Goal: Task Accomplishment & Management: Use online tool/utility

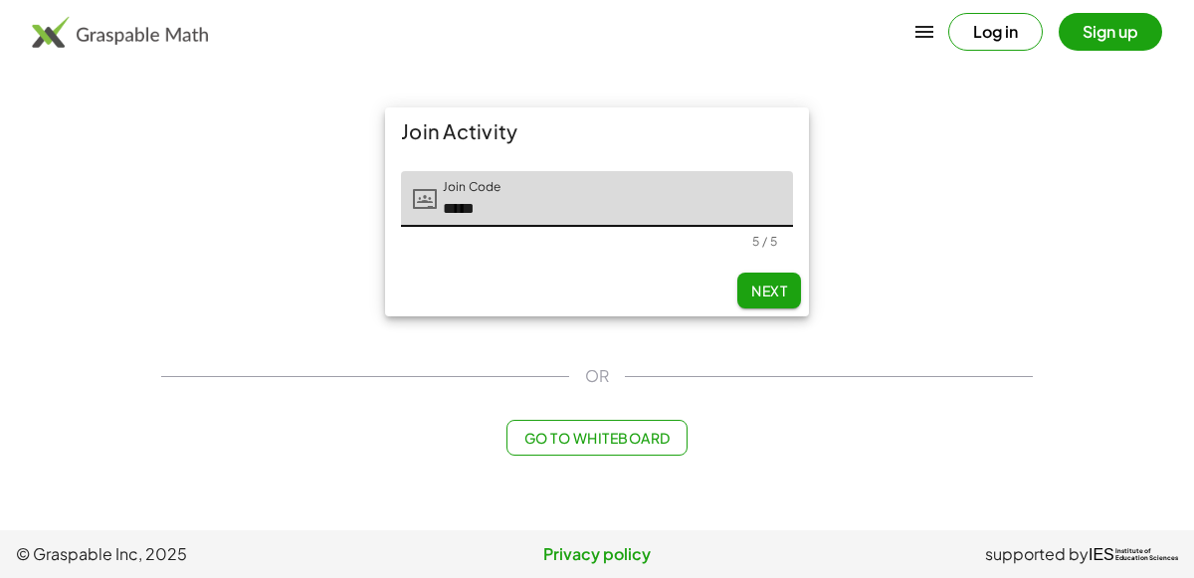
click at [748, 290] on button "Next" at bounding box center [769, 291] width 64 height 36
type input "*****"
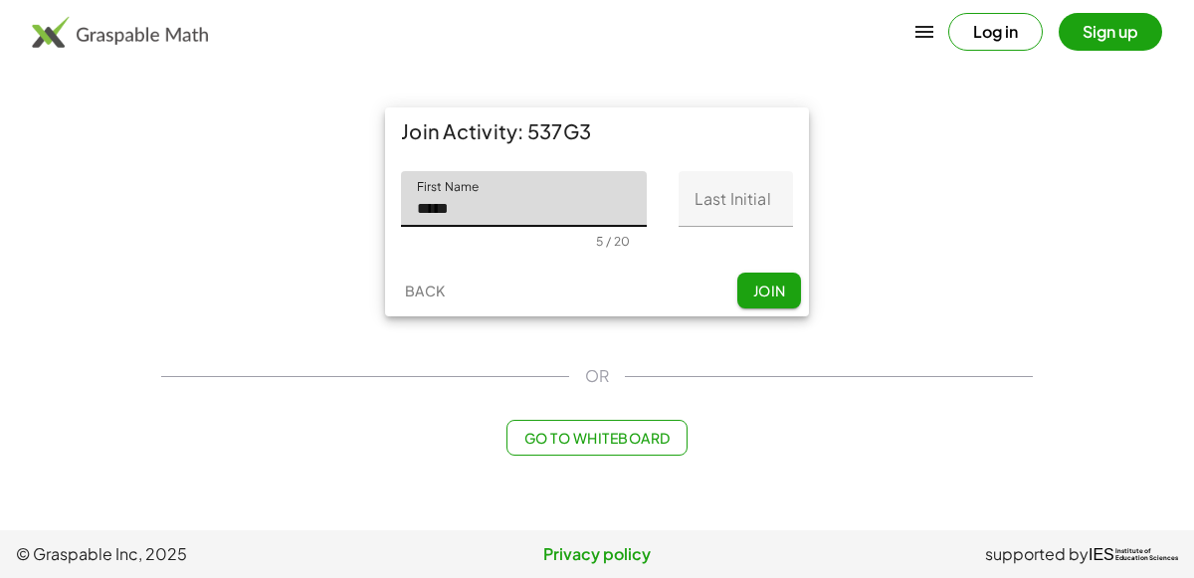
type input "*****"
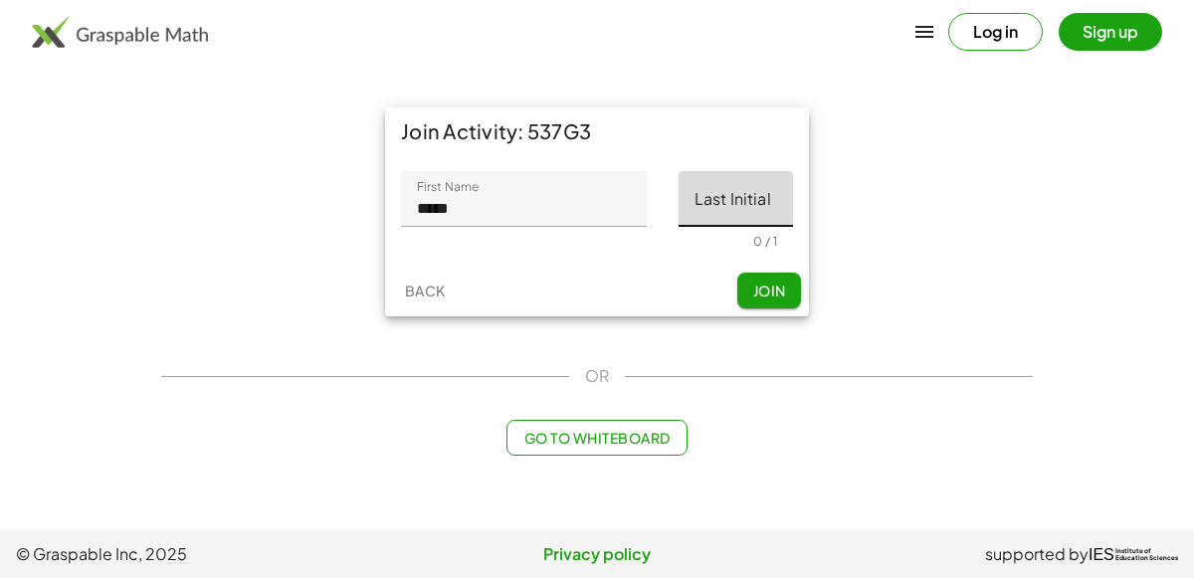
click at [768, 206] on input "Last Initial" at bounding box center [736, 199] width 114 height 56
type input "*"
click at [780, 287] on span "Join" at bounding box center [768, 291] width 33 height 18
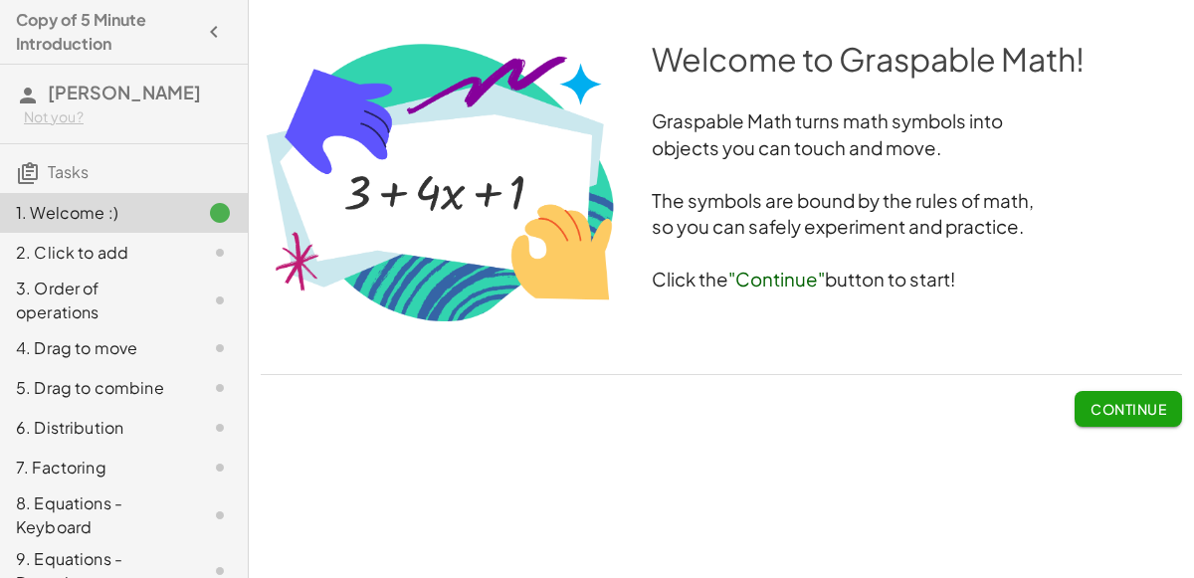
click at [1108, 403] on span "Continue" at bounding box center [1128, 409] width 76 height 18
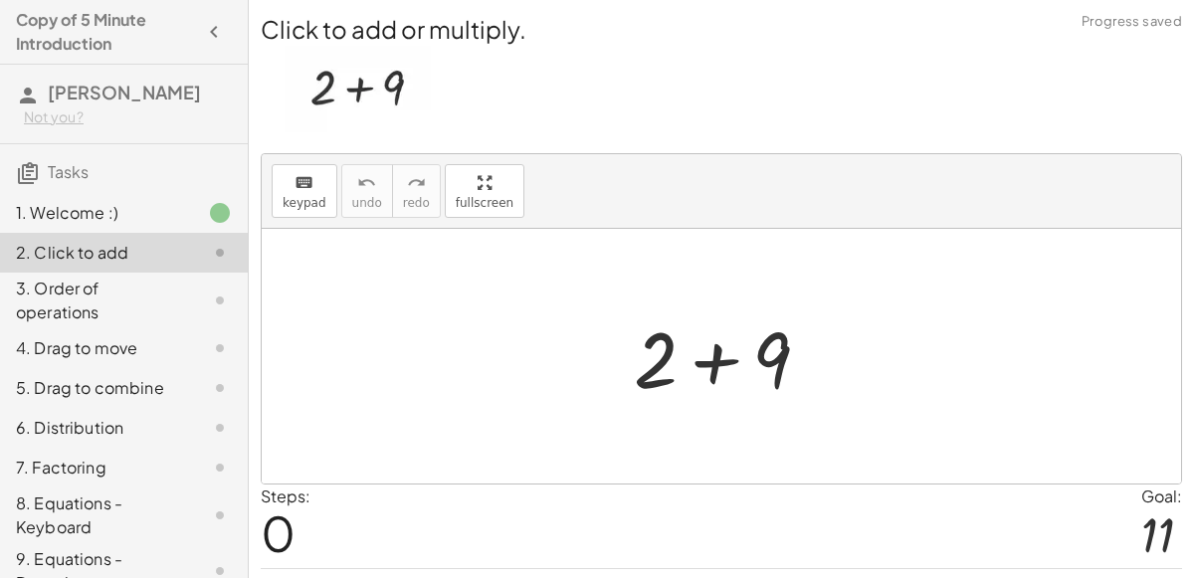
scroll to position [51, 0]
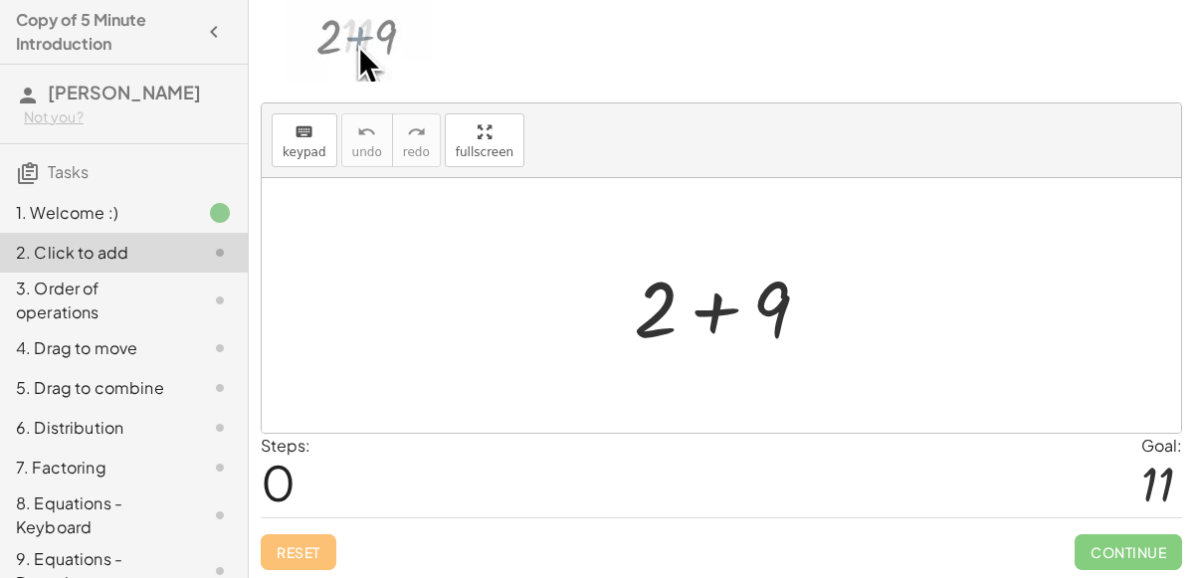
click at [713, 315] on div at bounding box center [730, 306] width 212 height 102
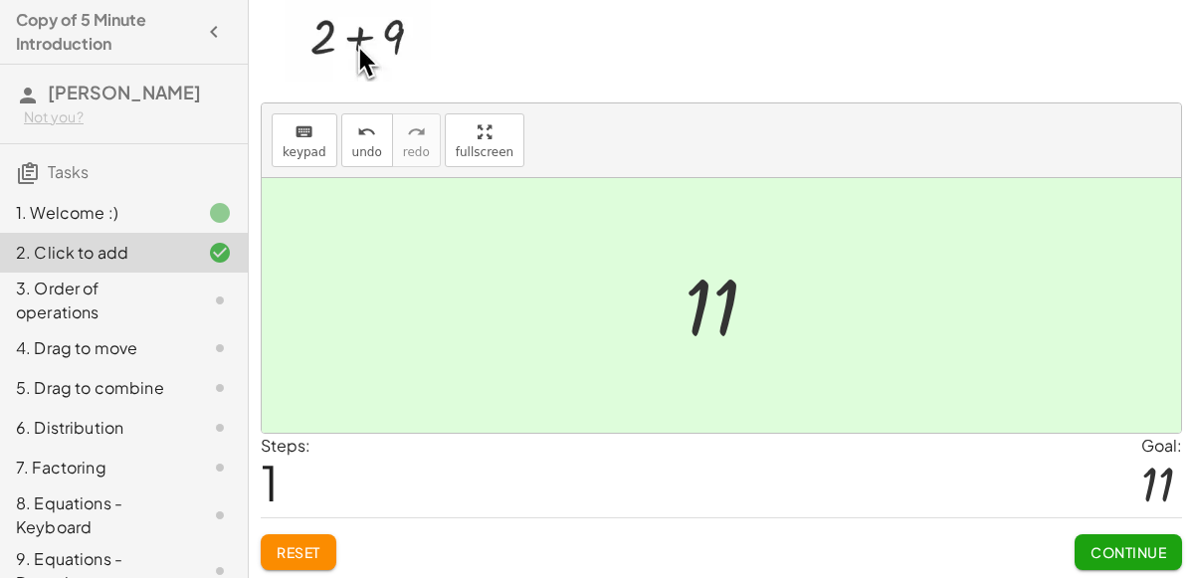
click at [1132, 551] on span "Continue" at bounding box center [1128, 552] width 76 height 18
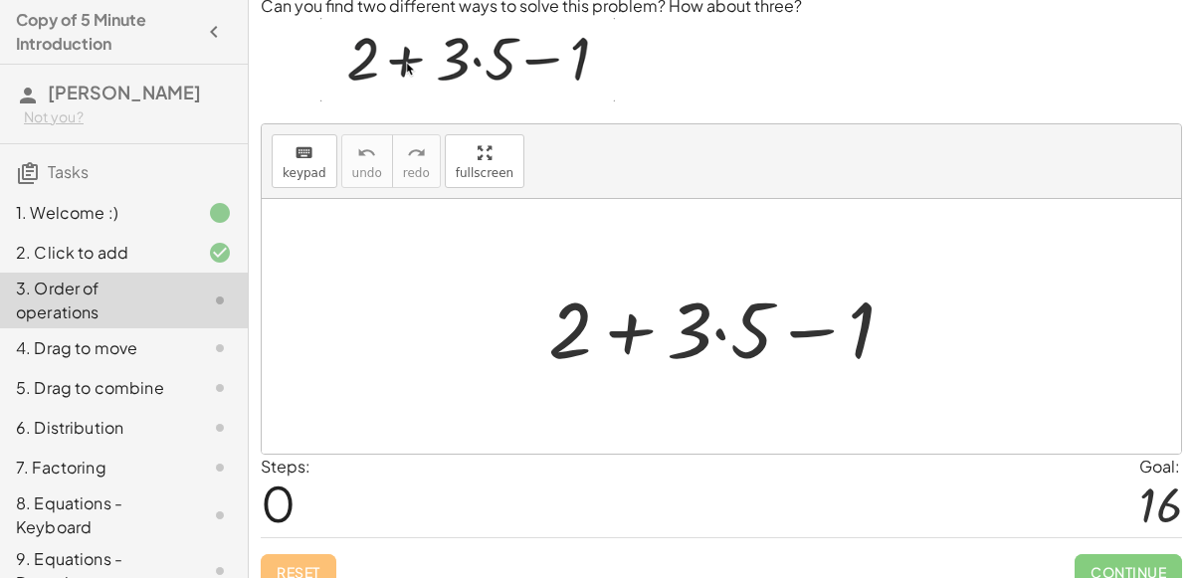
click at [720, 331] on div at bounding box center [729, 327] width 382 height 102
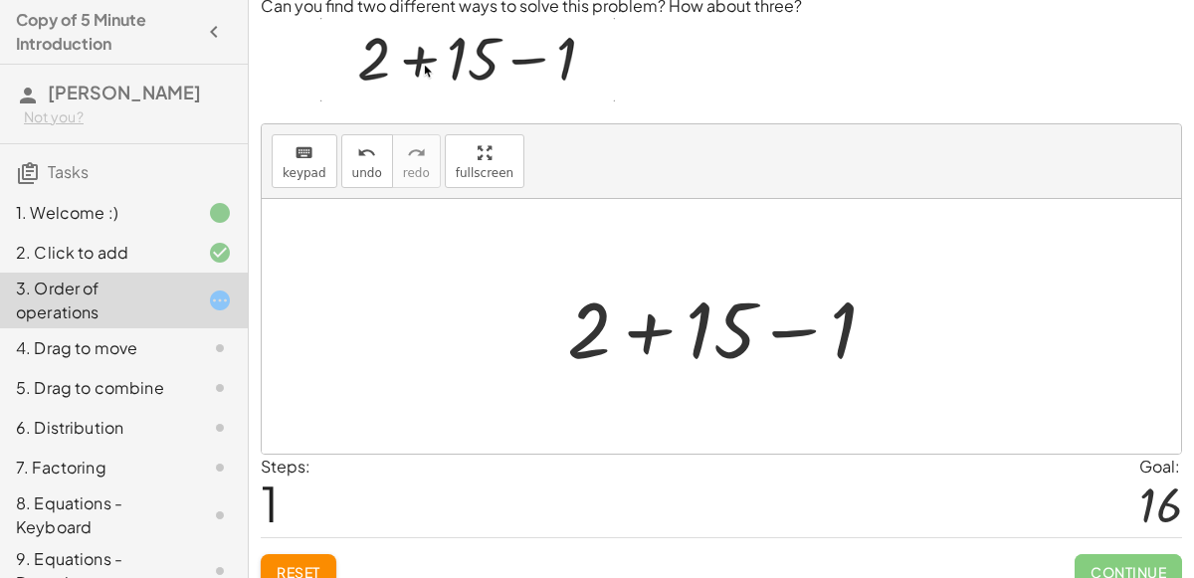
click at [642, 327] on div at bounding box center [729, 327] width 345 height 102
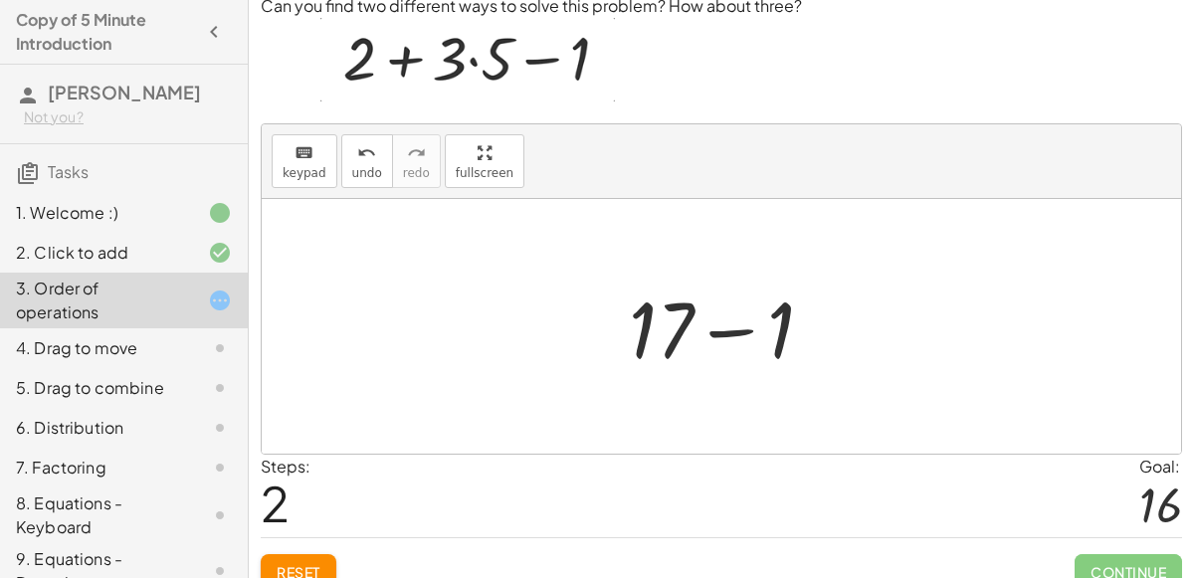
click at [721, 332] on div at bounding box center [729, 327] width 221 height 102
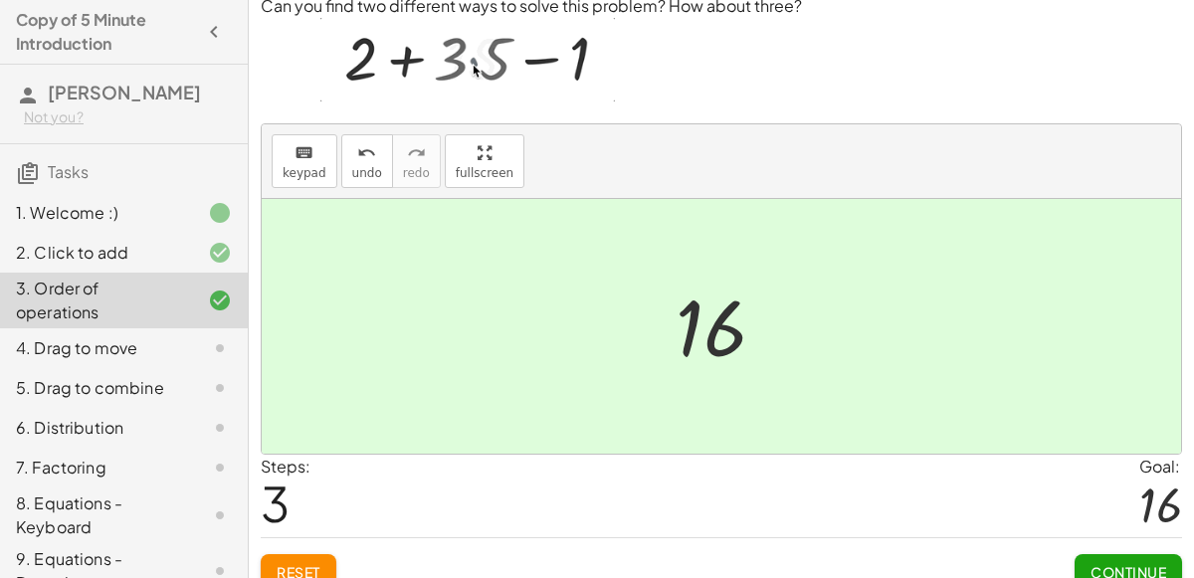
click at [1129, 576] on span "Continue" at bounding box center [1128, 572] width 76 height 18
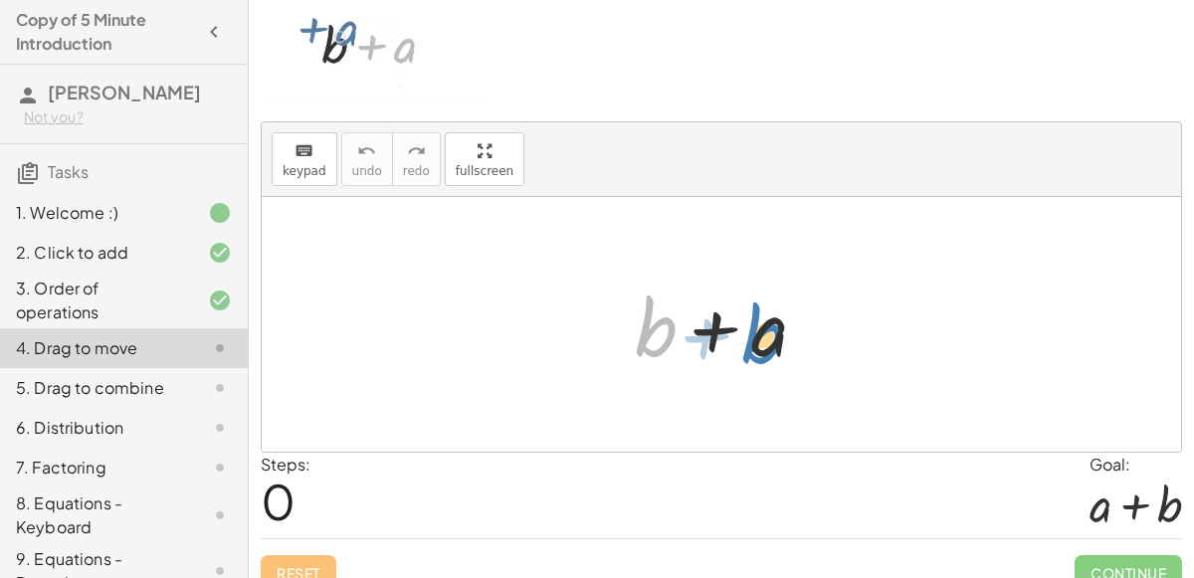
drag, startPoint x: 668, startPoint y: 327, endPoint x: 774, endPoint y: 333, distance: 106.6
click at [774, 333] on div at bounding box center [729, 325] width 208 height 102
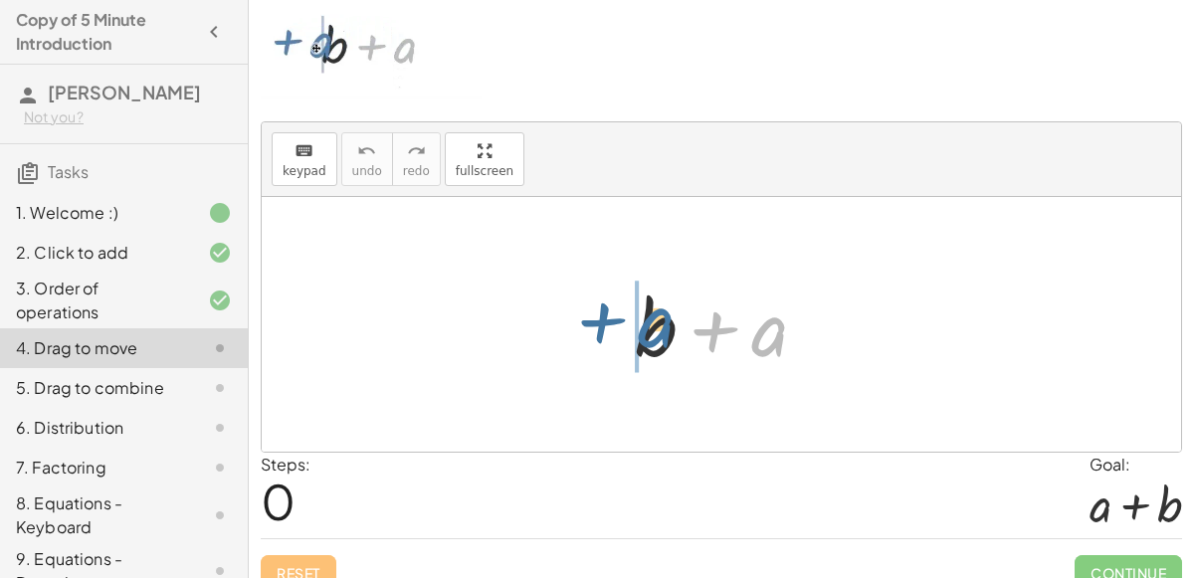
drag, startPoint x: 756, startPoint y: 338, endPoint x: 640, endPoint y: 330, distance: 116.7
click at [640, 330] on div at bounding box center [729, 325] width 208 height 102
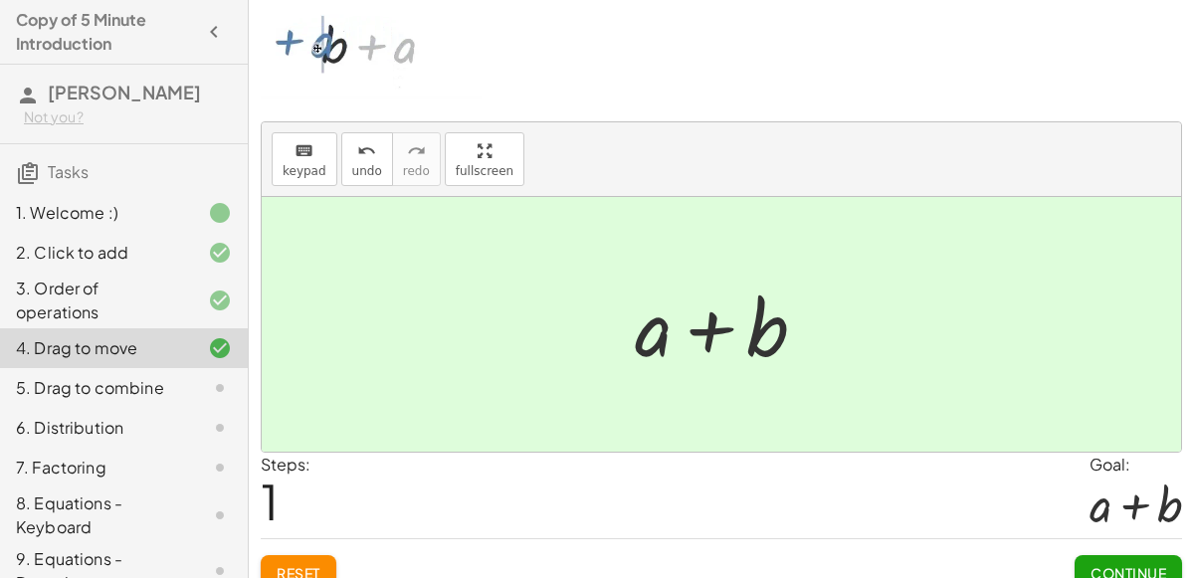
click at [1146, 569] on span "Continue" at bounding box center [1128, 573] width 76 height 18
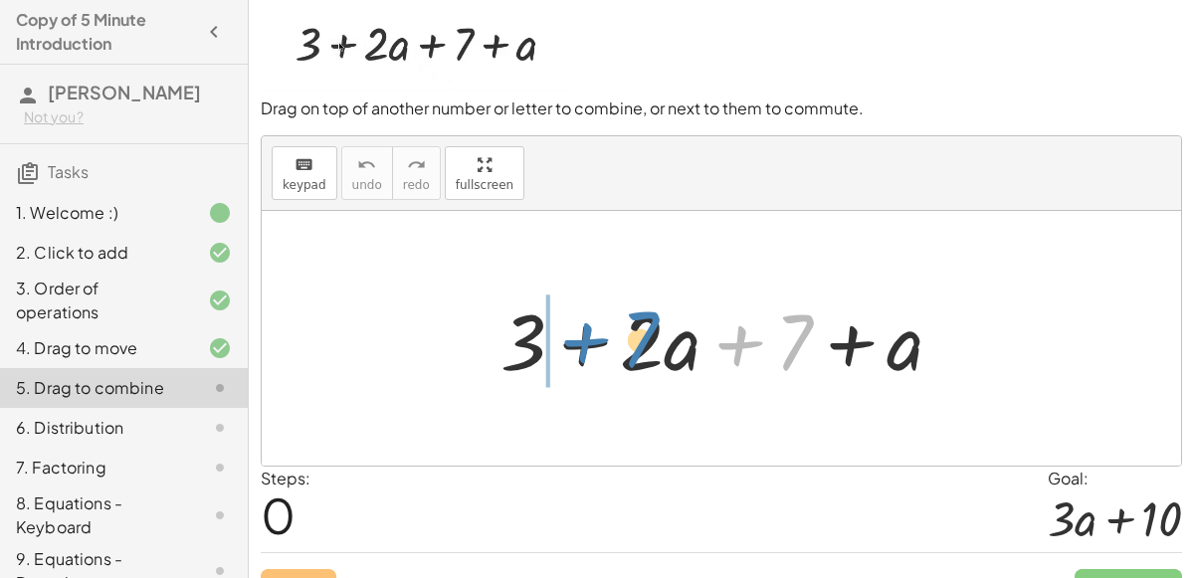
drag, startPoint x: 791, startPoint y: 339, endPoint x: 637, endPoint y: 335, distance: 154.3
click at [637, 335] on div at bounding box center [729, 339] width 479 height 102
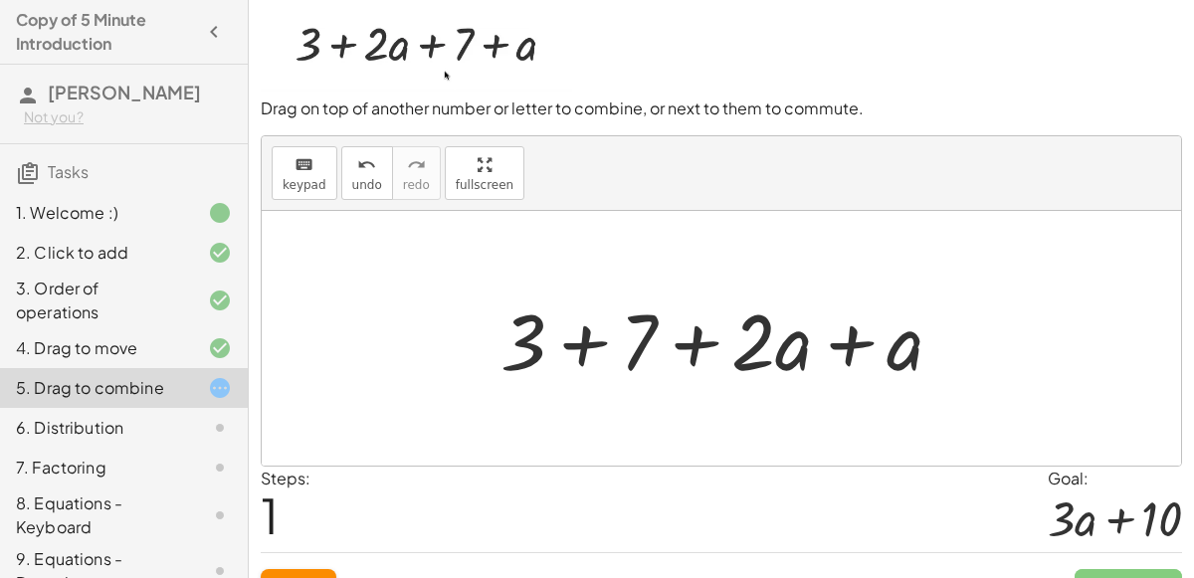
click at [593, 343] on div at bounding box center [729, 339] width 479 height 102
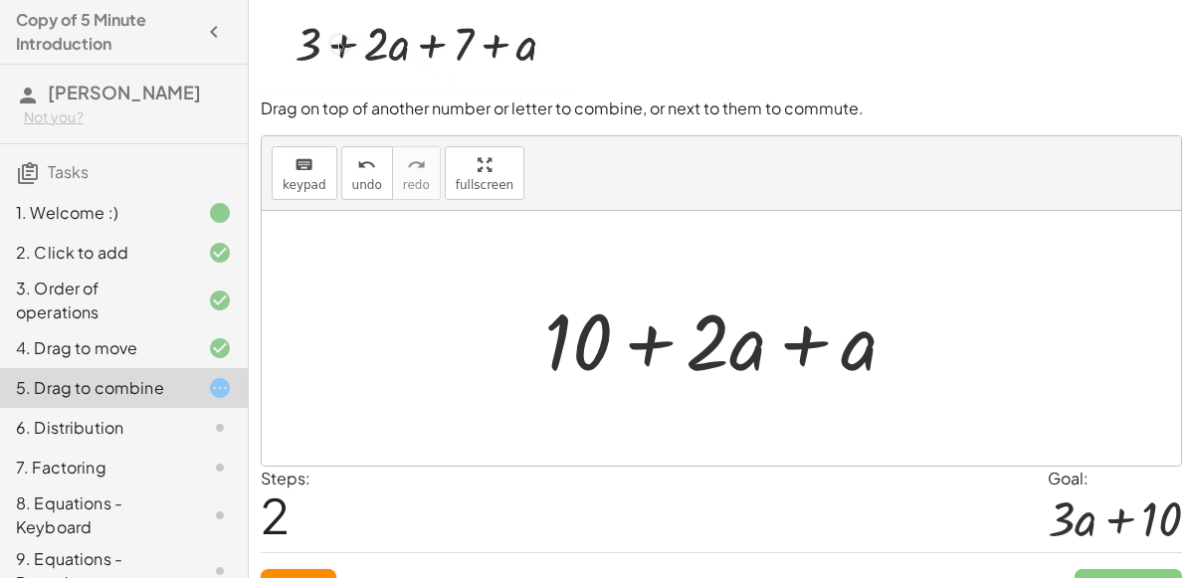
click at [804, 340] on div at bounding box center [728, 339] width 389 height 102
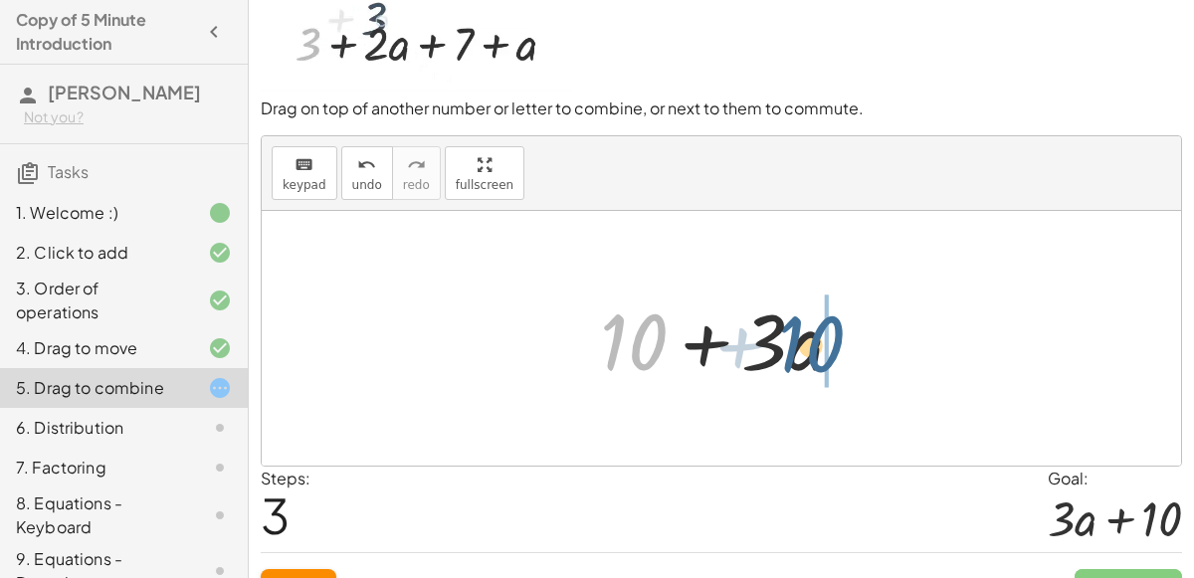
drag, startPoint x: 642, startPoint y: 350, endPoint x: 819, endPoint y: 351, distance: 177.1
click at [819, 351] on div at bounding box center [730, 339] width 280 height 102
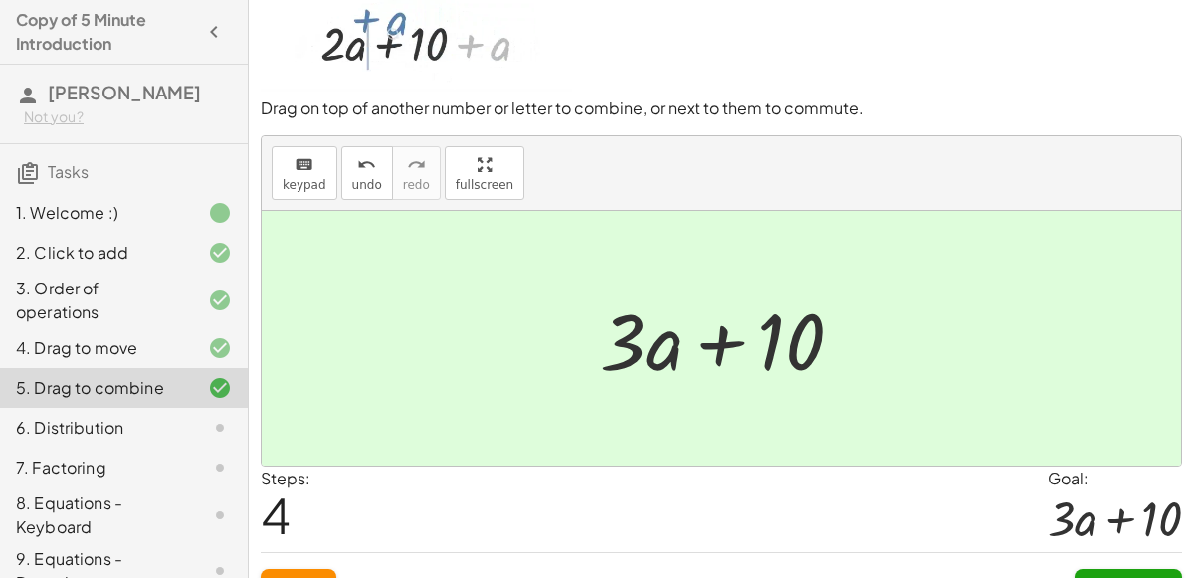
click at [1098, 571] on button "Continue" at bounding box center [1127, 587] width 107 height 36
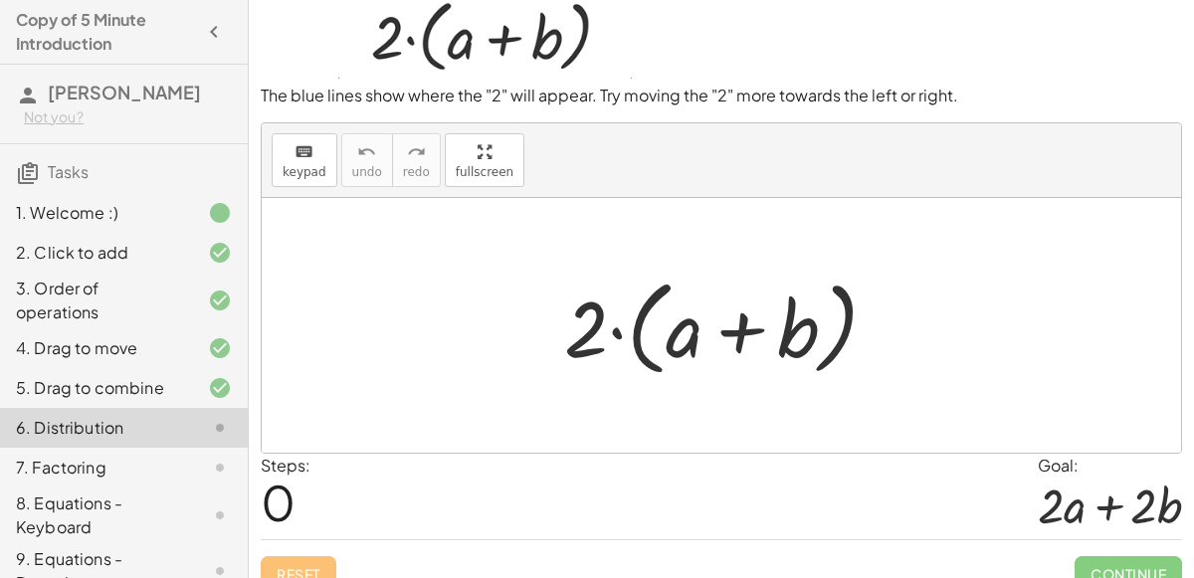
click at [621, 327] on div at bounding box center [728, 326] width 349 height 114
drag, startPoint x: 681, startPoint y: 335, endPoint x: 625, endPoint y: 327, distance: 57.3
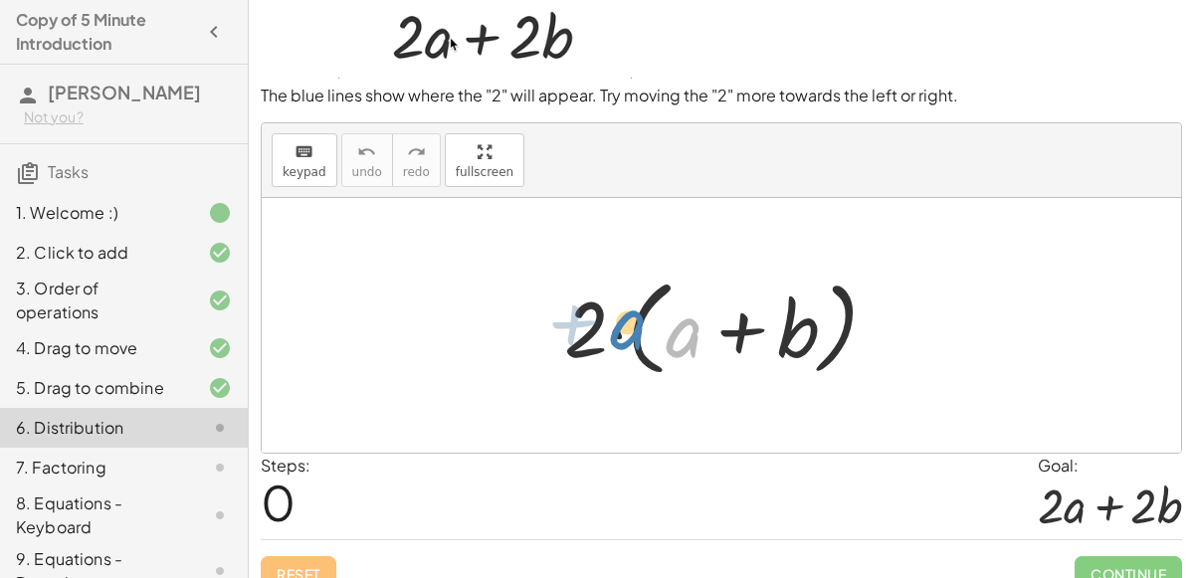
click at [625, 327] on div at bounding box center [728, 326] width 349 height 114
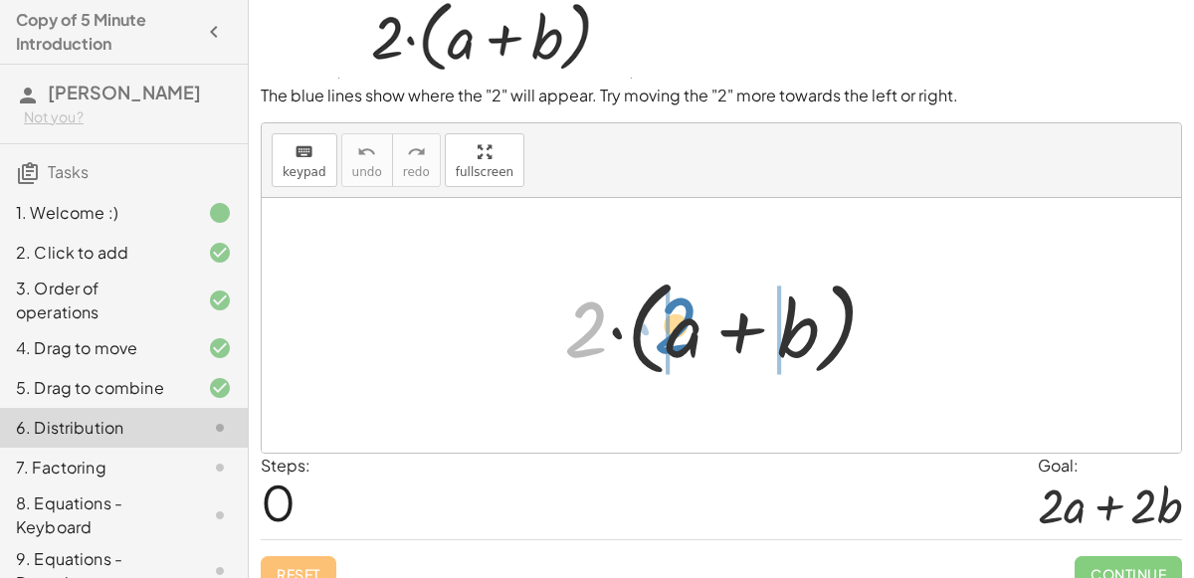
drag, startPoint x: 588, startPoint y: 332, endPoint x: 676, endPoint y: 327, distance: 87.7
click at [676, 327] on div at bounding box center [728, 326] width 349 height 114
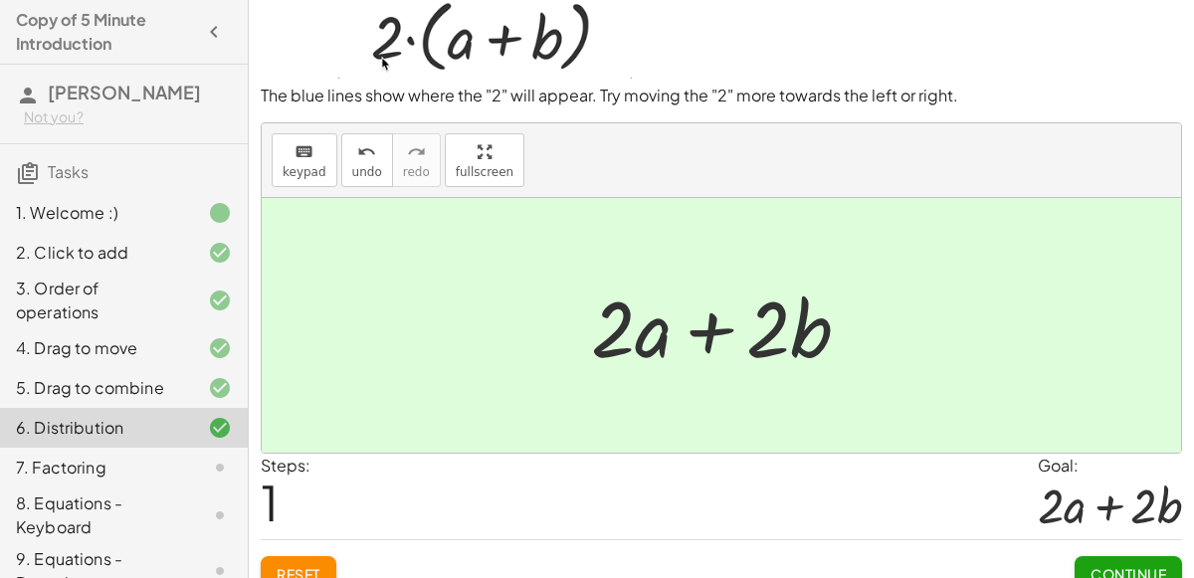
click at [1095, 559] on button "Continue" at bounding box center [1127, 574] width 107 height 36
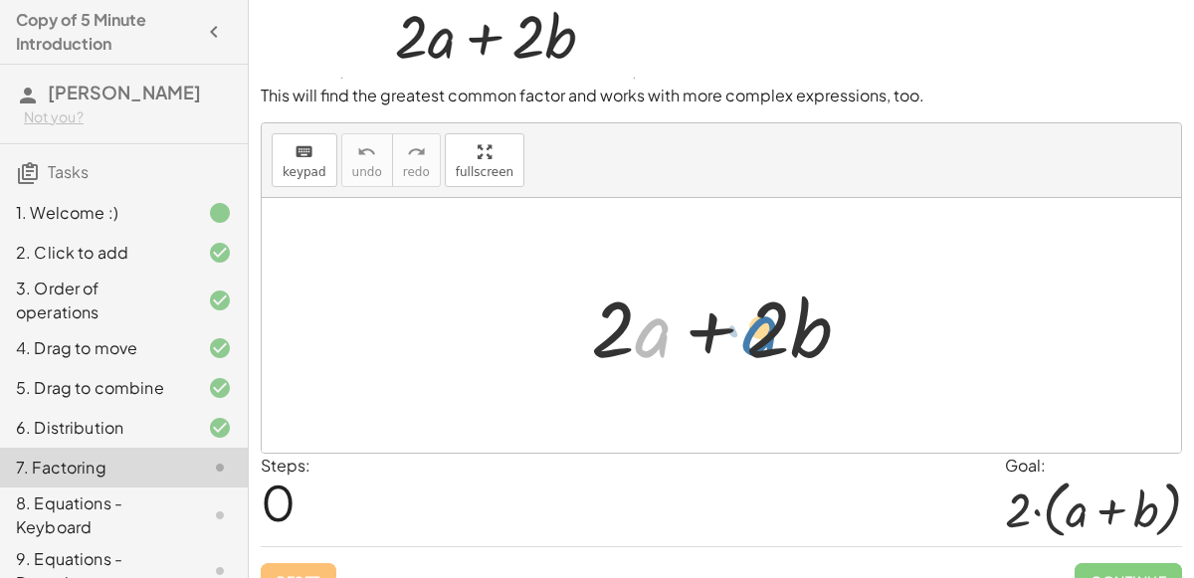
drag, startPoint x: 656, startPoint y: 329, endPoint x: 764, endPoint y: 326, distance: 108.5
click at [764, 326] on div at bounding box center [728, 326] width 295 height 102
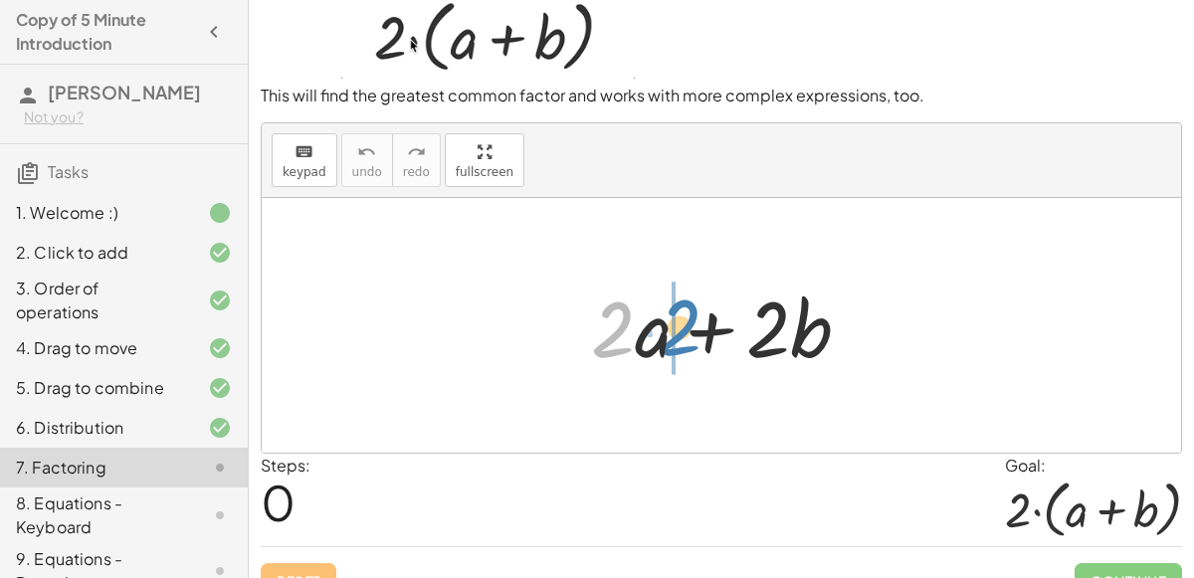
drag, startPoint x: 615, startPoint y: 326, endPoint x: 680, endPoint y: 324, distance: 64.7
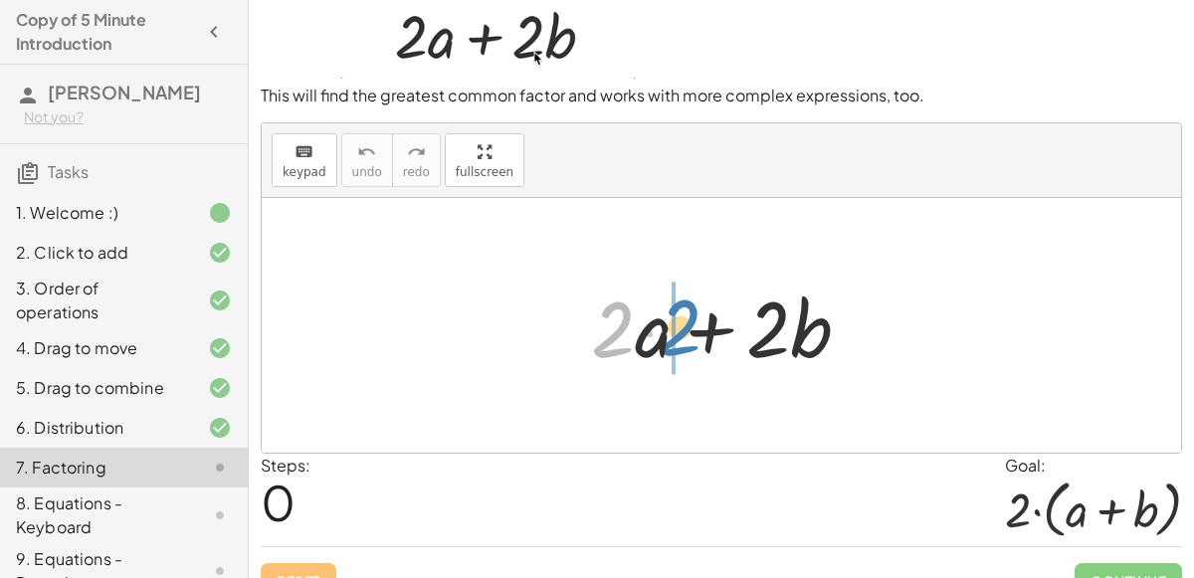
click at [680, 324] on div at bounding box center [728, 326] width 295 height 102
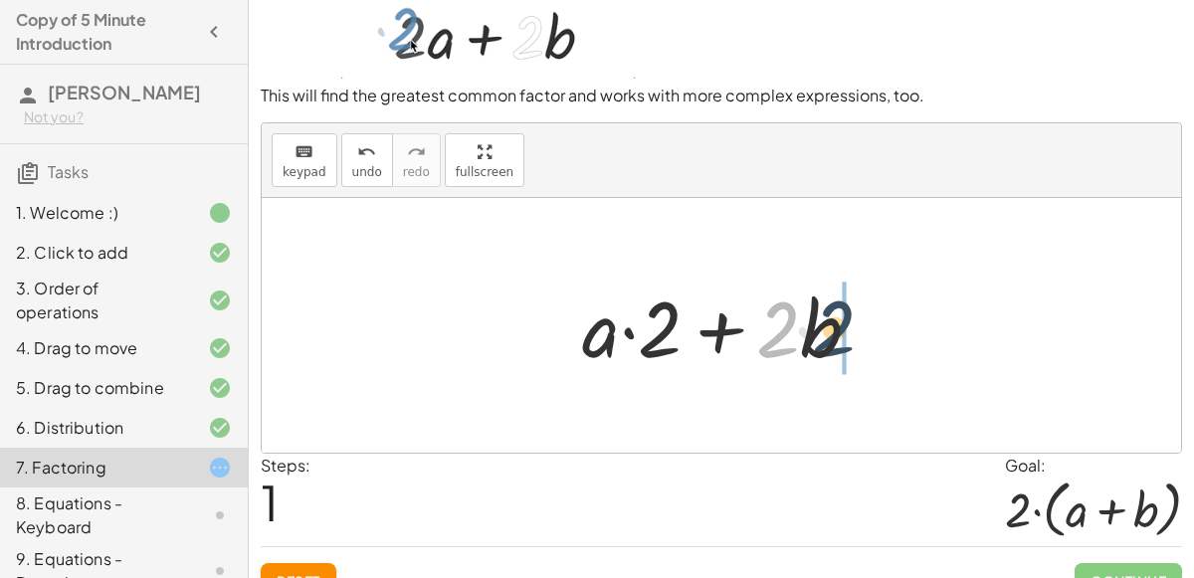
drag, startPoint x: 779, startPoint y: 342, endPoint x: 836, endPoint y: 341, distance: 56.7
click at [836, 341] on div at bounding box center [729, 326] width 314 height 102
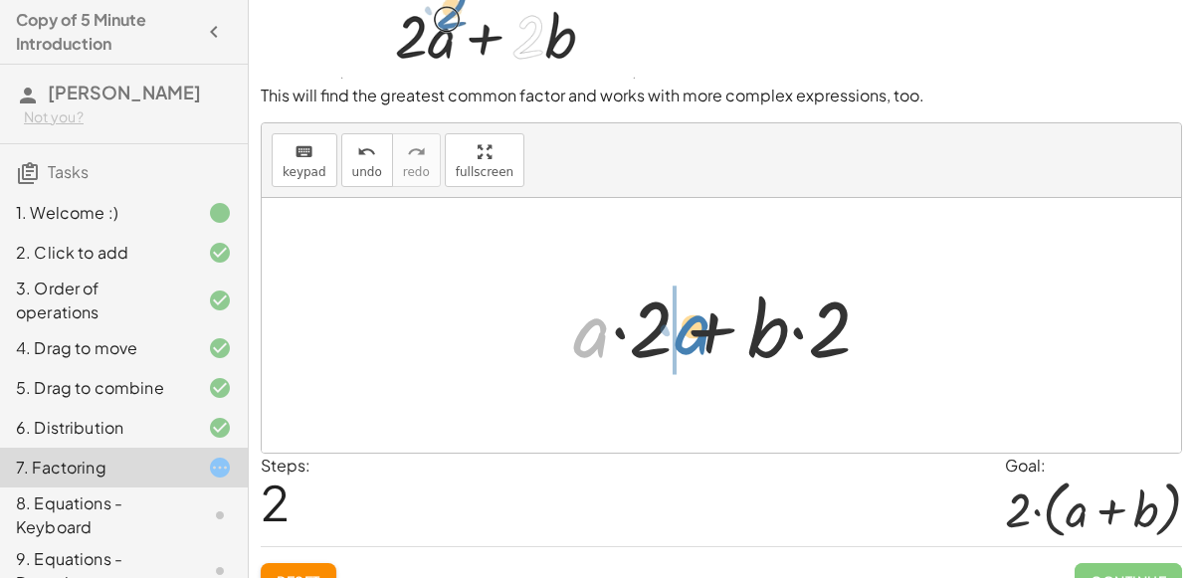
drag, startPoint x: 578, startPoint y: 333, endPoint x: 681, endPoint y: 330, distance: 102.5
click at [681, 330] on div at bounding box center [729, 326] width 333 height 102
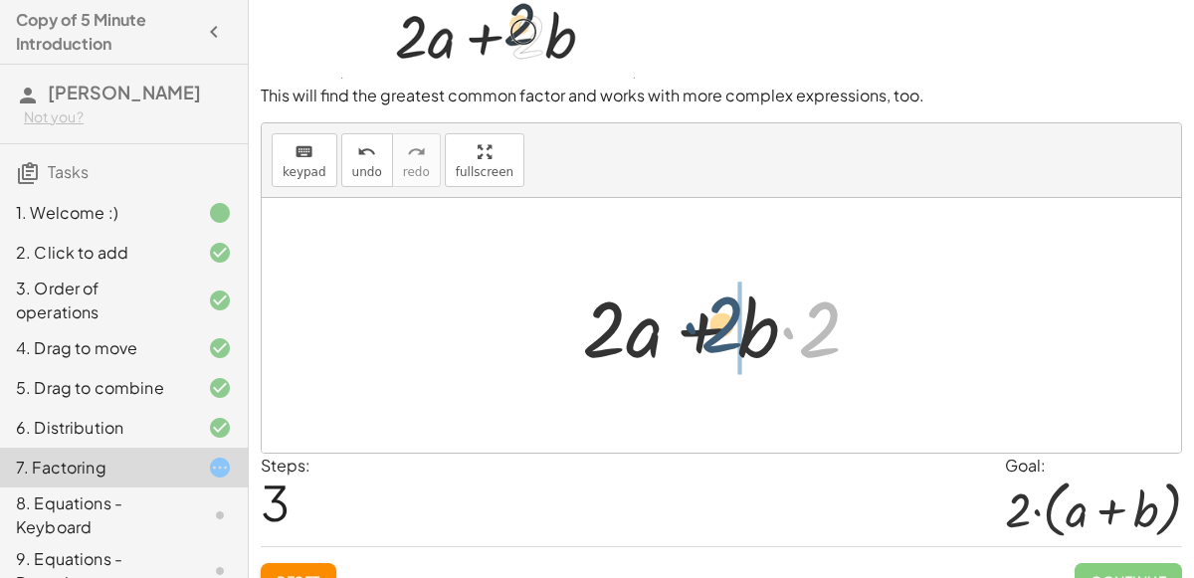
drag, startPoint x: 819, startPoint y: 336, endPoint x: 718, endPoint y: 332, distance: 100.6
click at [718, 332] on div at bounding box center [729, 326] width 314 height 102
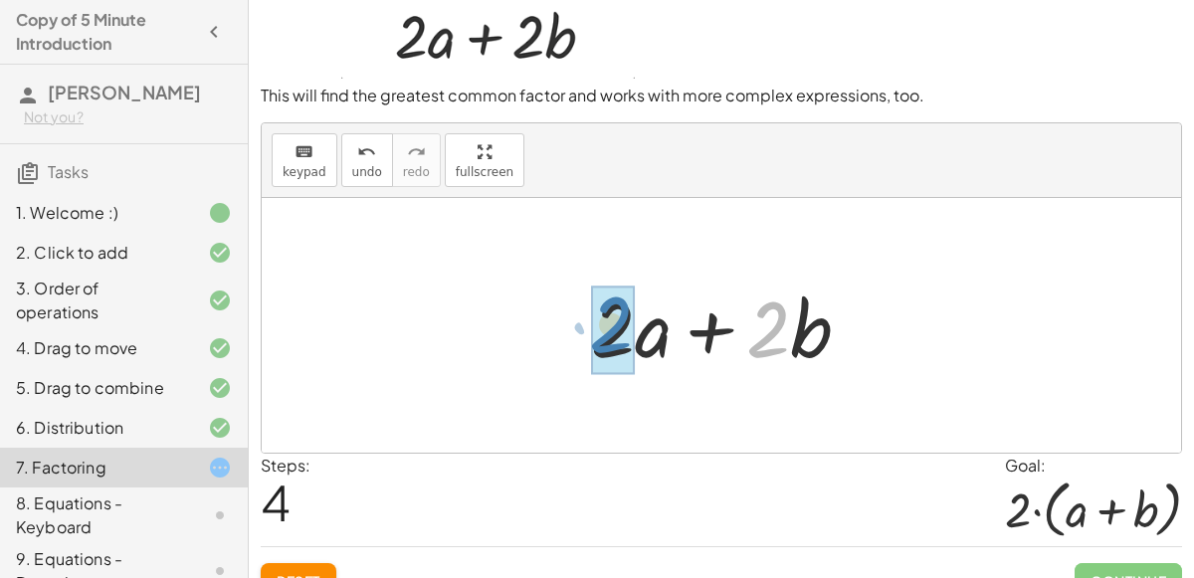
drag, startPoint x: 751, startPoint y: 342, endPoint x: 594, endPoint y: 337, distance: 157.3
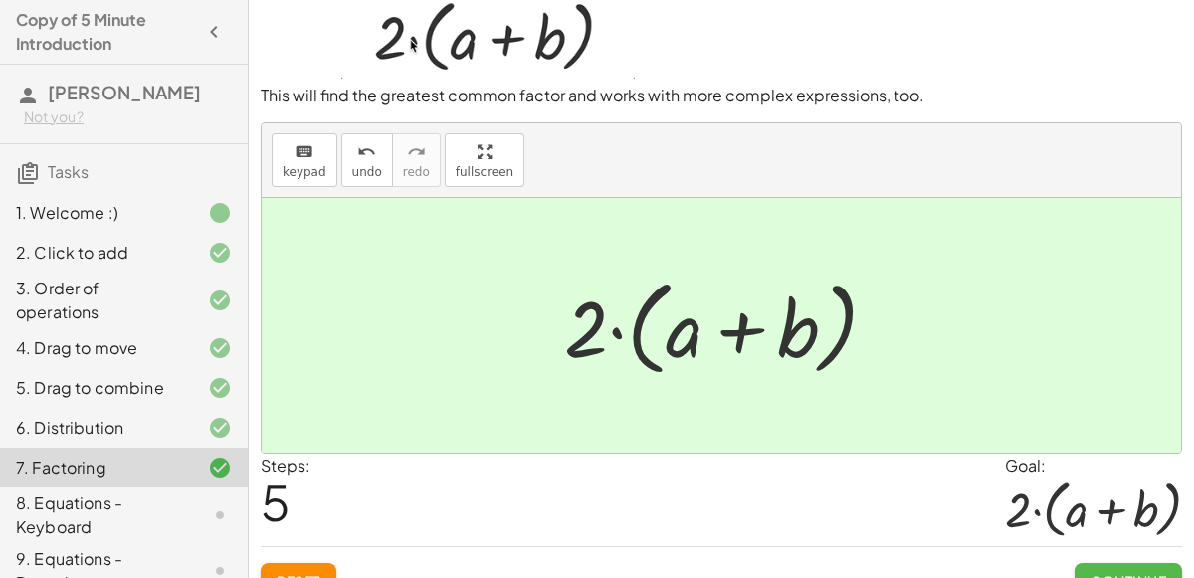
click at [1101, 567] on button "Continue" at bounding box center [1127, 581] width 107 height 36
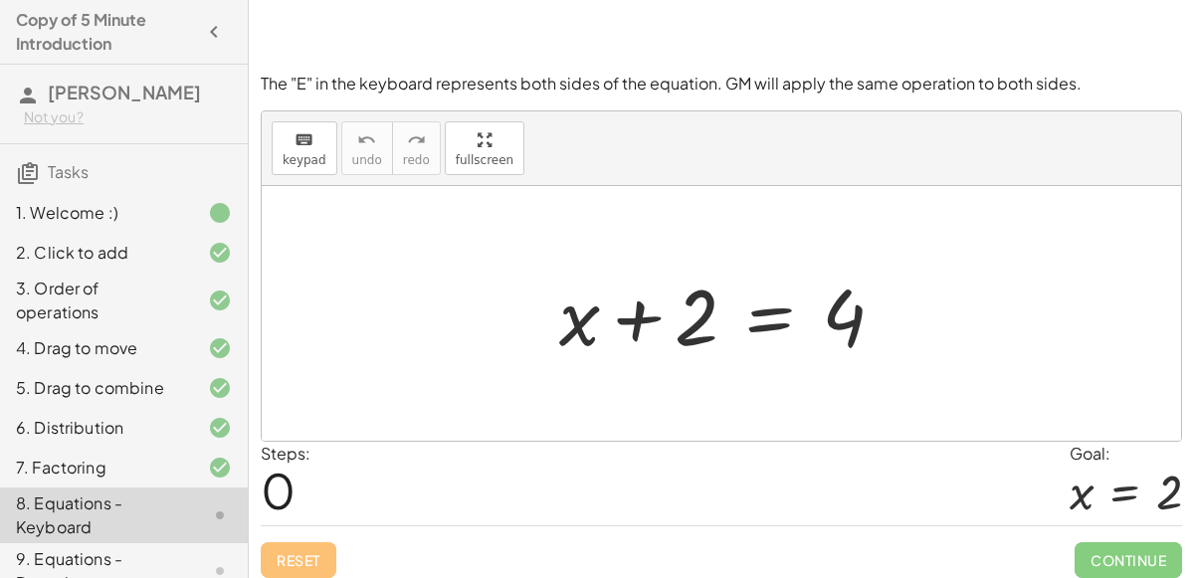
scroll to position [173, 0]
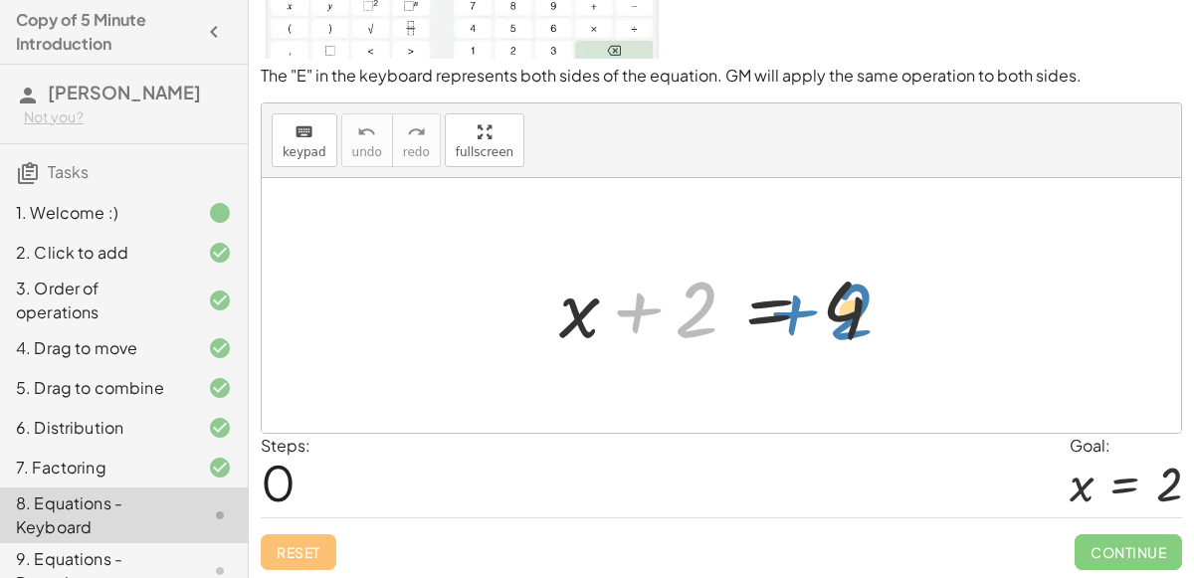
drag, startPoint x: 682, startPoint y: 316, endPoint x: 846, endPoint y: 317, distance: 163.2
click at [846, 317] on div at bounding box center [729, 306] width 361 height 102
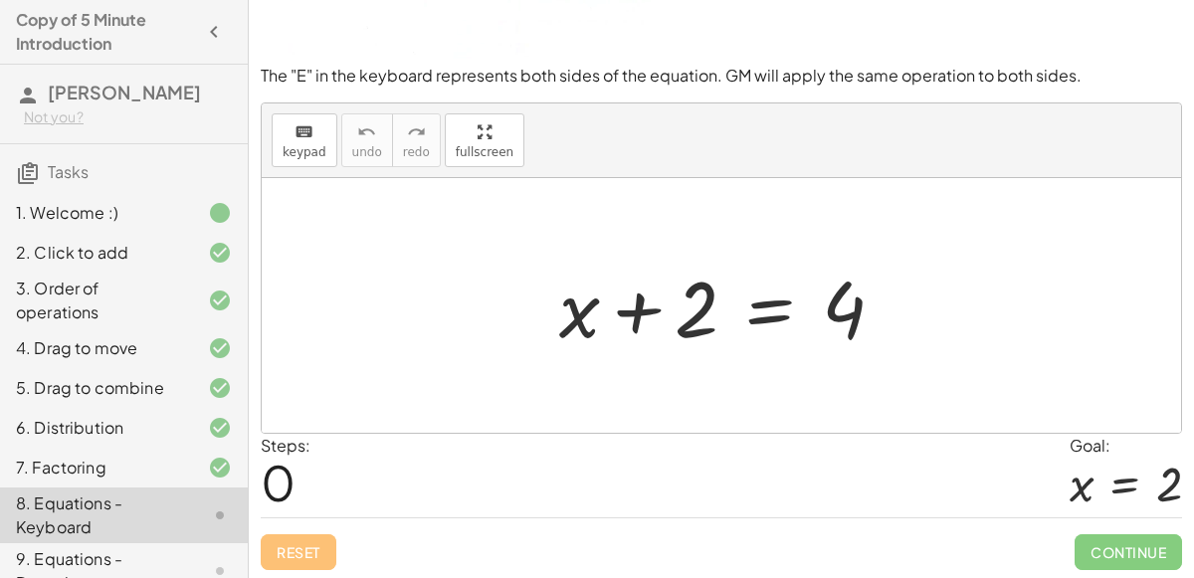
click at [844, 302] on div at bounding box center [729, 306] width 361 height 102
click at [825, 311] on div at bounding box center [729, 306] width 361 height 102
click at [639, 309] on div at bounding box center [729, 306] width 361 height 102
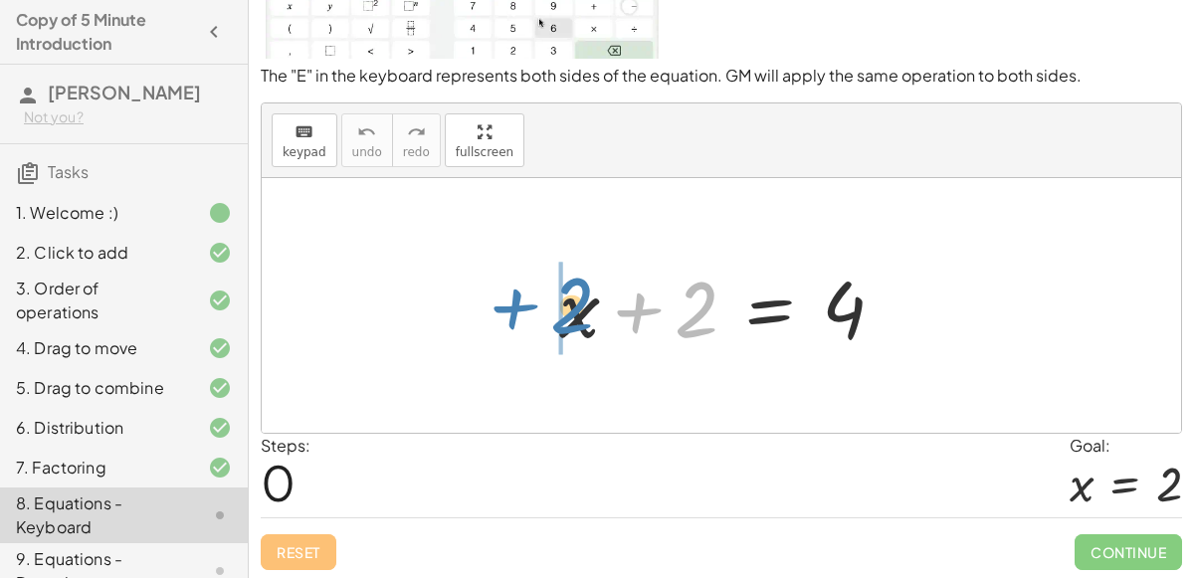
drag, startPoint x: 698, startPoint y: 316, endPoint x: 571, endPoint y: 311, distance: 127.4
click at [571, 311] on div at bounding box center [729, 306] width 361 height 102
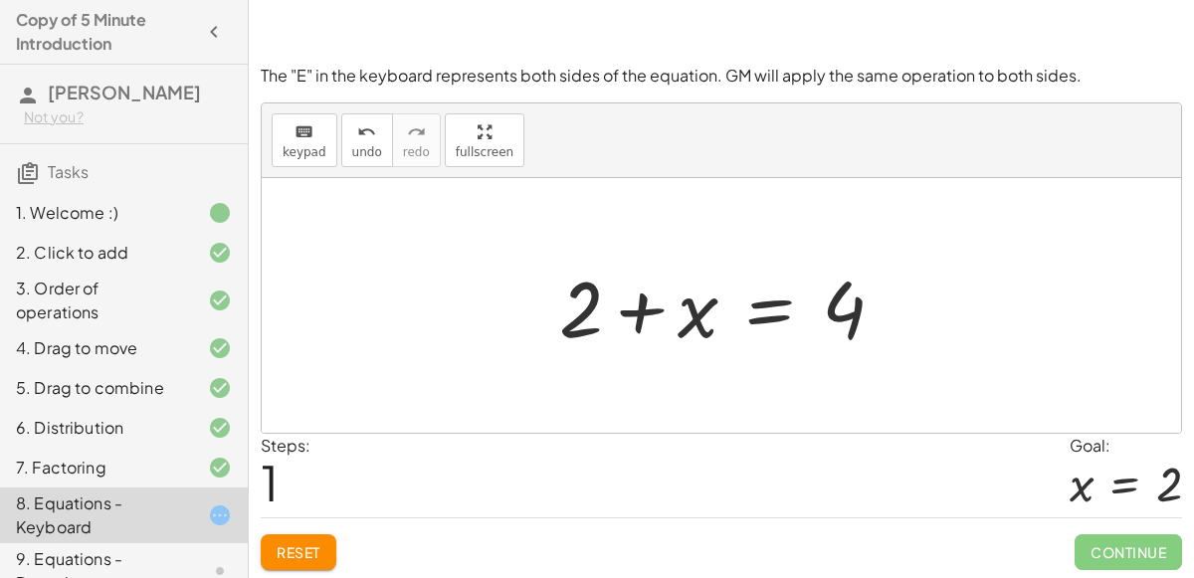
click at [643, 314] on div at bounding box center [729, 306] width 361 height 102
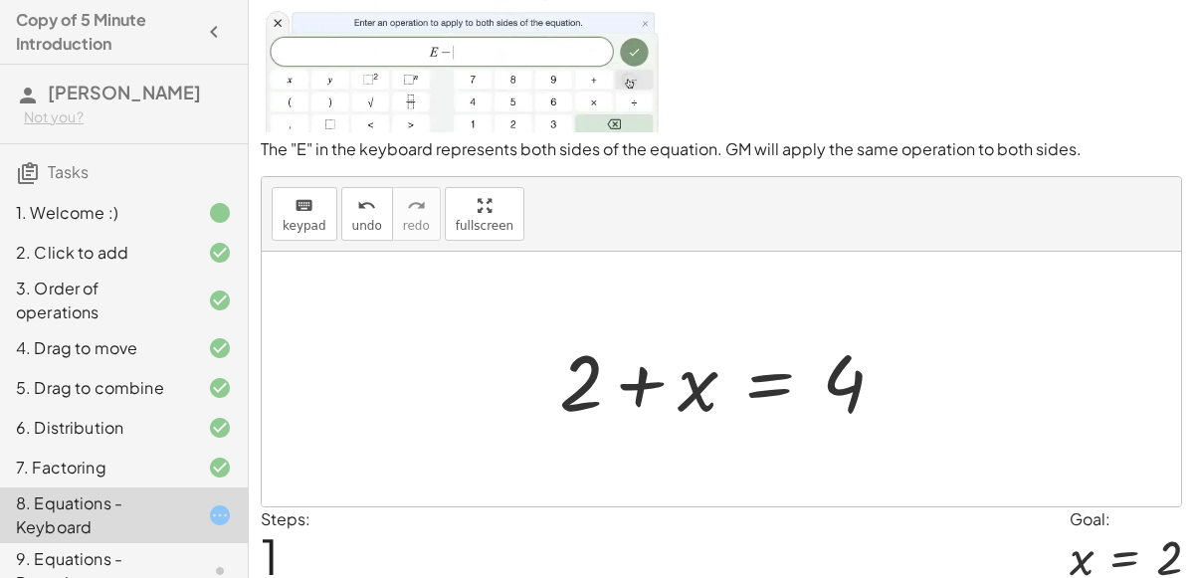
scroll to position [104, 0]
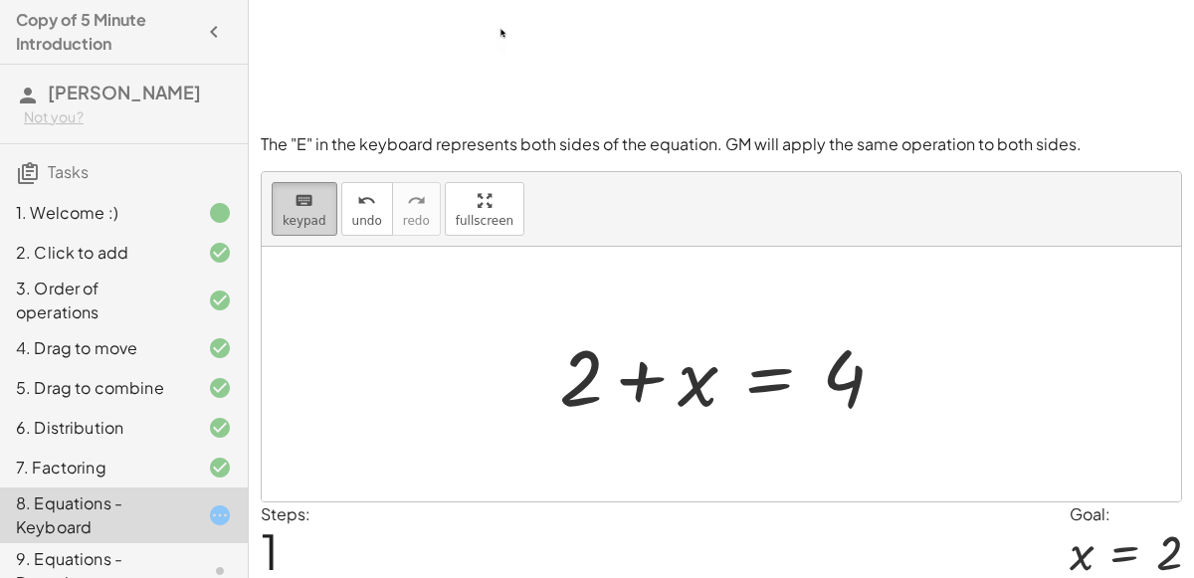
click at [300, 215] on span "keypad" at bounding box center [305, 221] width 44 height 14
click at [313, 224] on span "keypad" at bounding box center [305, 221] width 44 height 14
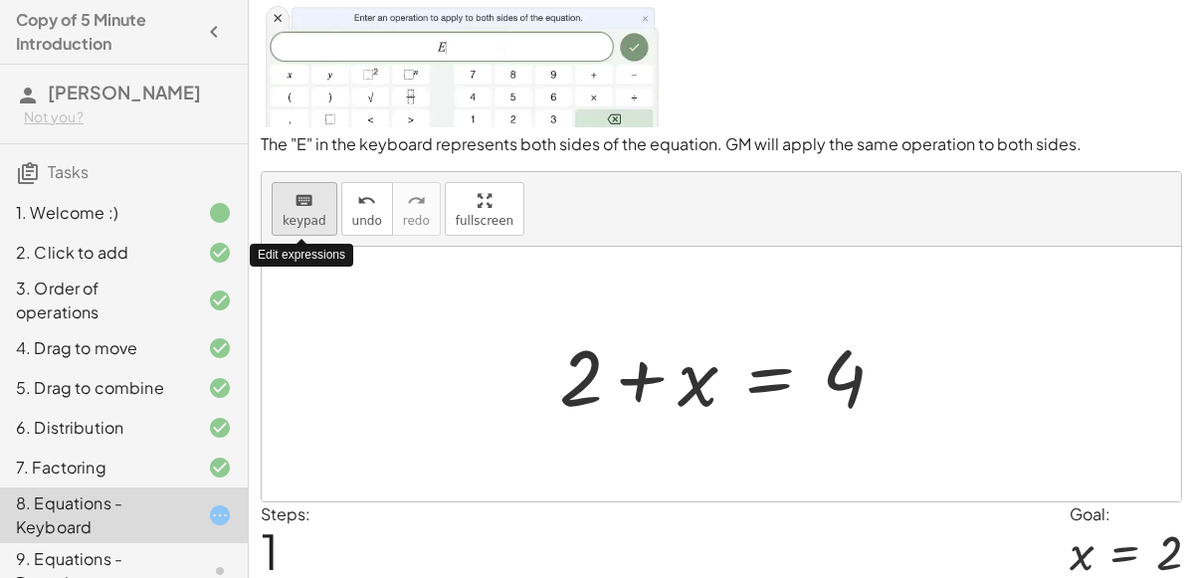
click at [286, 210] on button "keyboard keypad" at bounding box center [305, 209] width 66 height 54
click at [297, 229] on button "keyboard keypad" at bounding box center [305, 209] width 66 height 54
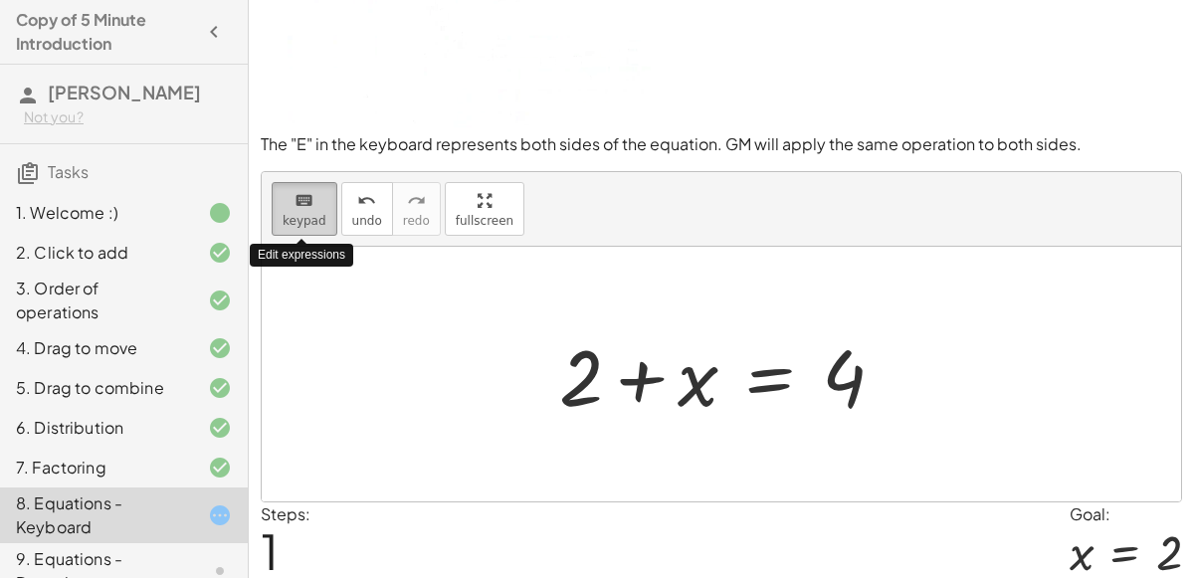
click at [297, 229] on button "keyboard keypad" at bounding box center [305, 209] width 66 height 54
click at [401, 304] on div at bounding box center [721, 374] width 919 height 255
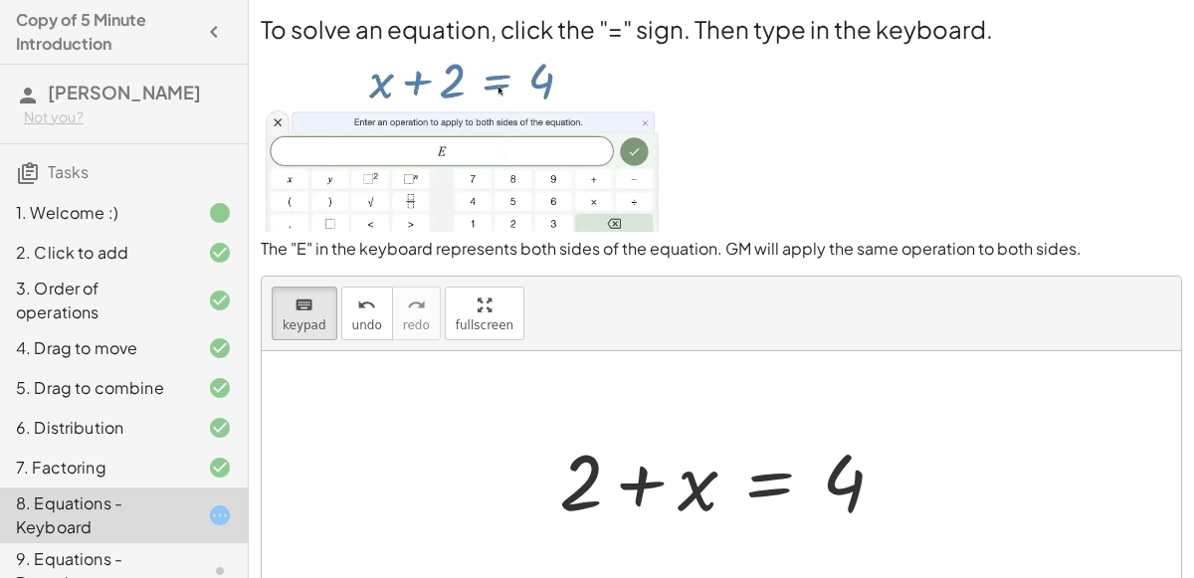
scroll to position [0, 0]
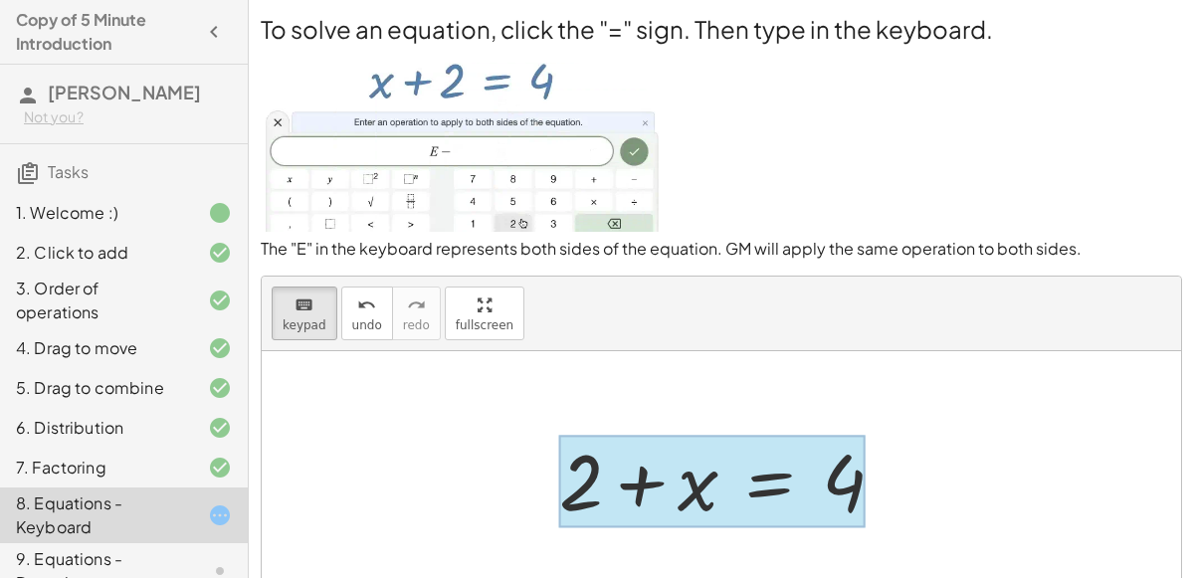
click at [767, 483] on div at bounding box center [712, 481] width 306 height 93
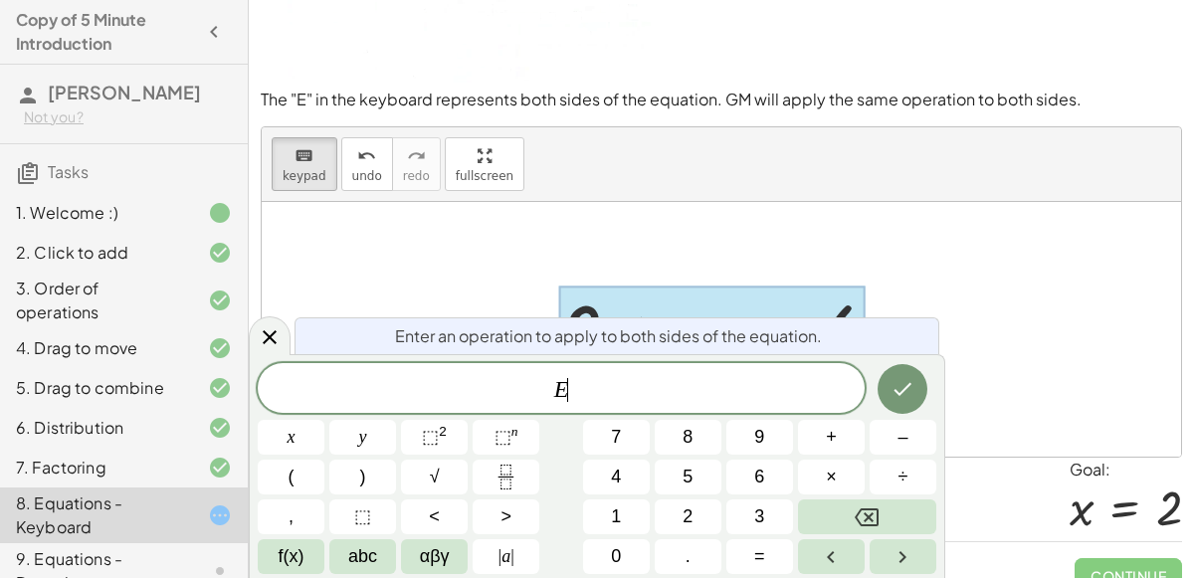
scroll to position [160, 0]
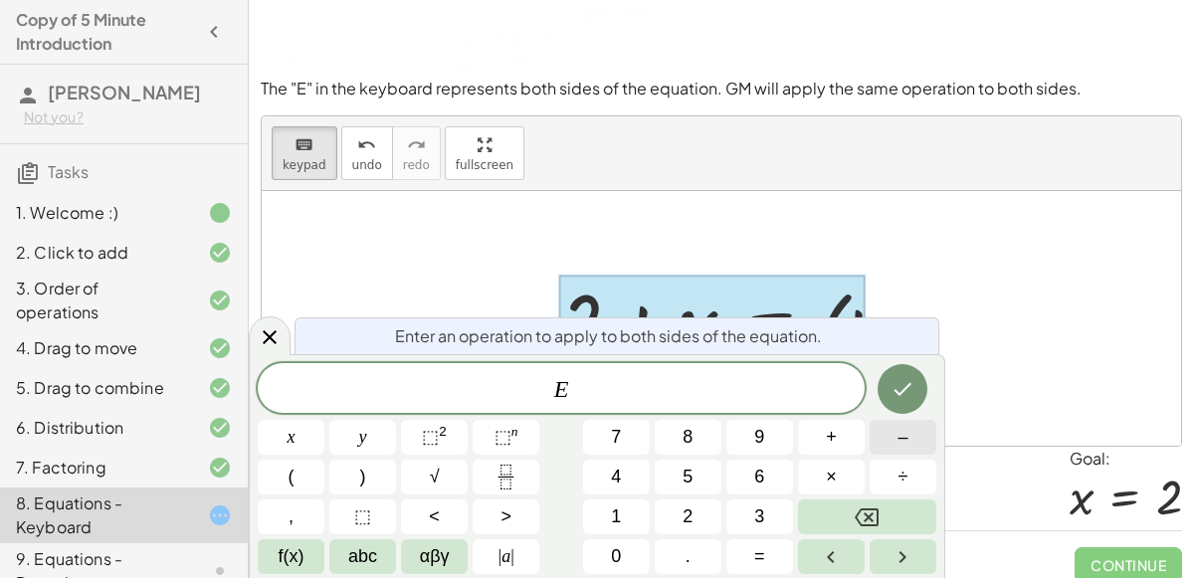
click at [902, 448] on span "–" at bounding box center [902, 437] width 10 height 27
click at [680, 514] on button "2" at bounding box center [688, 516] width 67 height 35
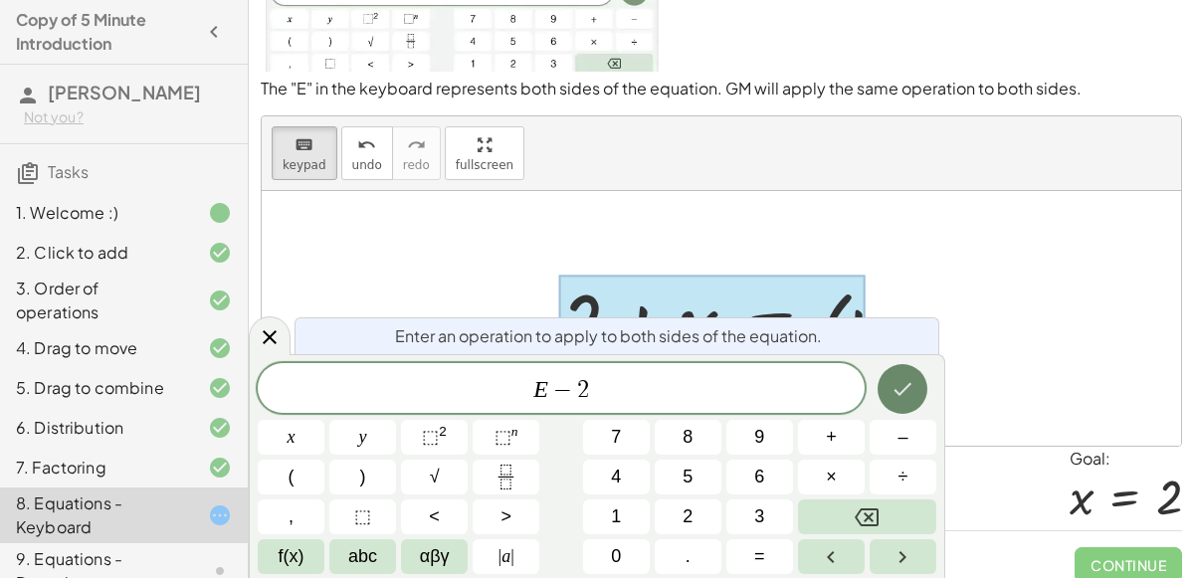
click at [902, 396] on icon "Done" at bounding box center [902, 389] width 24 height 24
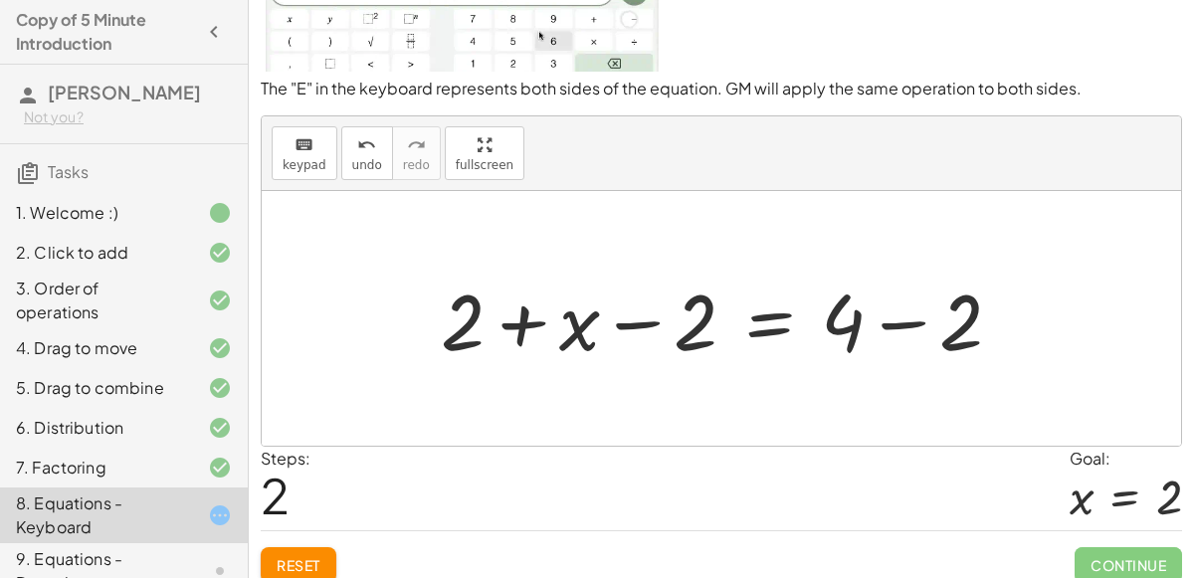
click at [635, 319] on div at bounding box center [729, 319] width 597 height 102
drag, startPoint x: 454, startPoint y: 321, endPoint x: 592, endPoint y: 323, distance: 138.3
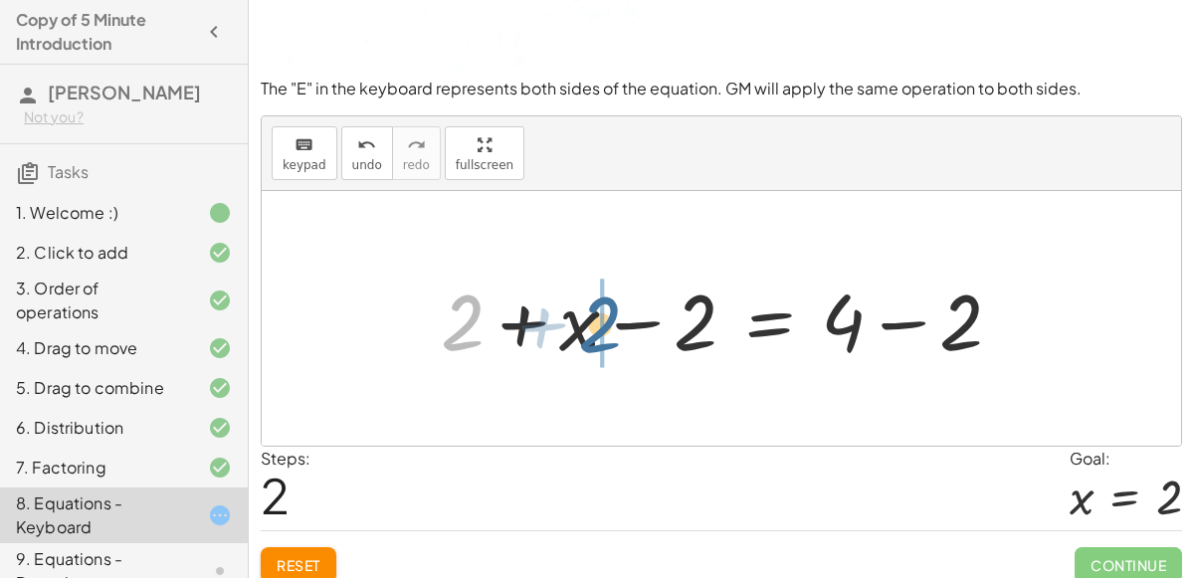
click at [592, 323] on div at bounding box center [729, 319] width 597 height 102
click at [631, 320] on div at bounding box center [729, 319] width 597 height 102
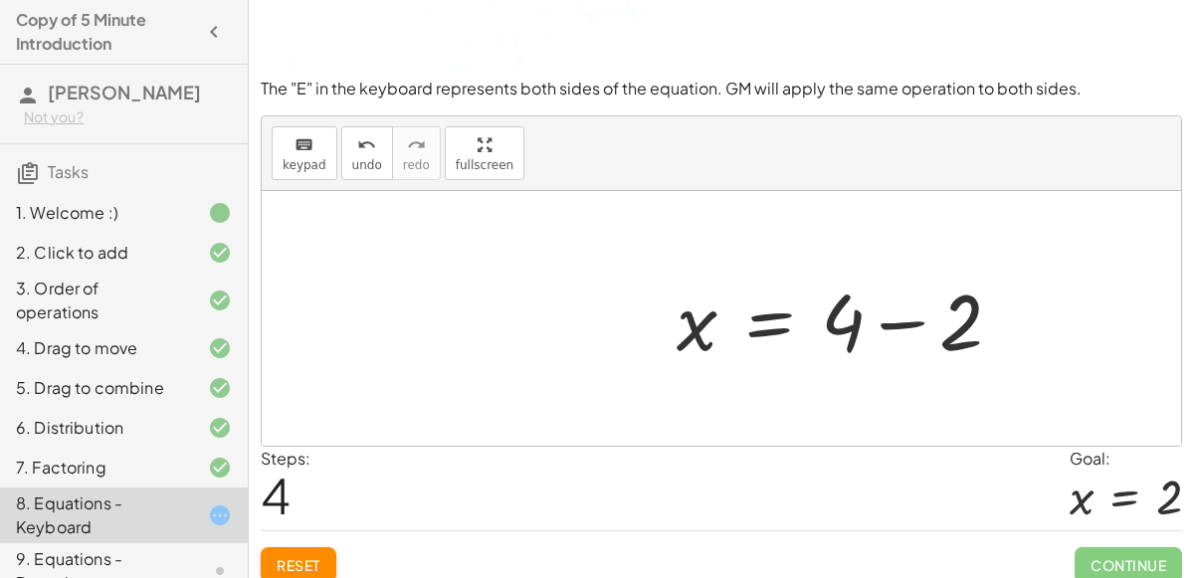
click at [892, 314] on div at bounding box center [847, 319] width 361 height 102
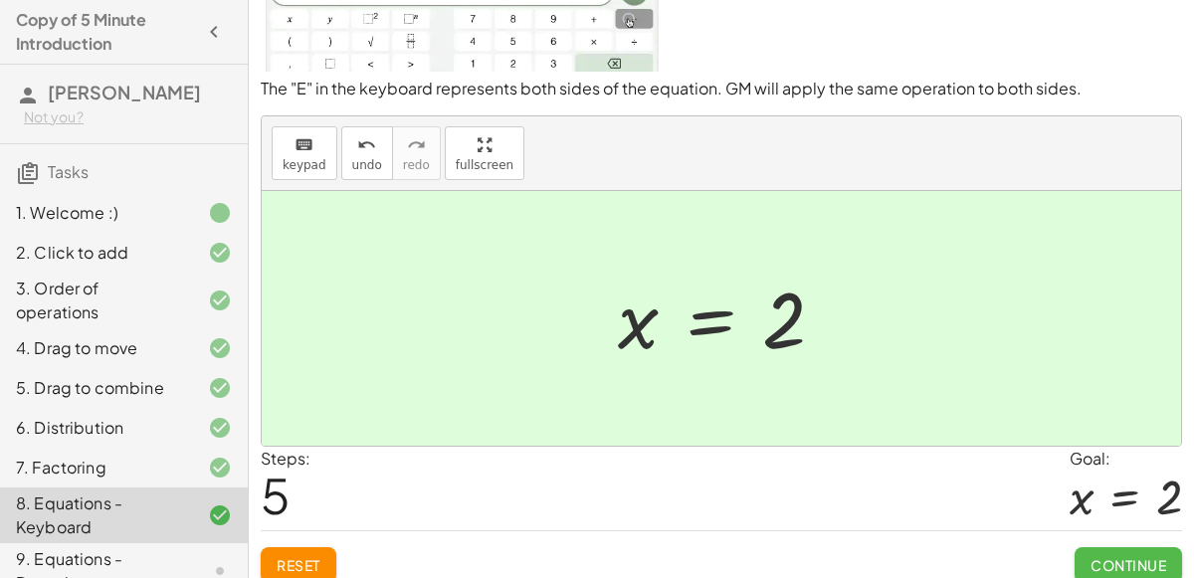
click at [1113, 562] on span "Continue" at bounding box center [1128, 565] width 76 height 18
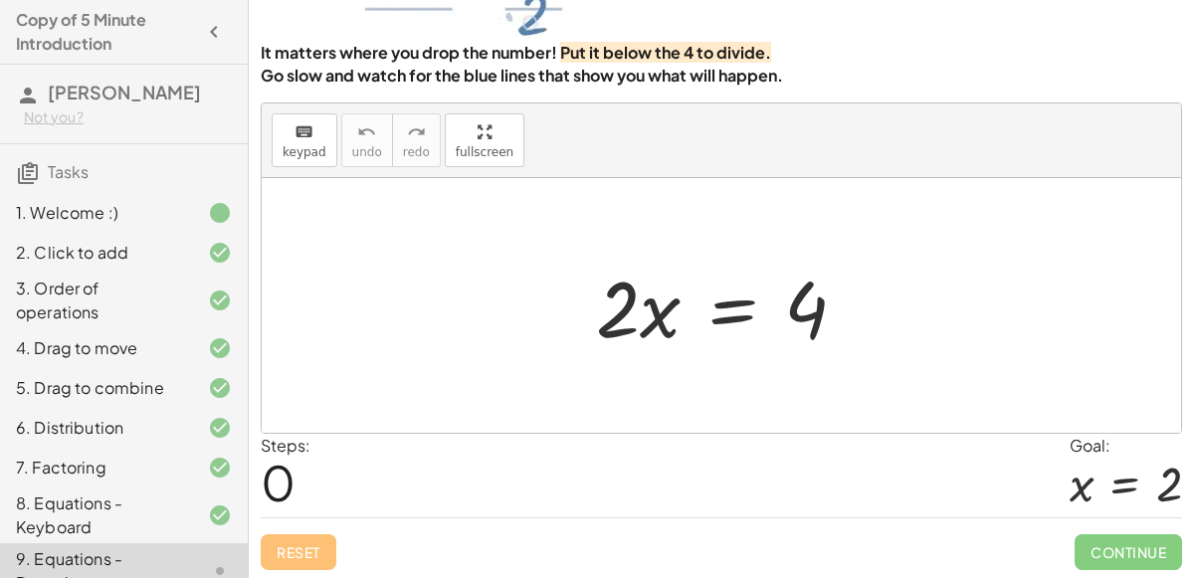
scroll to position [242, 0]
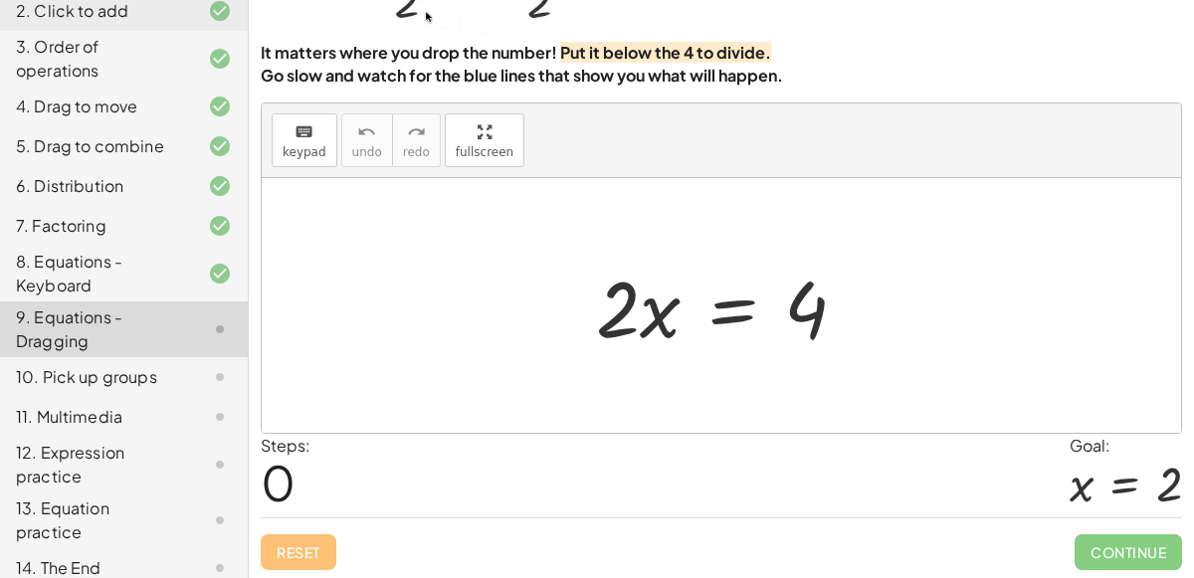
click at [734, 313] on div at bounding box center [729, 306] width 287 height 102
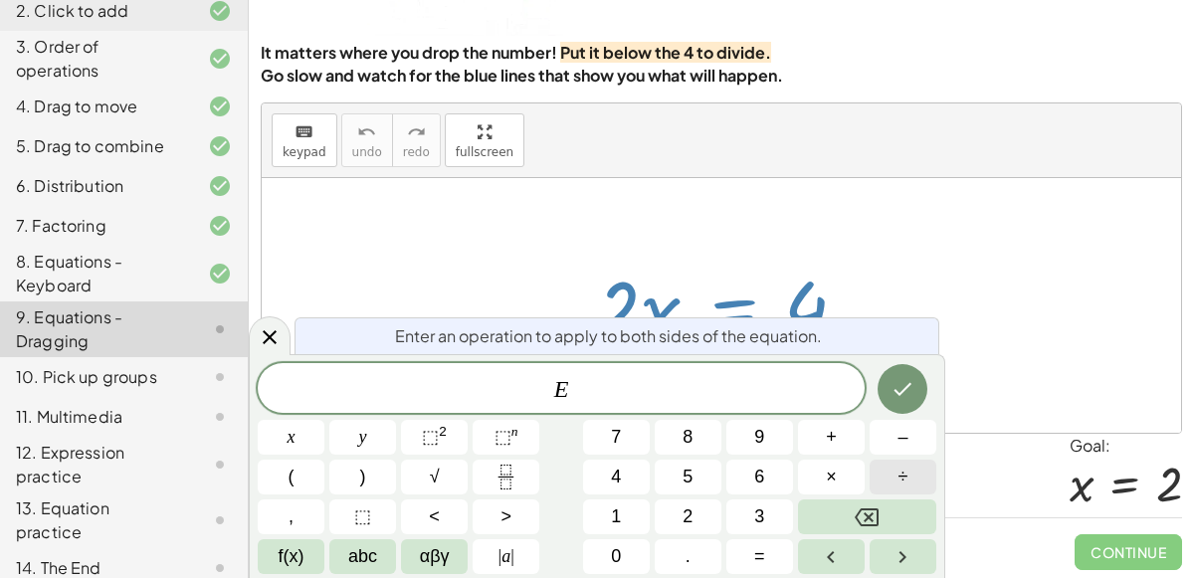
click at [878, 480] on button "÷" at bounding box center [903, 477] width 67 height 35
click at [904, 390] on icon "Done" at bounding box center [903, 389] width 18 height 13
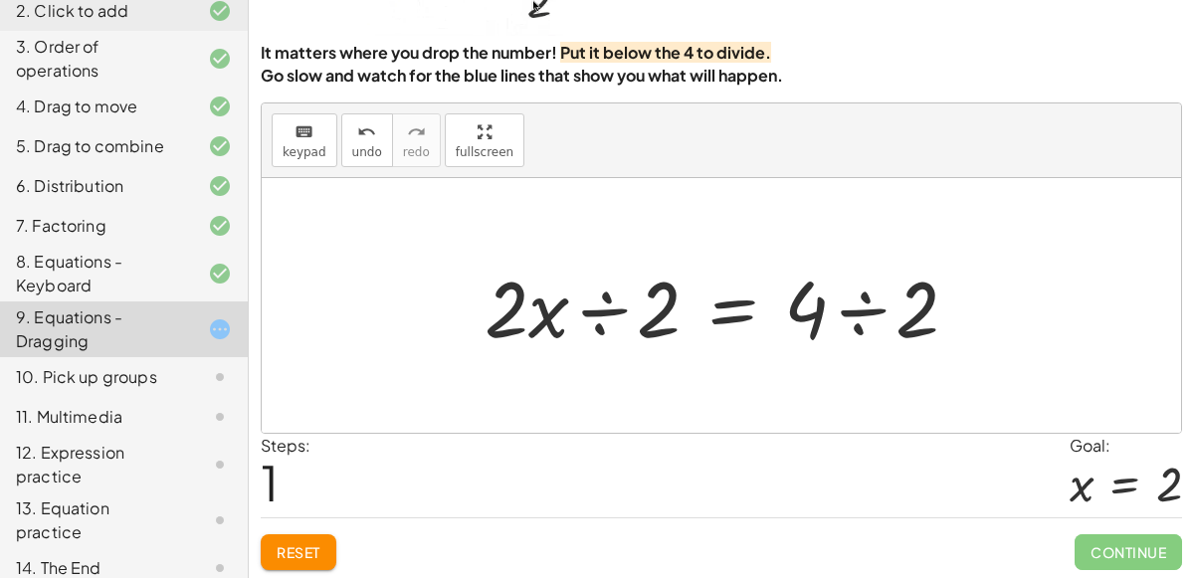
click at [613, 314] on div at bounding box center [729, 306] width 509 height 102
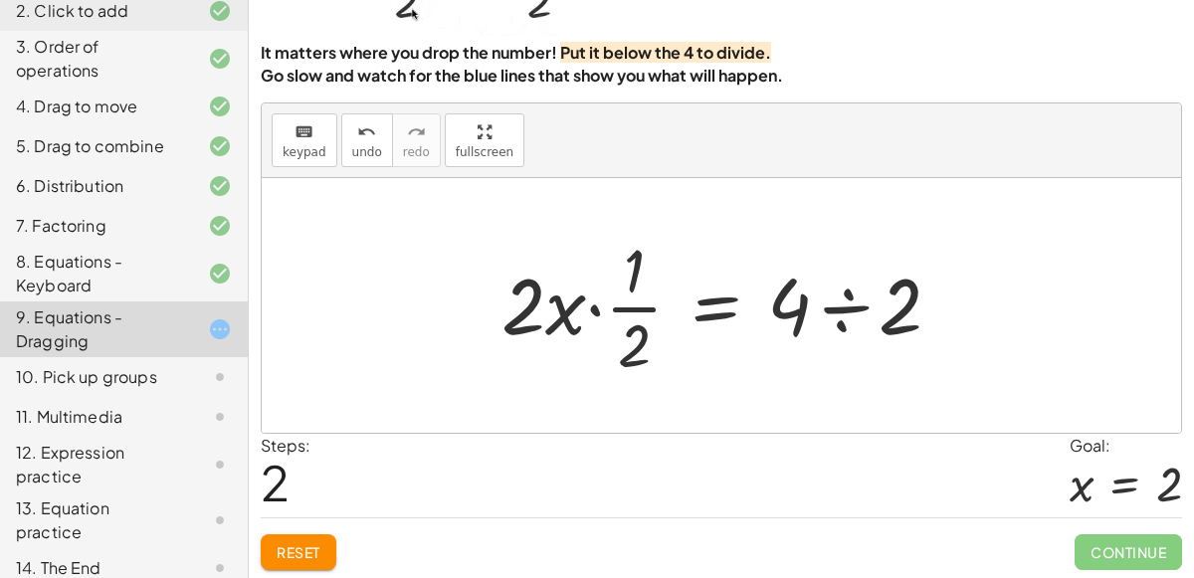
click at [629, 307] on div at bounding box center [729, 305] width 476 height 153
click at [364, 145] on span "undo" at bounding box center [367, 152] width 30 height 14
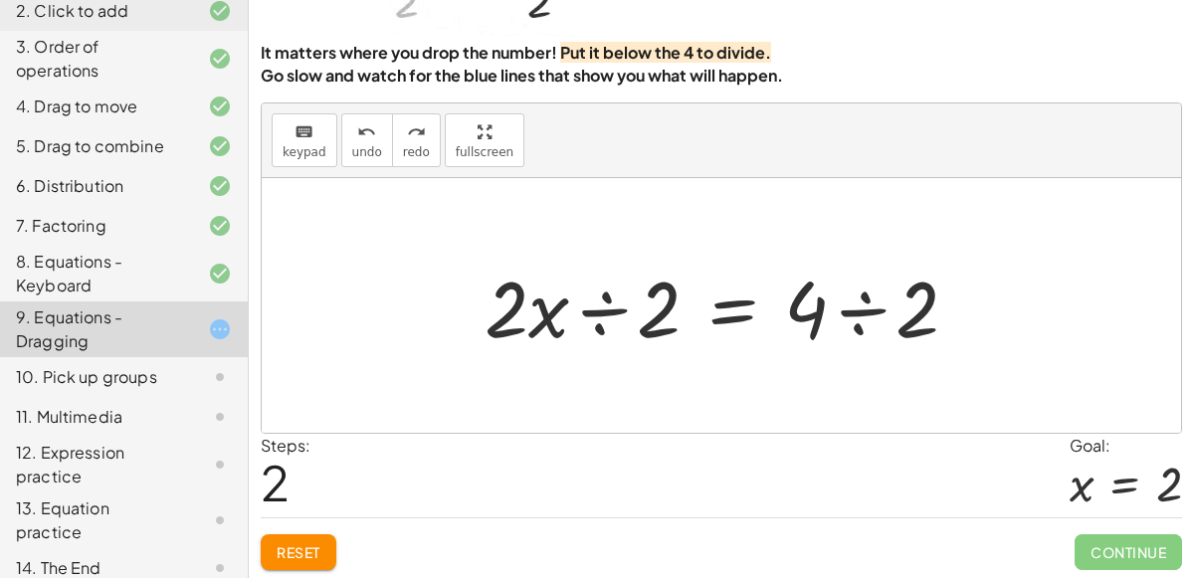
click at [591, 314] on div at bounding box center [729, 306] width 509 height 102
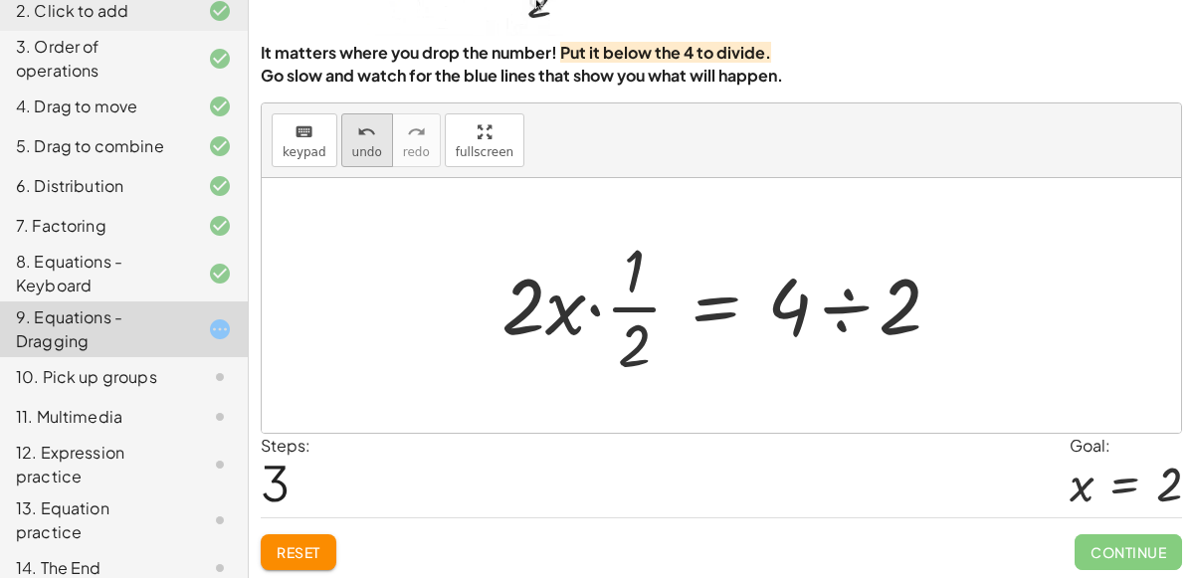
click at [356, 149] on span "undo" at bounding box center [367, 152] width 30 height 14
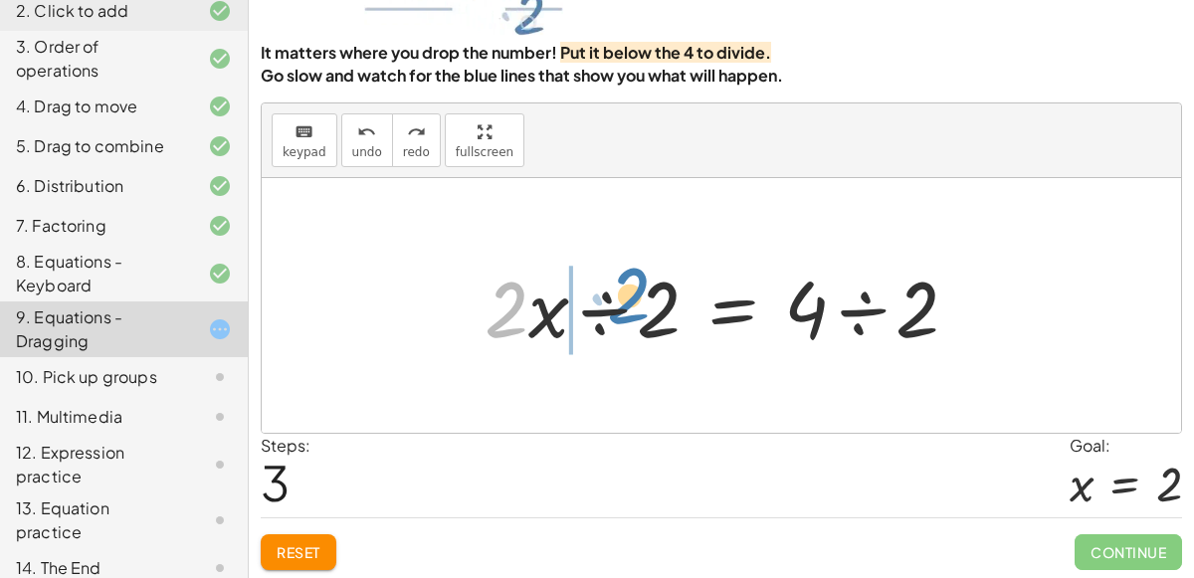
drag, startPoint x: 524, startPoint y: 312, endPoint x: 629, endPoint y: 292, distance: 106.3
click at [629, 292] on div at bounding box center [729, 306] width 509 height 102
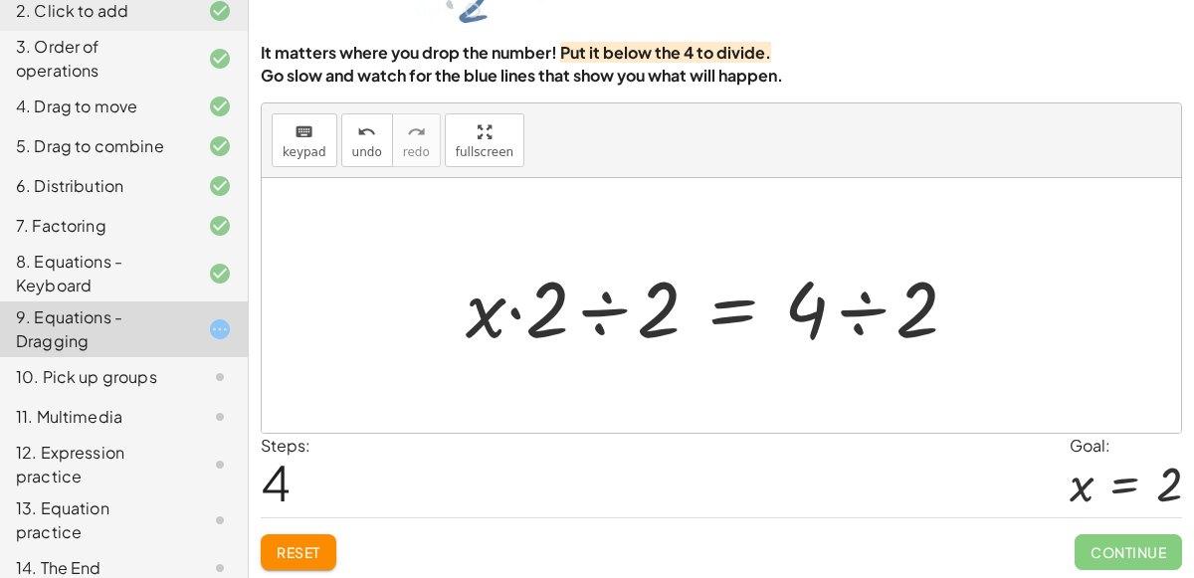
click at [603, 306] on div at bounding box center [720, 306] width 528 height 102
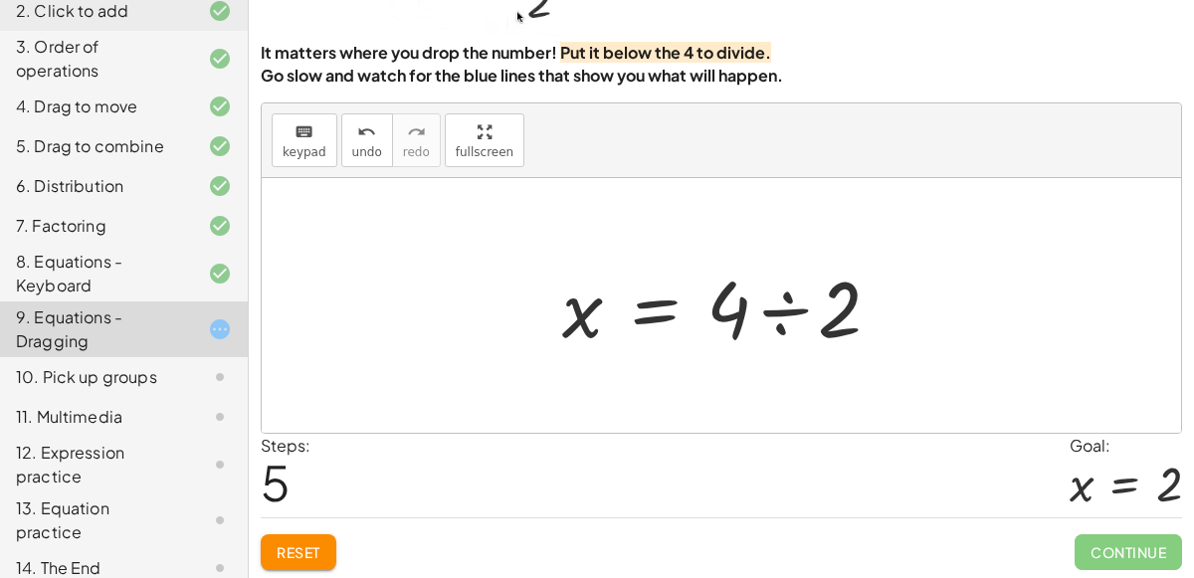
click at [780, 304] on div at bounding box center [729, 306] width 354 height 102
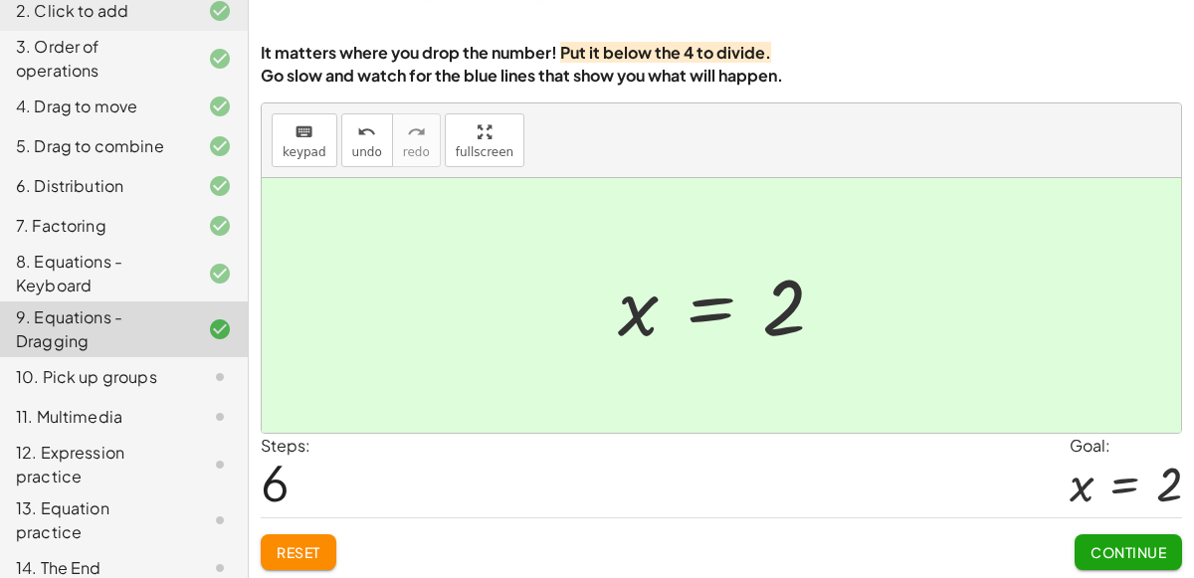
click at [1133, 543] on span "Continue" at bounding box center [1128, 552] width 76 height 18
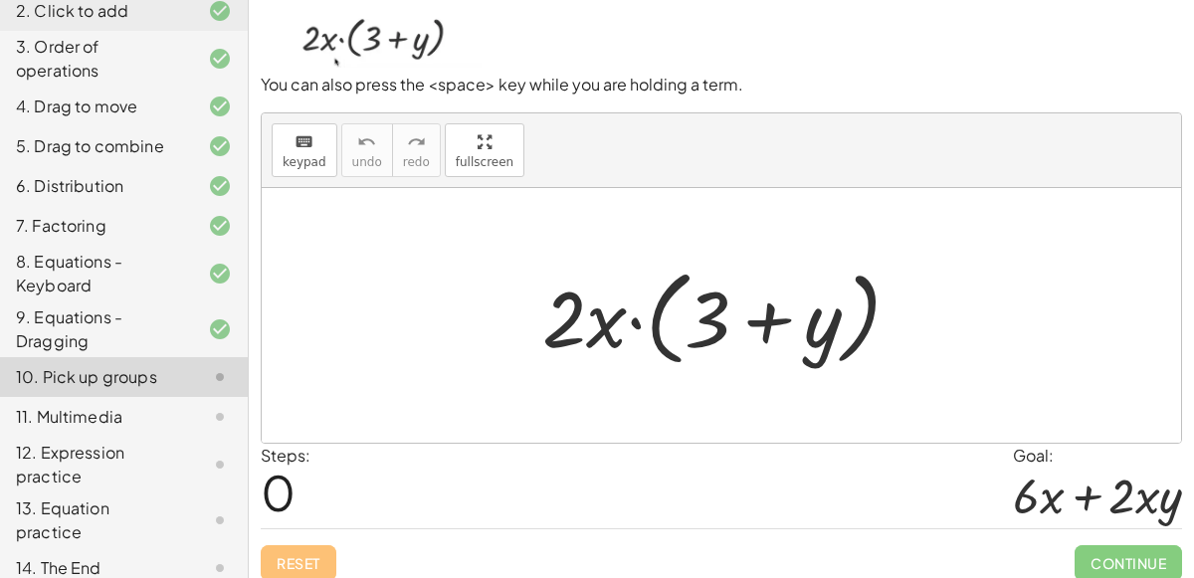
scroll to position [144, 0]
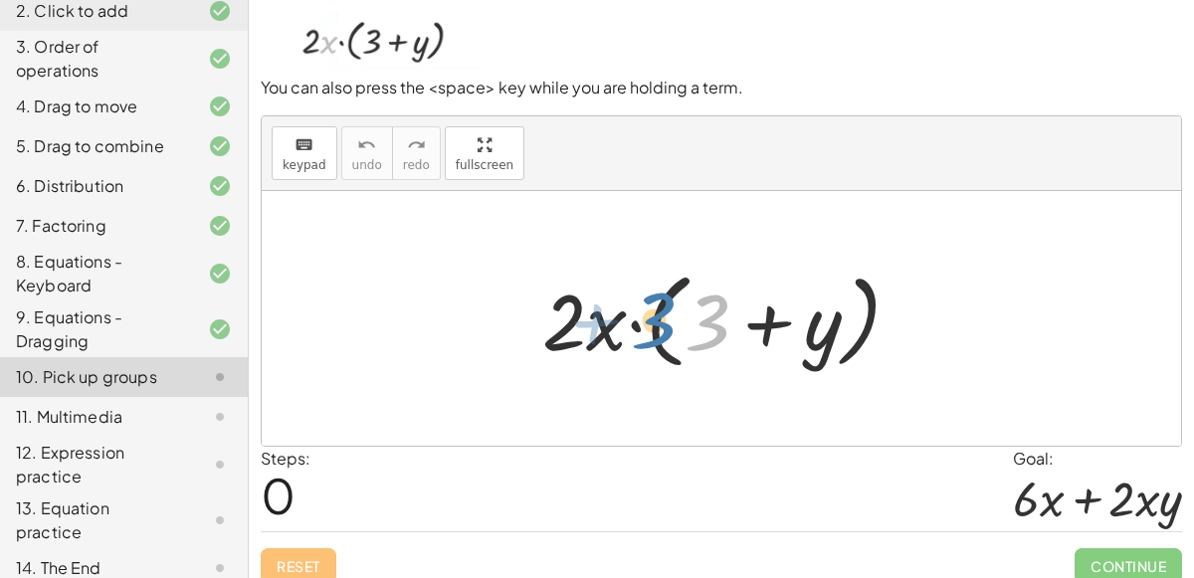
drag, startPoint x: 706, startPoint y: 305, endPoint x: 653, endPoint y: 304, distance: 53.7
click at [653, 304] on div at bounding box center [729, 319] width 394 height 114
click at [694, 319] on div at bounding box center [729, 319] width 394 height 114
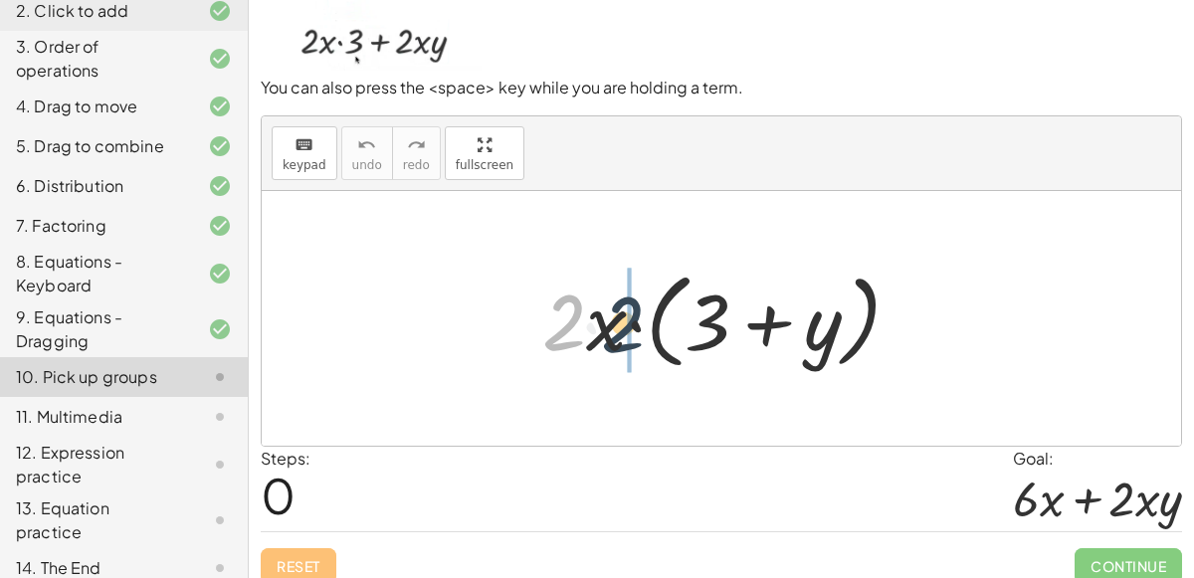
drag, startPoint x: 554, startPoint y: 317, endPoint x: 632, endPoint y: 316, distance: 77.6
click at [632, 316] on div at bounding box center [729, 319] width 394 height 114
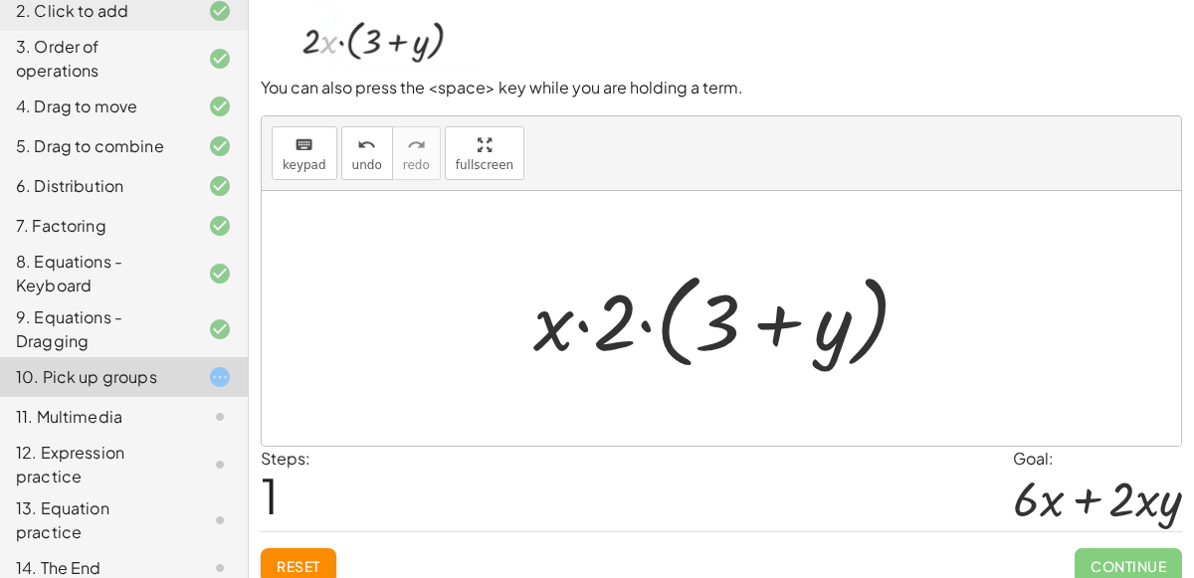
click at [563, 332] on div at bounding box center [729, 319] width 413 height 114
click at [586, 314] on div at bounding box center [729, 319] width 413 height 114
drag, startPoint x: 610, startPoint y: 323, endPoint x: 525, endPoint y: 331, distance: 84.9
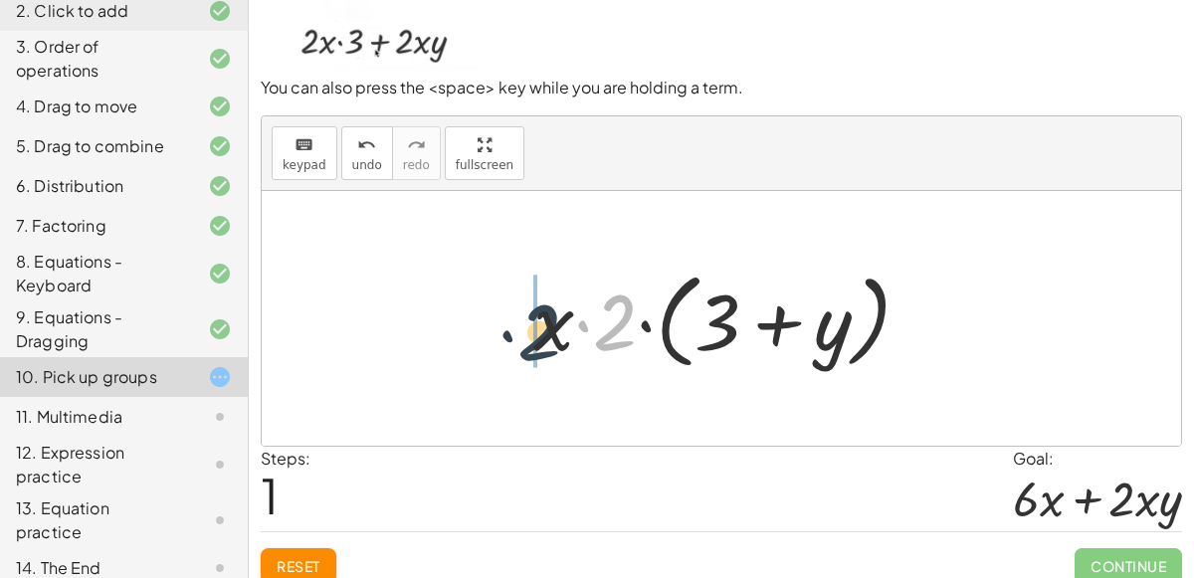
click at [525, 331] on div at bounding box center [729, 319] width 413 height 114
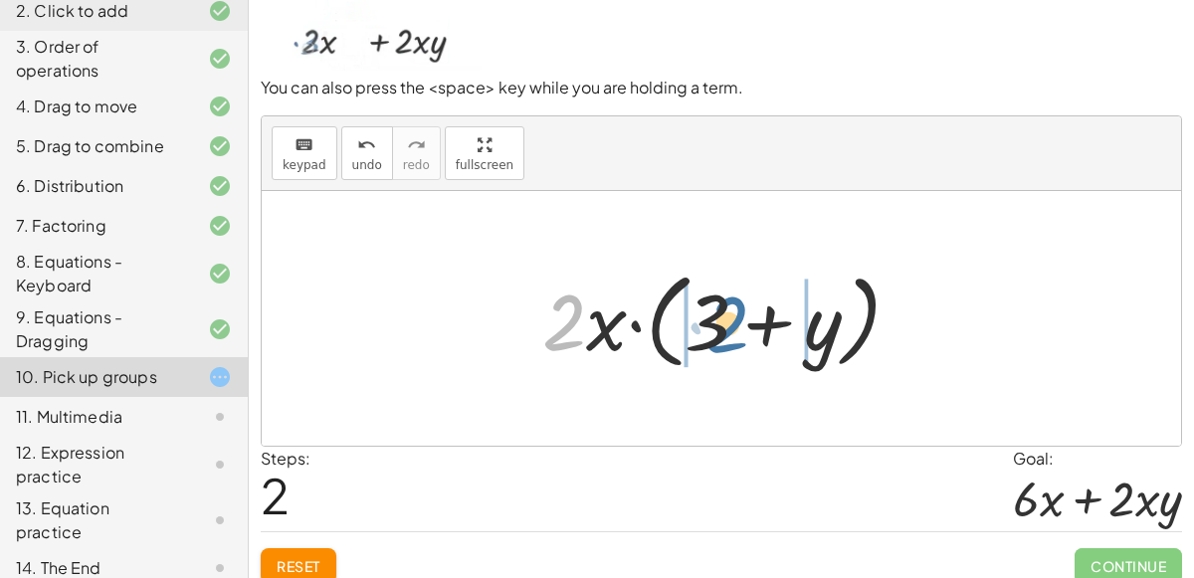
drag, startPoint x: 559, startPoint y: 315, endPoint x: 724, endPoint y: 316, distance: 165.2
click at [724, 316] on div at bounding box center [729, 319] width 394 height 114
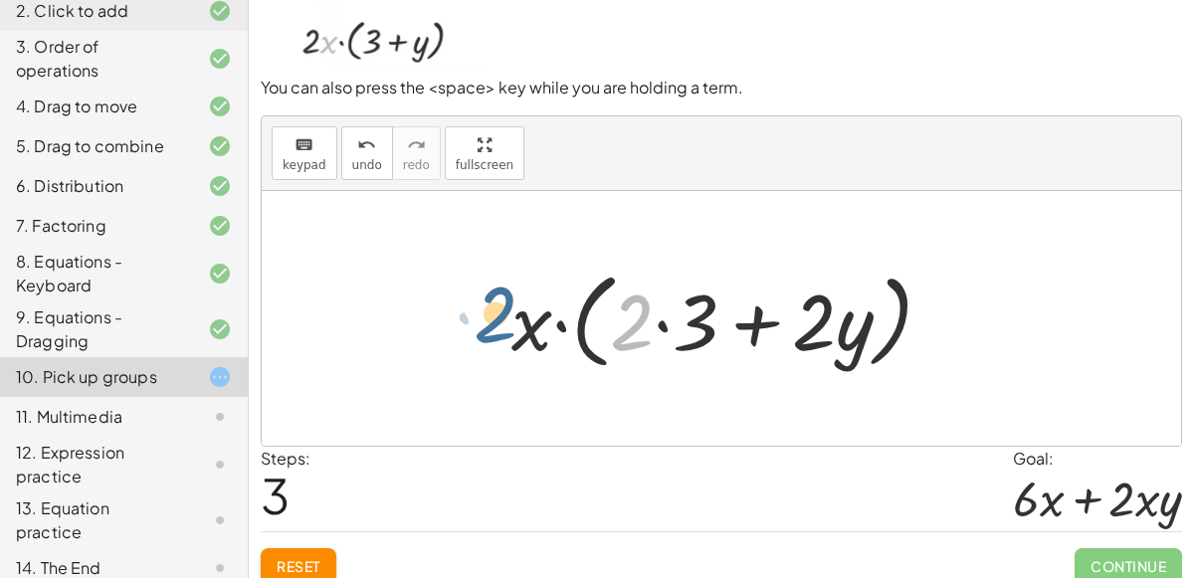
drag, startPoint x: 614, startPoint y: 318, endPoint x: 470, endPoint y: 307, distance: 144.7
click at [470, 307] on div "· 2 · x · ( + 3 + y ) · x · 2 · ( + 3 + y ) · 2 · x · ( + 3 + y ) · 2 · x · ( +…" at bounding box center [721, 318] width 919 height 255
drag, startPoint x: 635, startPoint y: 331, endPoint x: 465, endPoint y: 332, distance: 170.1
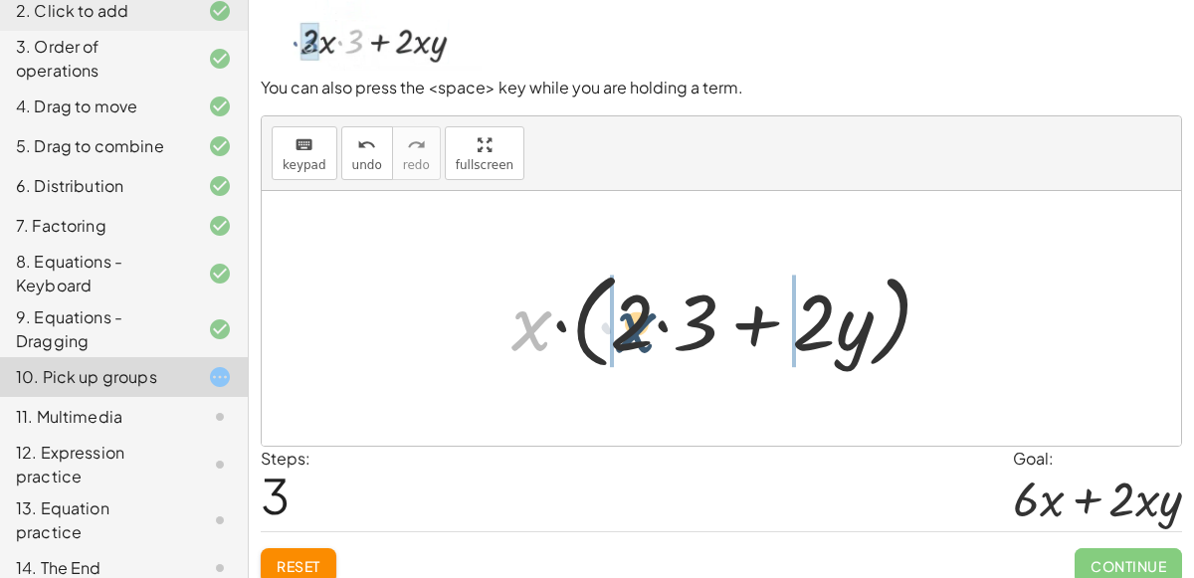
drag, startPoint x: 525, startPoint y: 332, endPoint x: 635, endPoint y: 333, distance: 109.4
click at [635, 333] on div at bounding box center [729, 319] width 457 height 114
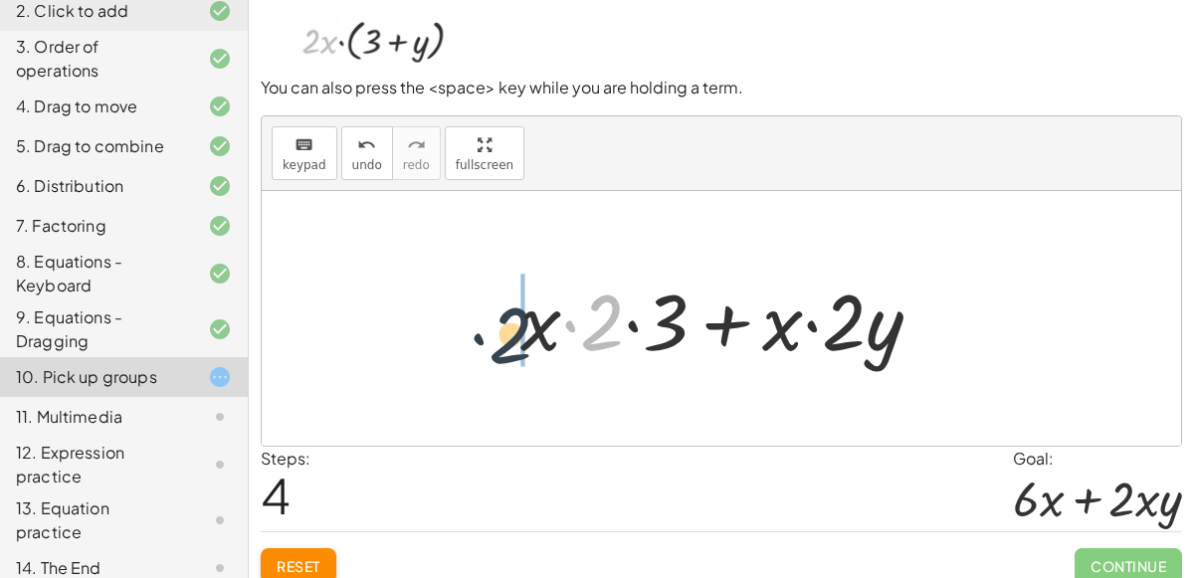
drag, startPoint x: 600, startPoint y: 330, endPoint x: 490, endPoint y: 344, distance: 110.3
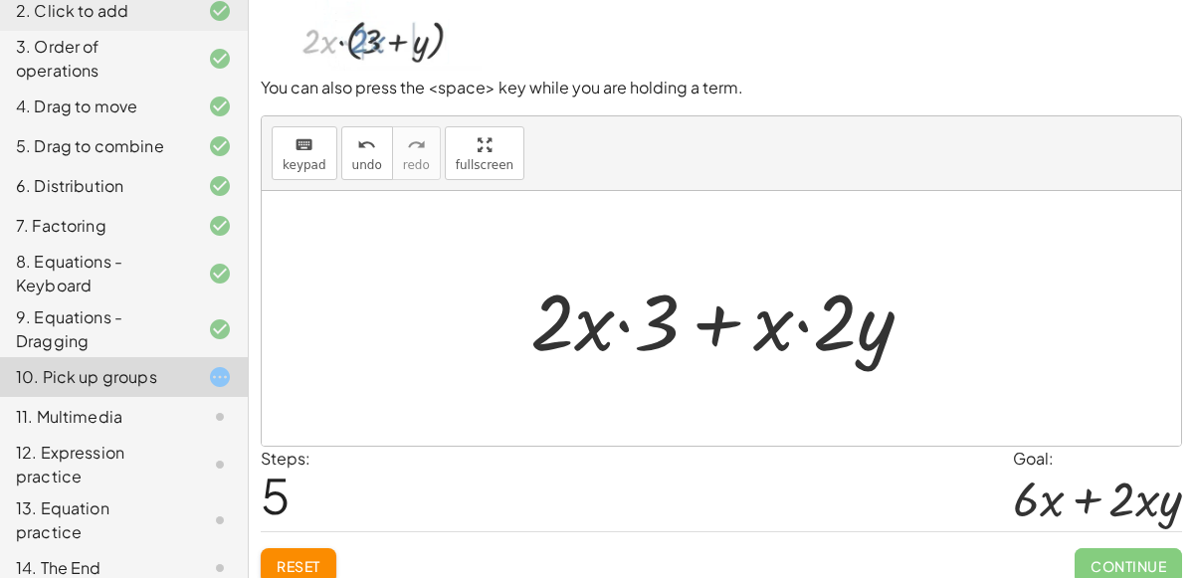
click at [621, 324] on div at bounding box center [729, 319] width 419 height 102
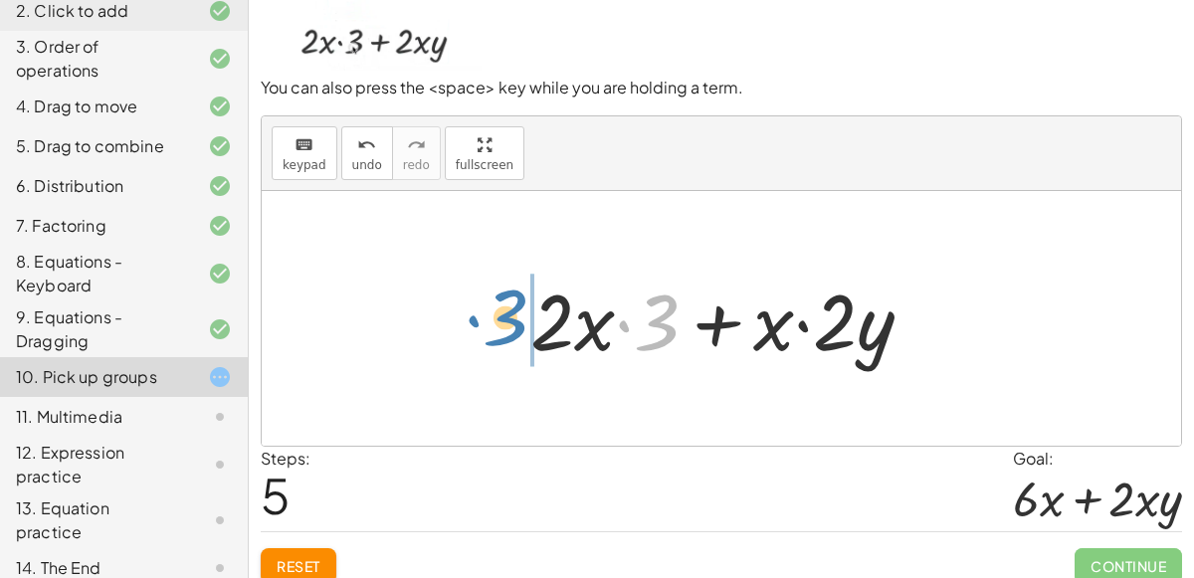
drag, startPoint x: 660, startPoint y: 331, endPoint x: 508, endPoint y: 326, distance: 151.3
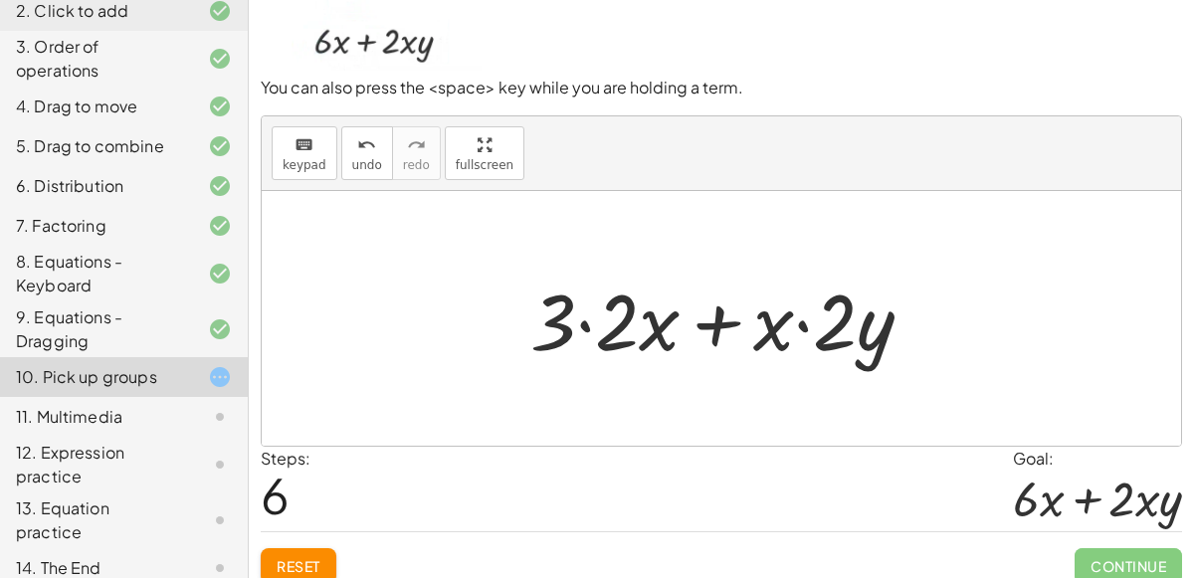
click at [584, 324] on div at bounding box center [729, 319] width 419 height 102
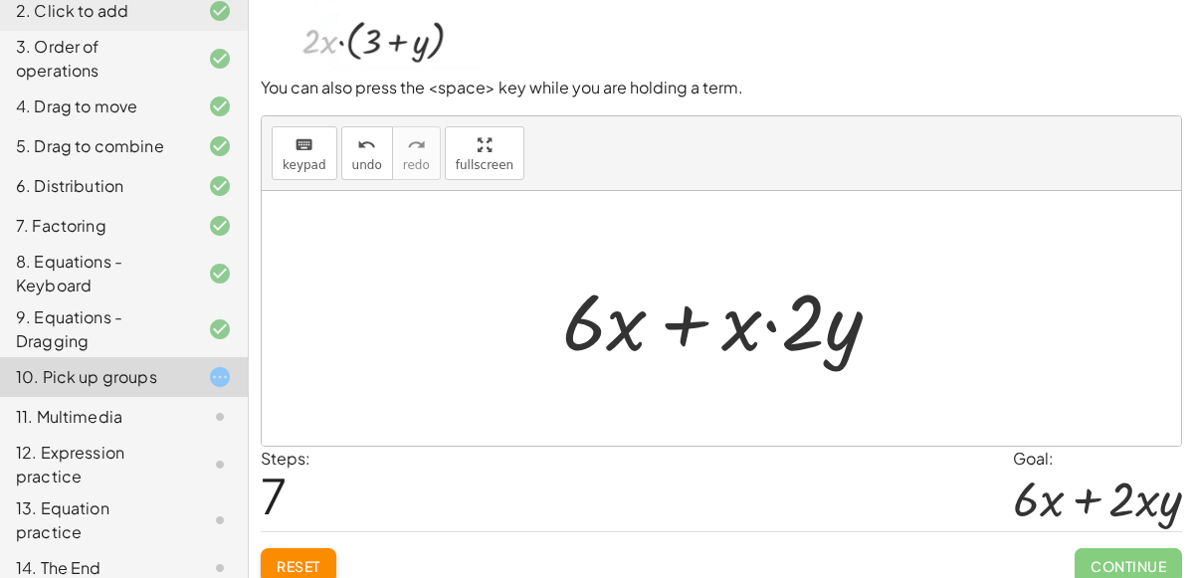
click at [773, 324] on div at bounding box center [729, 319] width 355 height 102
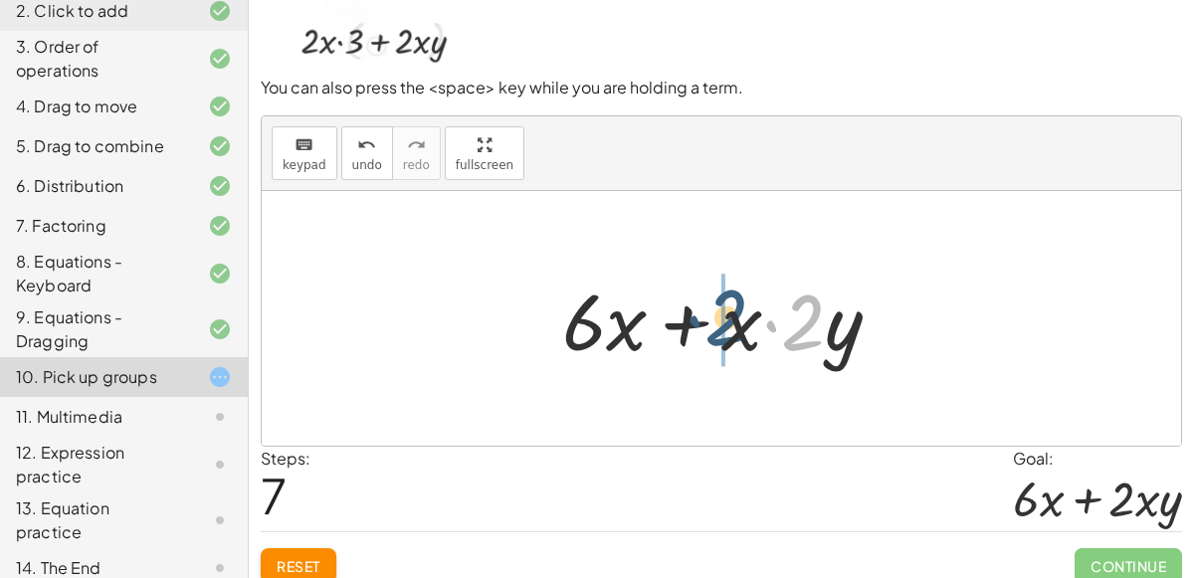
drag, startPoint x: 793, startPoint y: 324, endPoint x: 712, endPoint y: 319, distance: 80.7
click at [712, 319] on div at bounding box center [729, 319] width 355 height 102
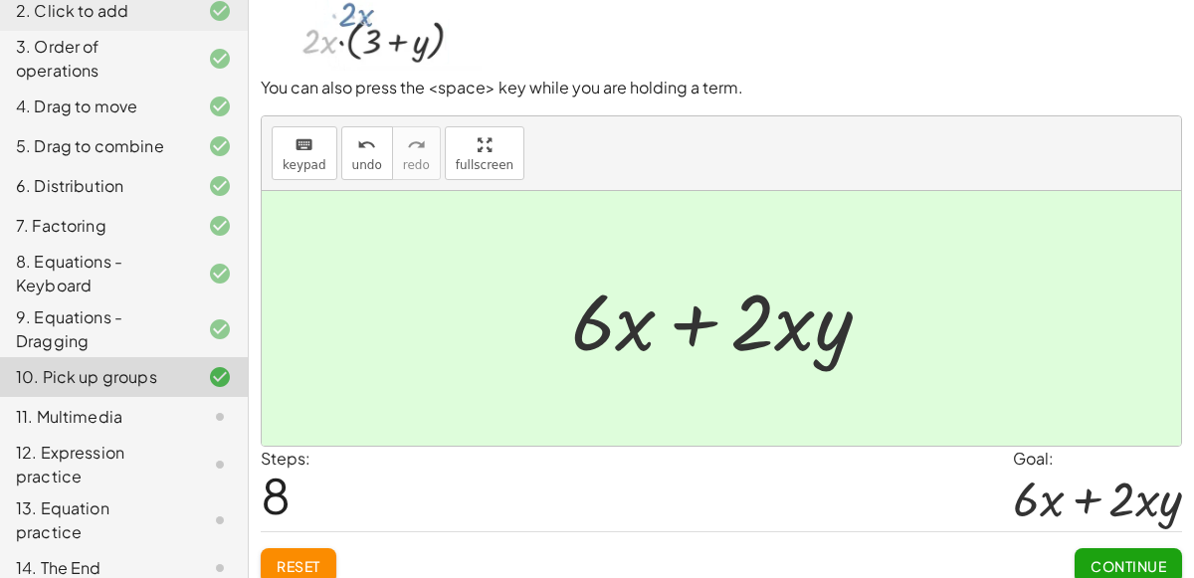
click at [1101, 559] on span "Continue" at bounding box center [1128, 566] width 76 height 18
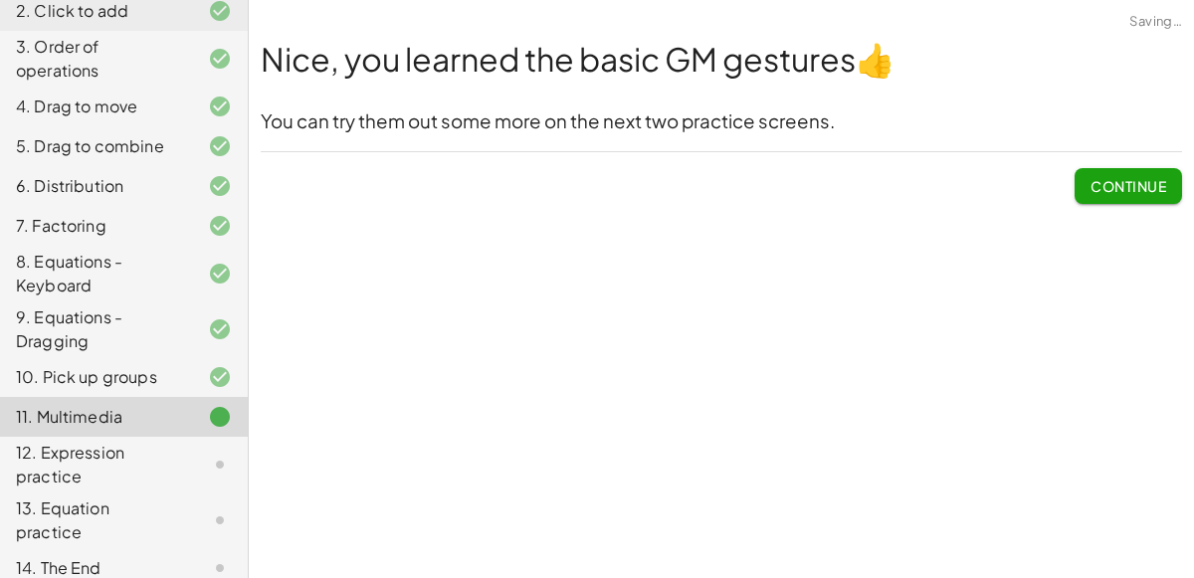
scroll to position [0, 0]
click at [1135, 192] on span "Continue" at bounding box center [1128, 186] width 76 height 18
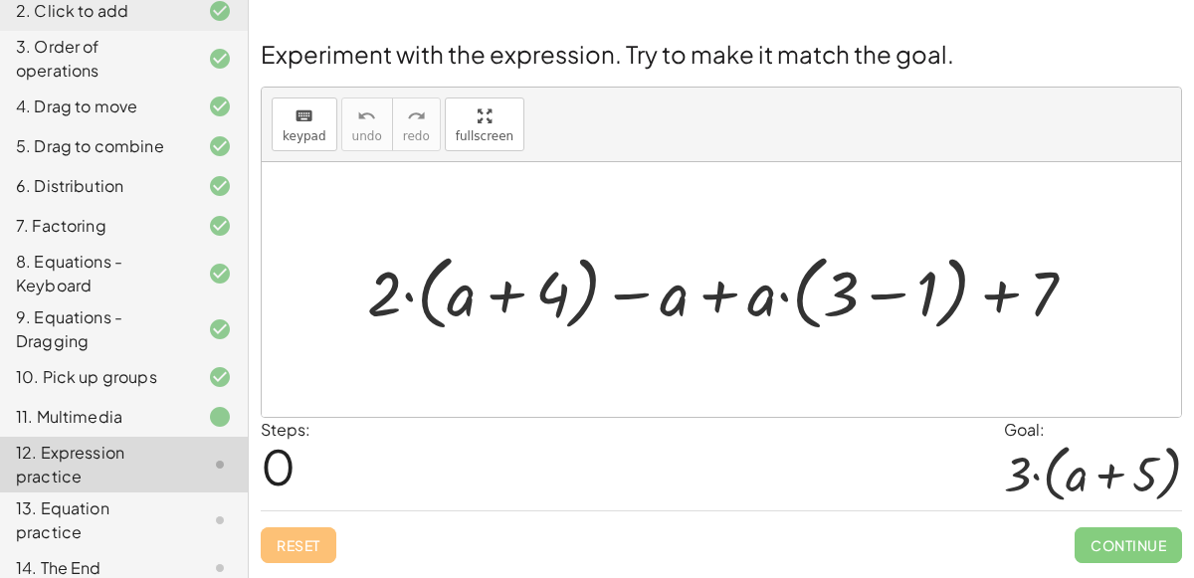
click at [718, 296] on div at bounding box center [729, 290] width 745 height 93
drag, startPoint x: 761, startPoint y: 299, endPoint x: 818, endPoint y: 297, distance: 56.7
click at [818, 297] on div at bounding box center [729, 290] width 745 height 93
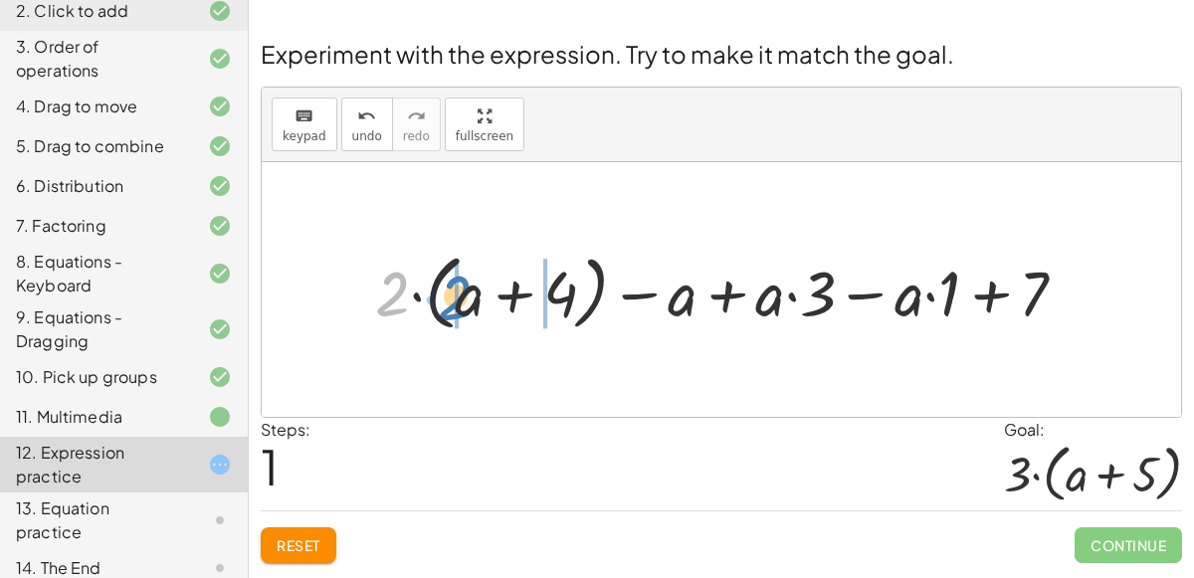
drag, startPoint x: 390, startPoint y: 303, endPoint x: 451, endPoint y: 302, distance: 60.7
click at [451, 302] on div at bounding box center [728, 290] width 727 height 93
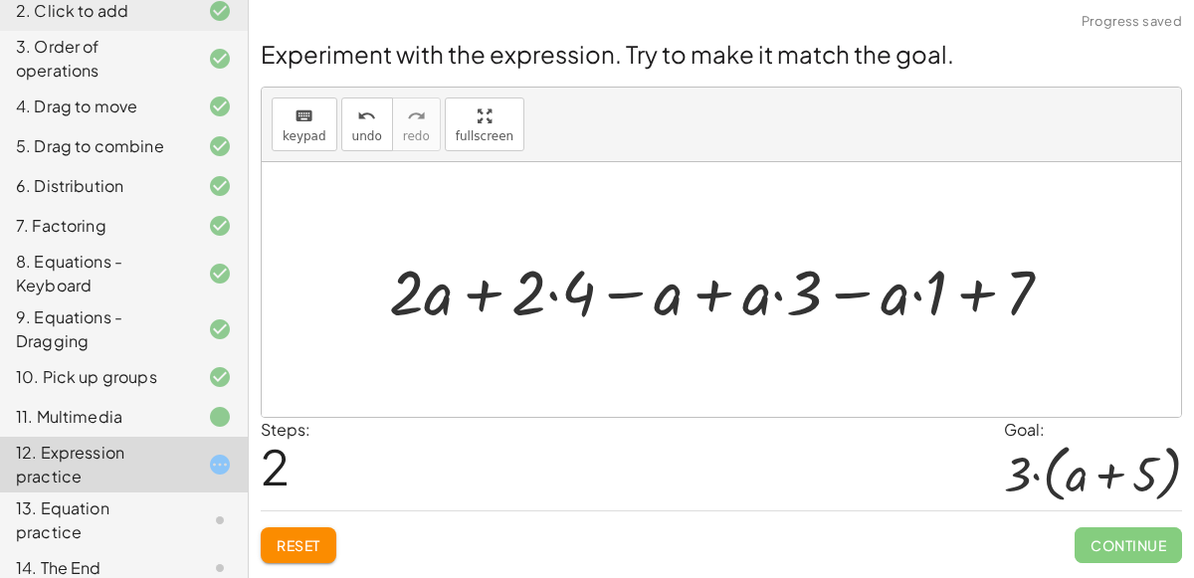
click at [550, 290] on div at bounding box center [728, 289] width 699 height 83
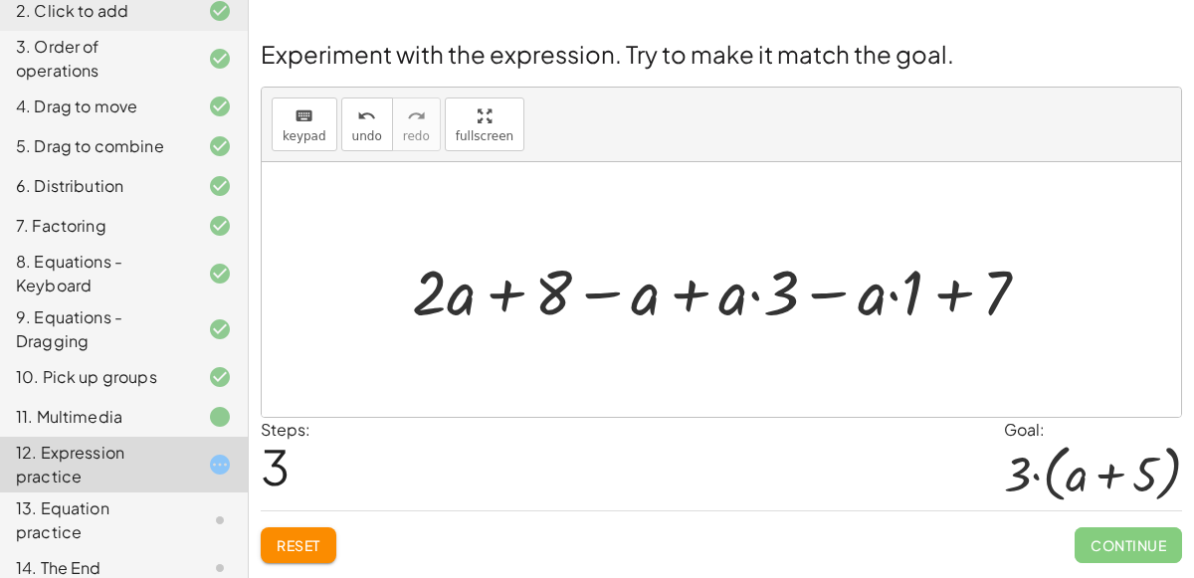
click at [685, 295] on div at bounding box center [729, 289] width 654 height 83
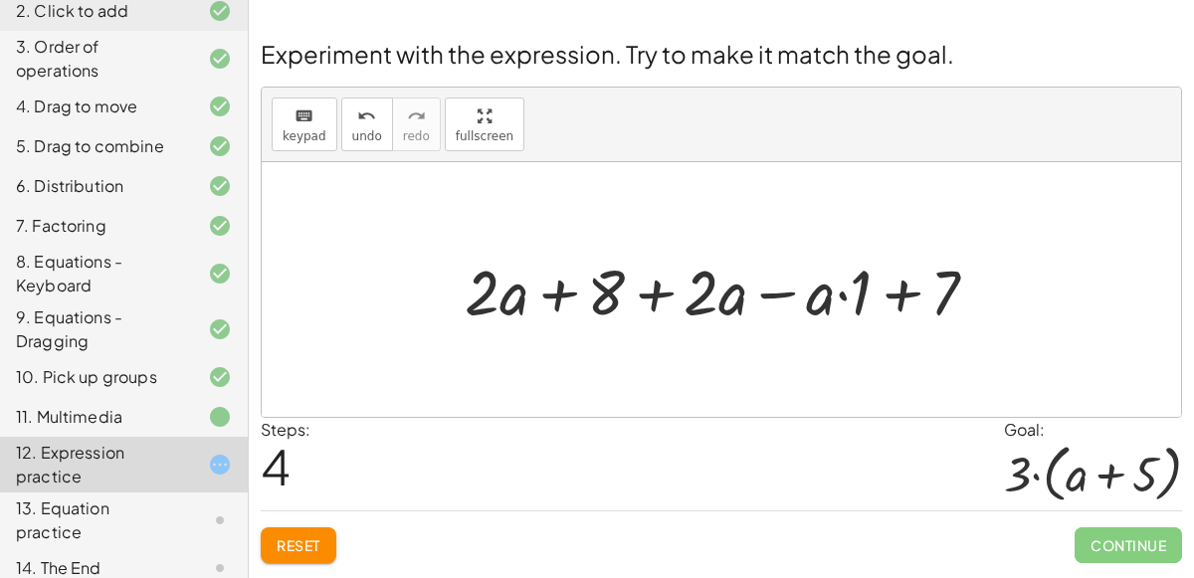
click at [787, 290] on div at bounding box center [729, 289] width 549 height 83
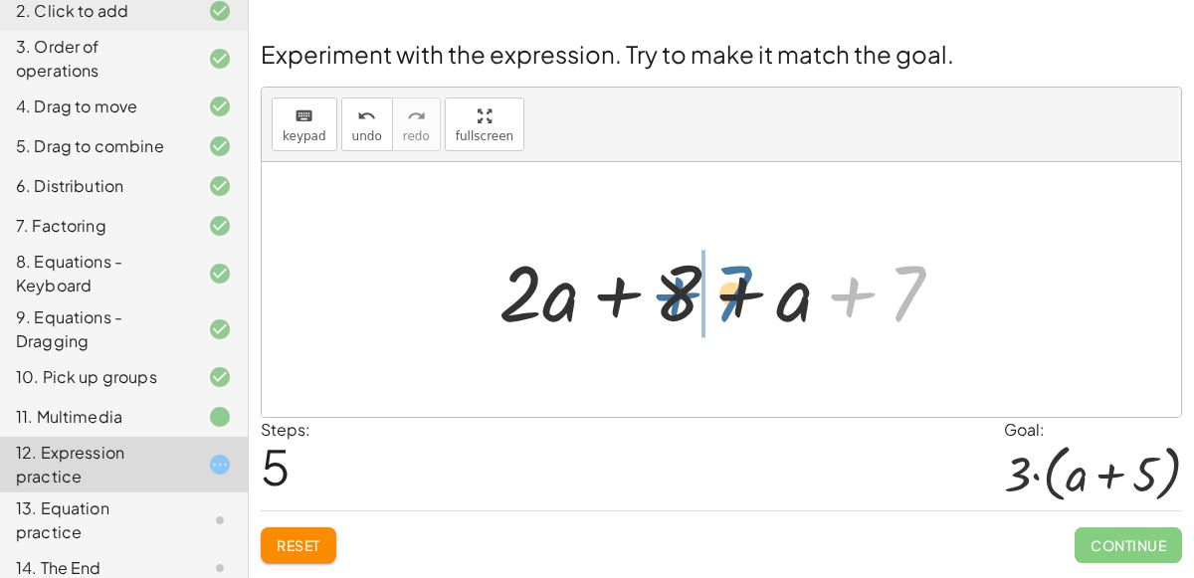
drag, startPoint x: 904, startPoint y: 297, endPoint x: 732, endPoint y: 298, distance: 172.1
click at [732, 298] on div at bounding box center [728, 290] width 481 height 102
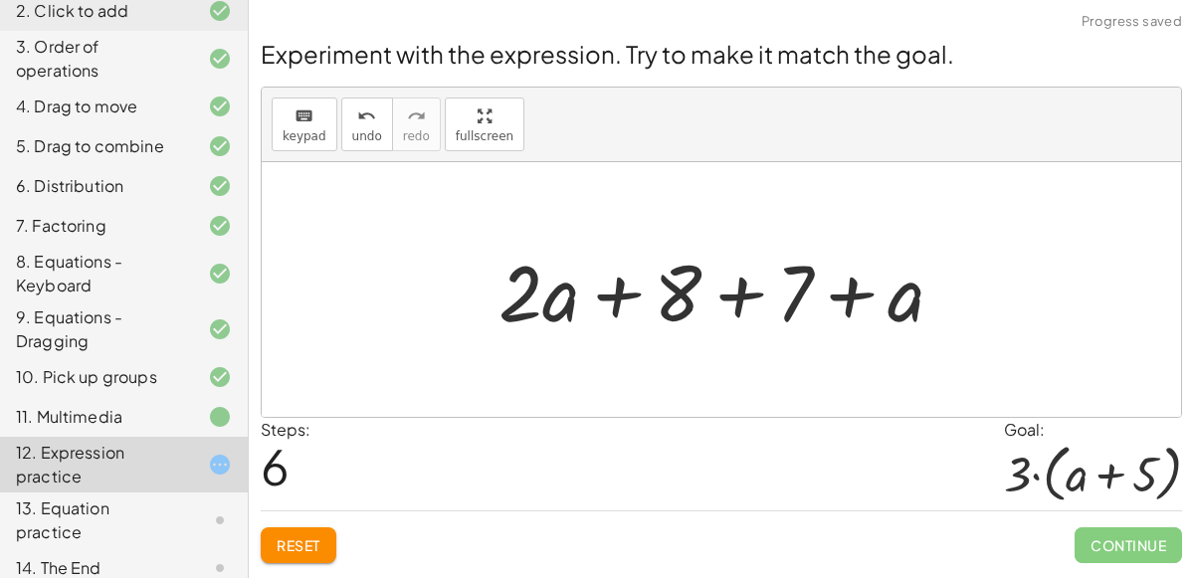
click at [737, 300] on div at bounding box center [728, 290] width 481 height 102
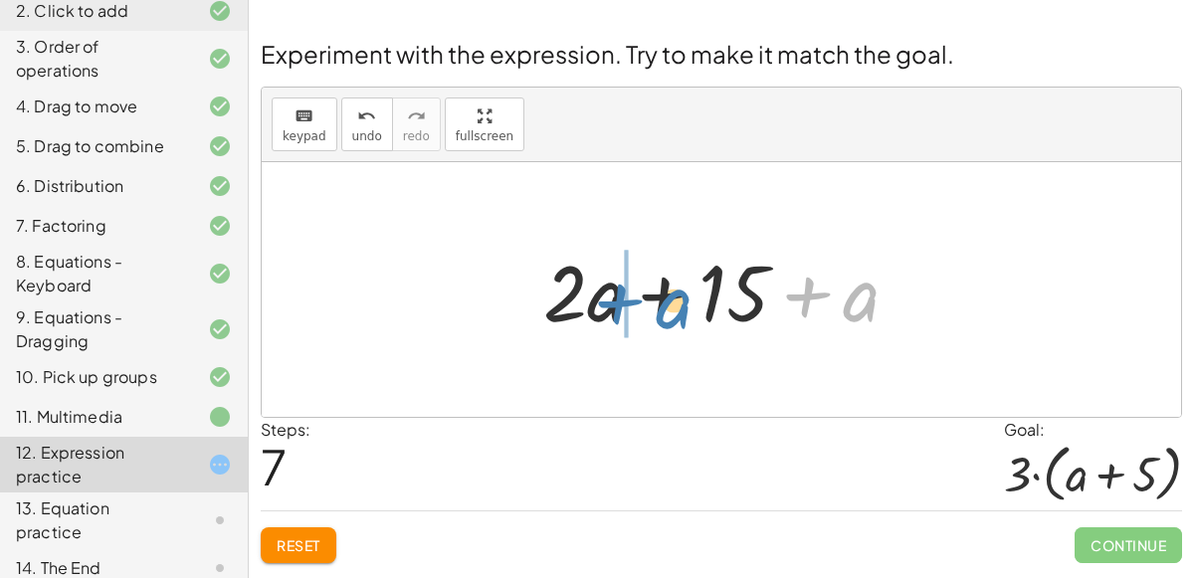
drag, startPoint x: 852, startPoint y: 308, endPoint x: 662, endPoint y: 316, distance: 190.2
click at [662, 316] on div at bounding box center [729, 290] width 392 height 102
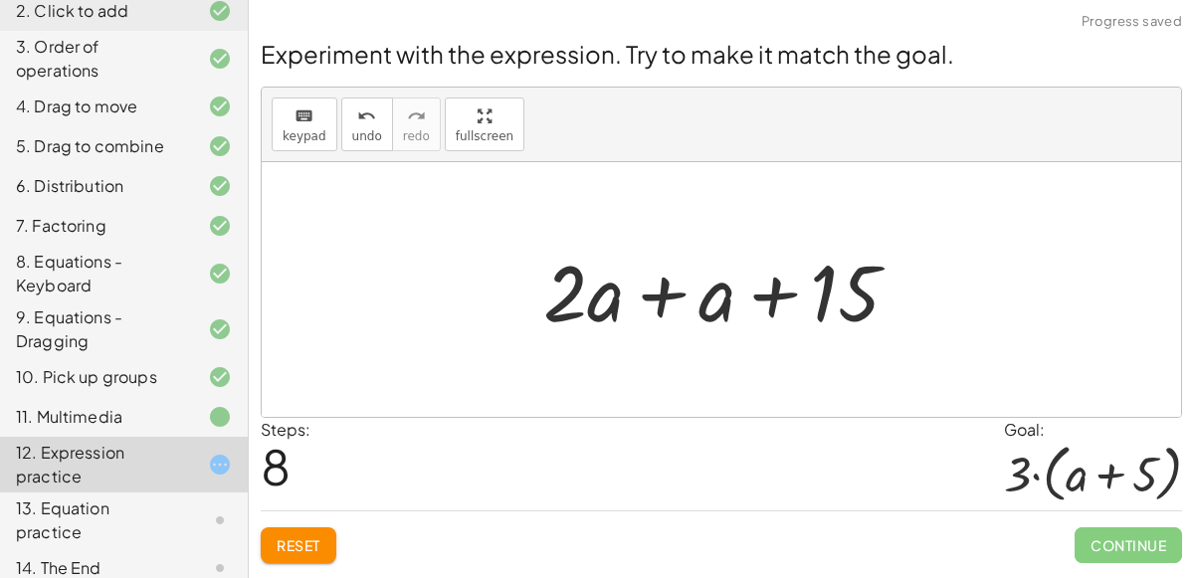
click at [664, 297] on div at bounding box center [729, 290] width 392 height 102
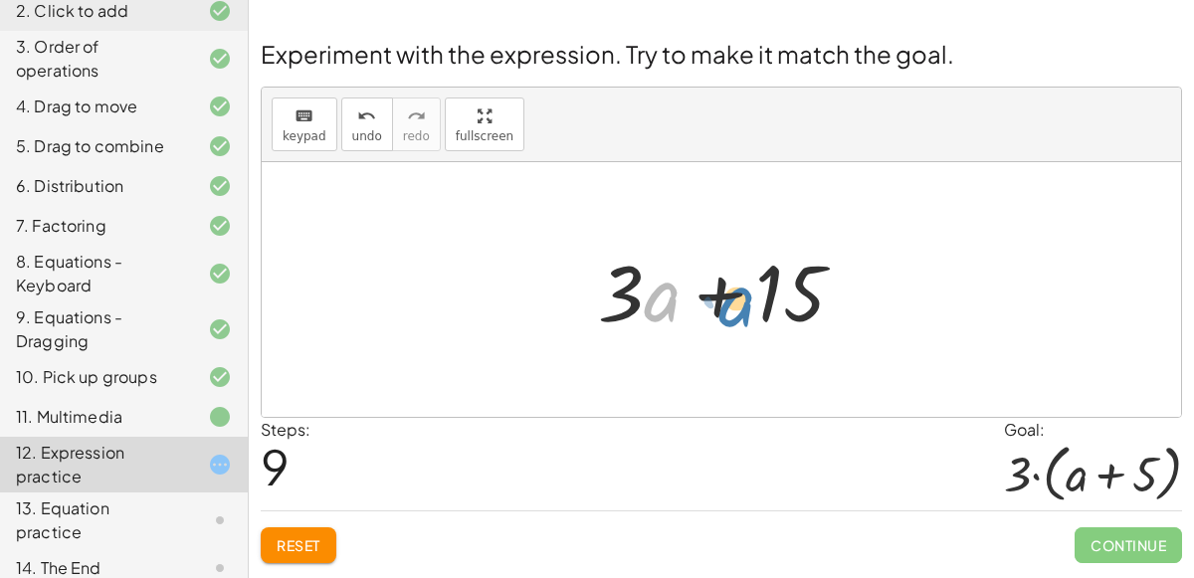
drag, startPoint x: 654, startPoint y: 309, endPoint x: 731, endPoint y: 312, distance: 77.7
click at [731, 312] on div at bounding box center [729, 290] width 283 height 102
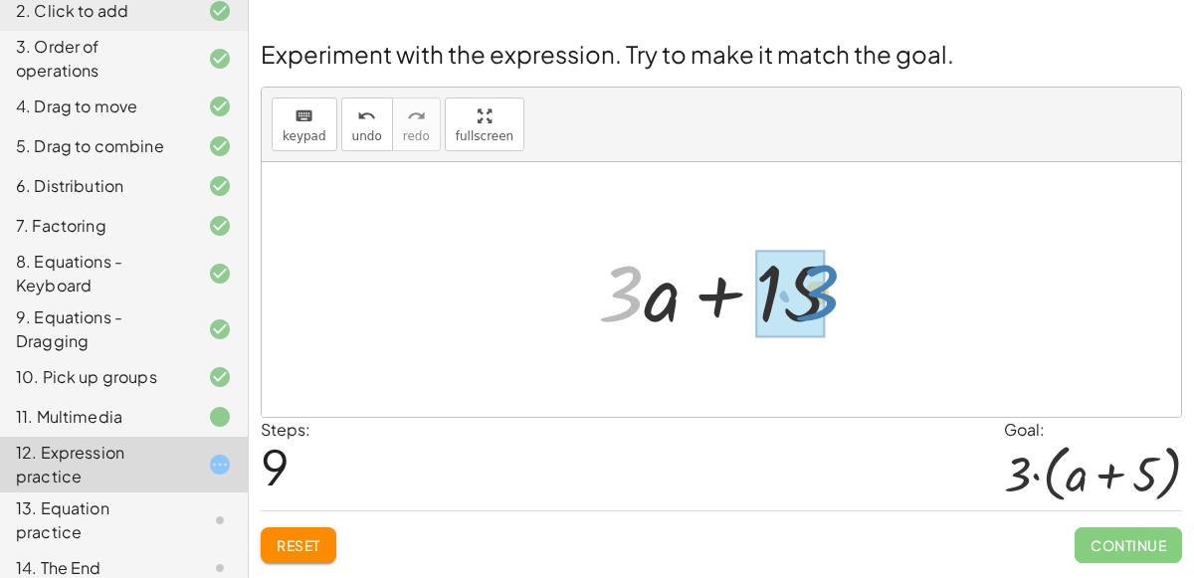
drag, startPoint x: 620, startPoint y: 291, endPoint x: 812, endPoint y: 288, distance: 192.0
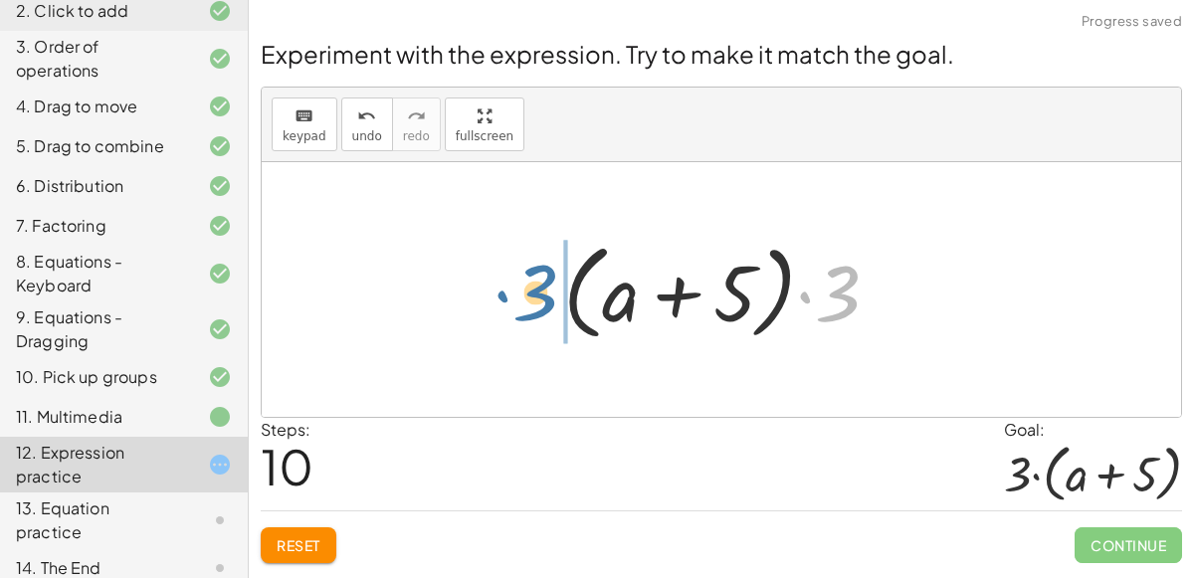
drag, startPoint x: 839, startPoint y: 295, endPoint x: 535, endPoint y: 295, distance: 303.4
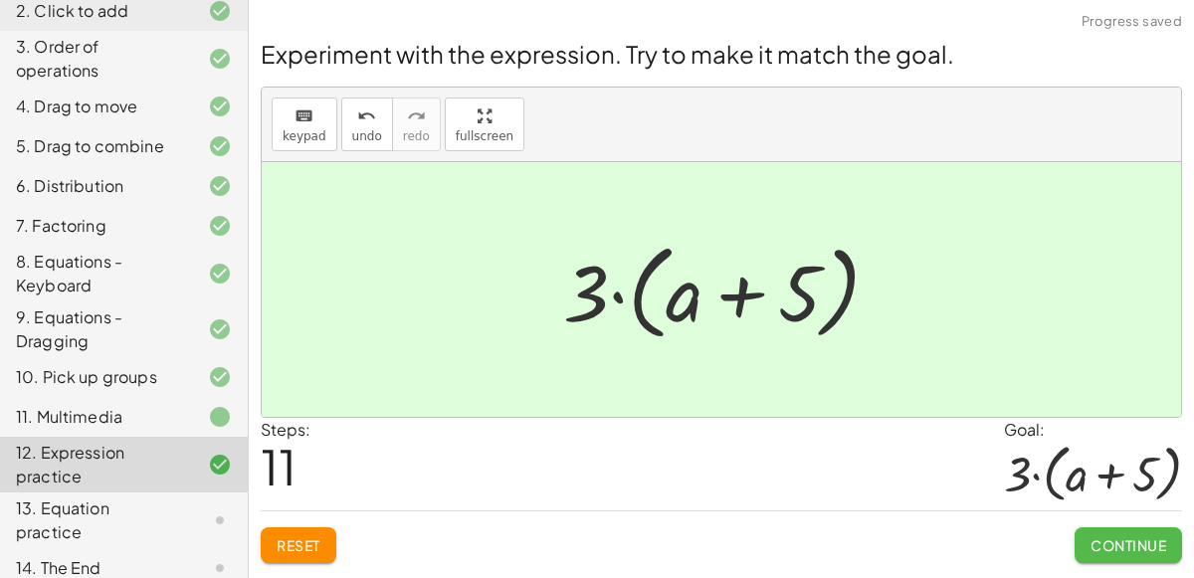
click at [1127, 548] on span "Continue" at bounding box center [1128, 545] width 76 height 18
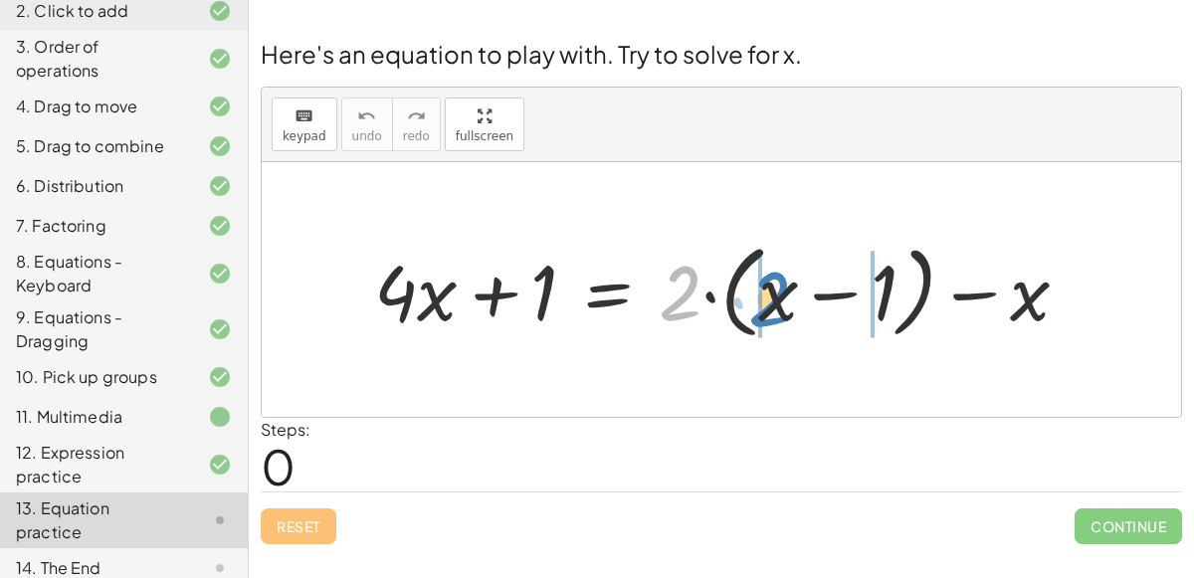
drag, startPoint x: 681, startPoint y: 296, endPoint x: 772, endPoint y: 302, distance: 90.7
click at [772, 302] on div at bounding box center [729, 290] width 730 height 112
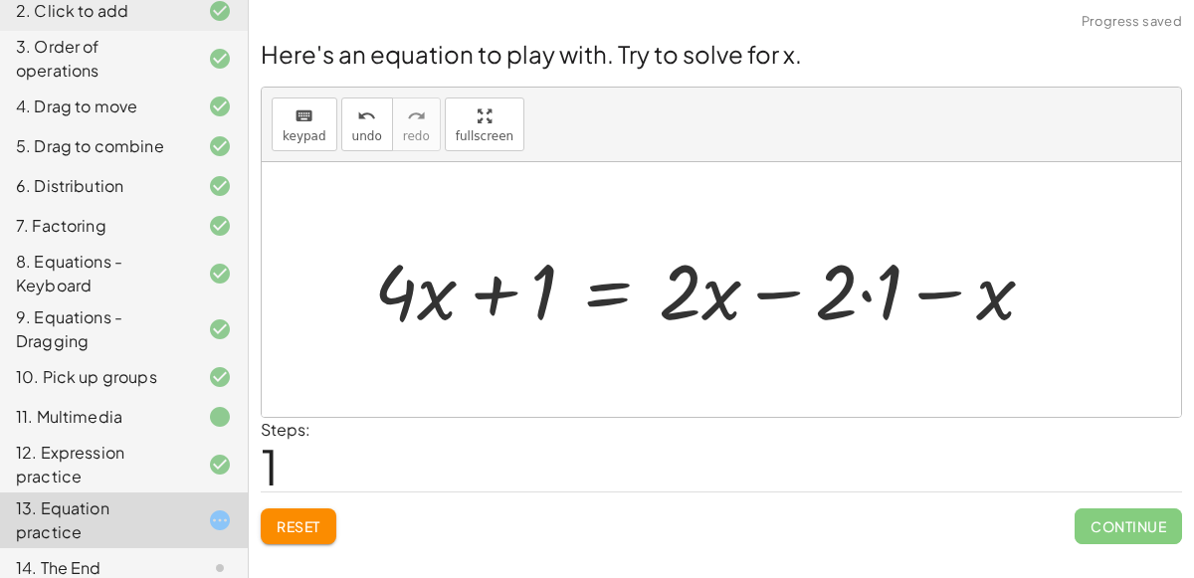
click at [867, 295] on div at bounding box center [712, 289] width 696 height 100
click at [898, 295] on div at bounding box center [689, 289] width 651 height 100
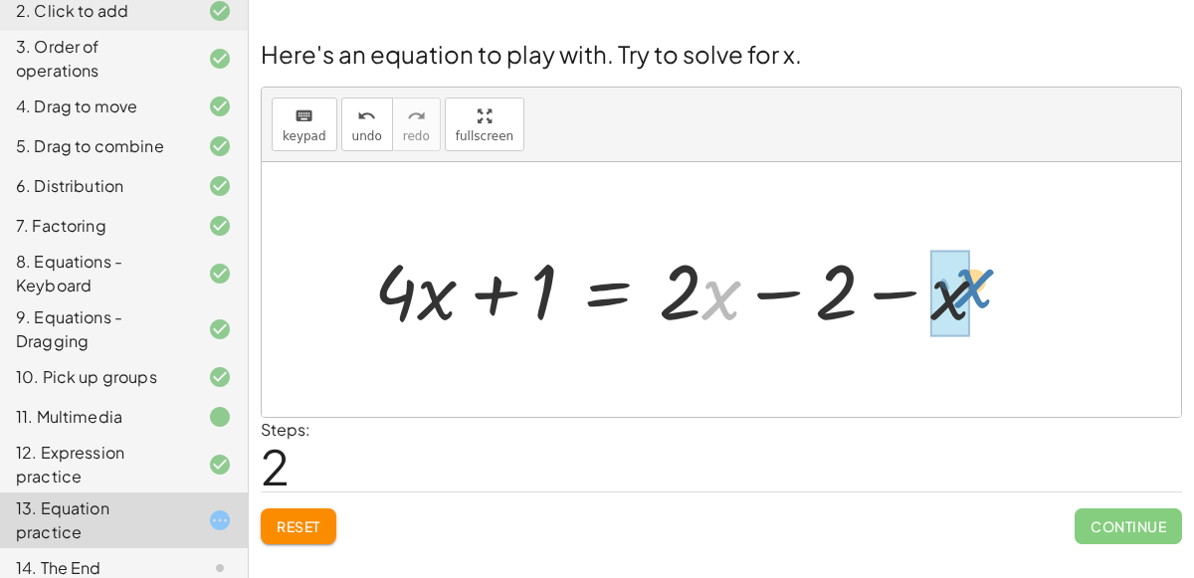
drag, startPoint x: 730, startPoint y: 293, endPoint x: 981, endPoint y: 281, distance: 251.0
click at [981, 281] on div at bounding box center [689, 289] width 651 height 100
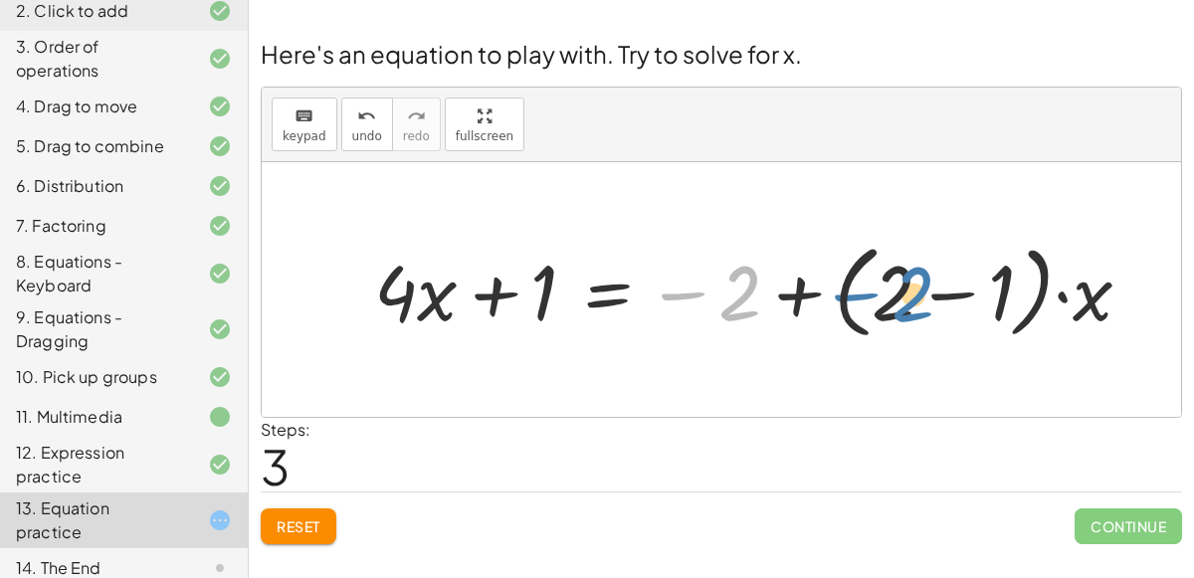
drag, startPoint x: 746, startPoint y: 301, endPoint x: 921, endPoint y: 303, distance: 175.1
click at [921, 303] on div at bounding box center [760, 290] width 793 height 112
drag, startPoint x: 730, startPoint y: 293, endPoint x: 1012, endPoint y: 285, distance: 281.7
click at [1012, 285] on div at bounding box center [760, 290] width 793 height 112
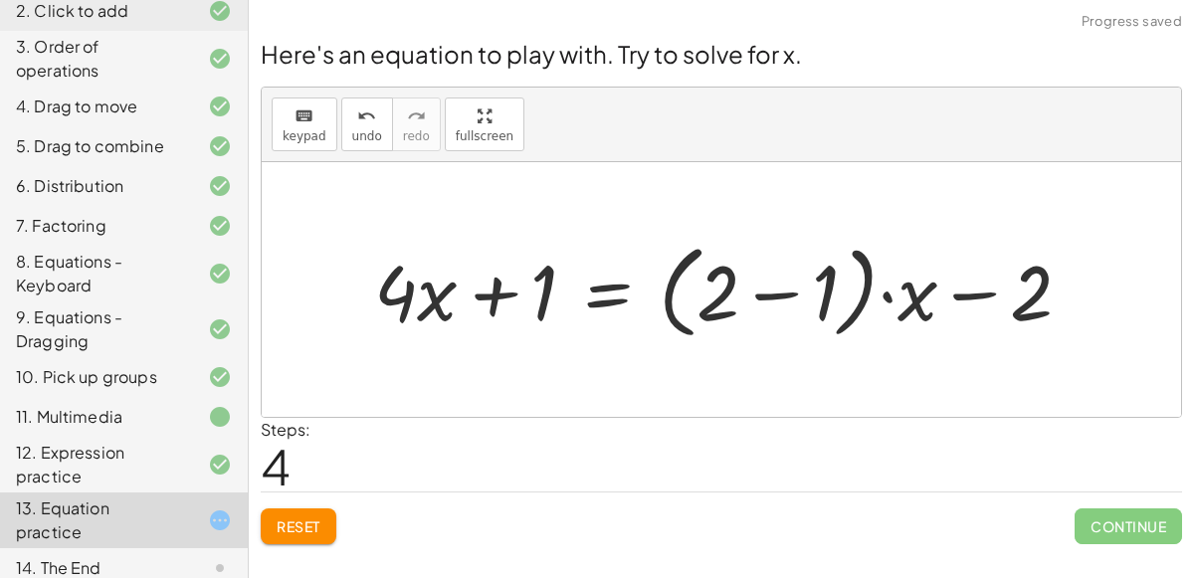
click at [977, 299] on div at bounding box center [730, 290] width 733 height 112
drag, startPoint x: 726, startPoint y: 292, endPoint x: 874, endPoint y: 287, distance: 147.3
click at [874, 287] on div at bounding box center [730, 290] width 733 height 112
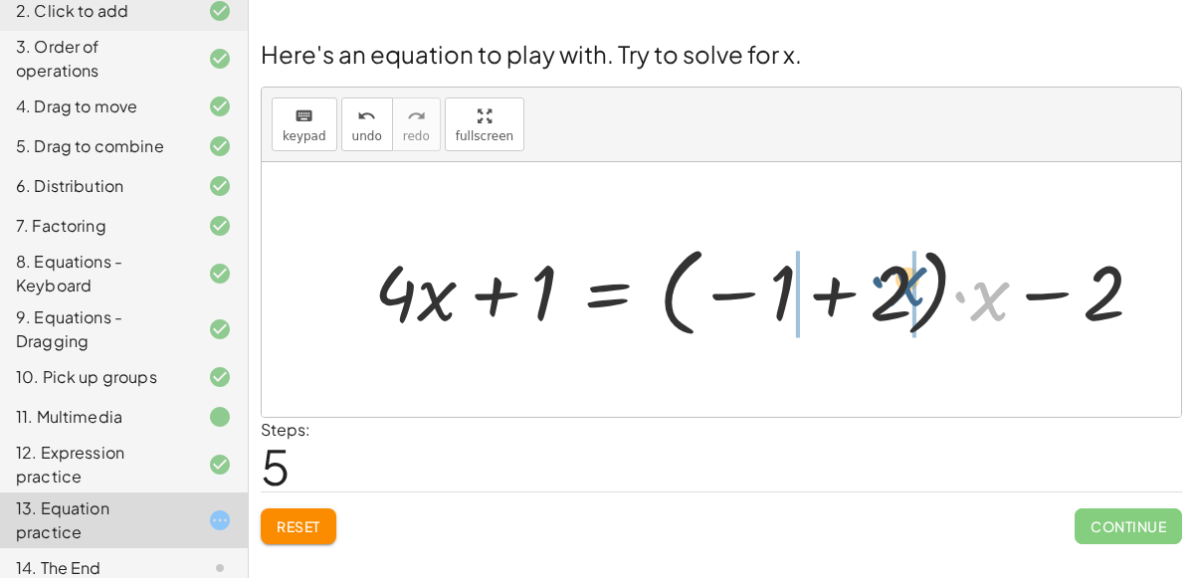
drag, startPoint x: 991, startPoint y: 293, endPoint x: 901, endPoint y: 280, distance: 90.6
click at [901, 280] on div at bounding box center [767, 290] width 806 height 108
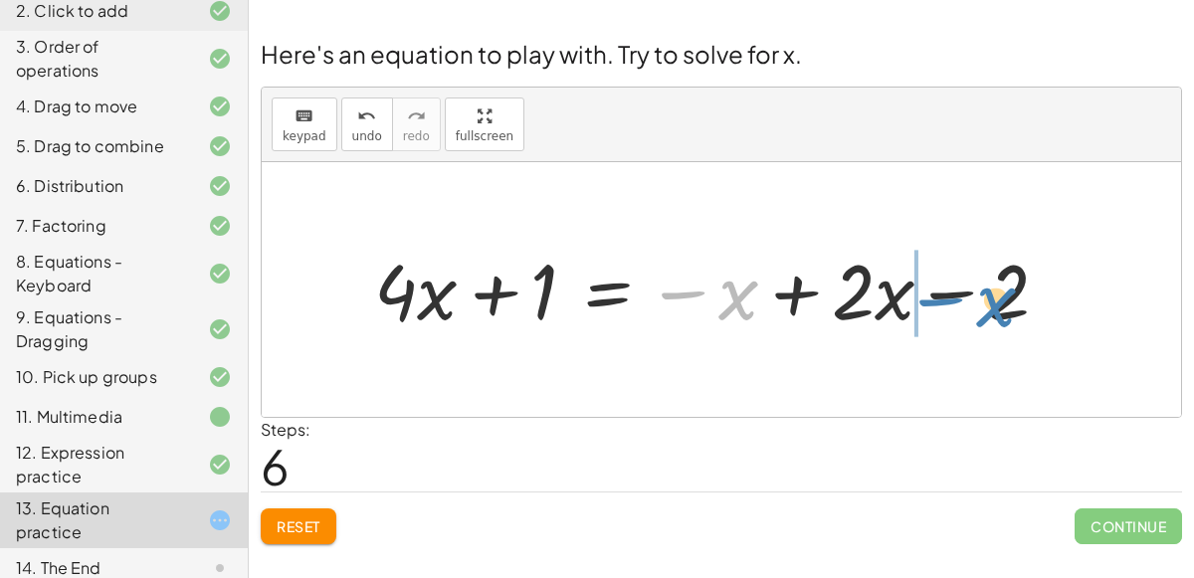
drag, startPoint x: 738, startPoint y: 296, endPoint x: 995, endPoint y: 303, distance: 256.8
click at [995, 303] on div at bounding box center [719, 289] width 710 height 100
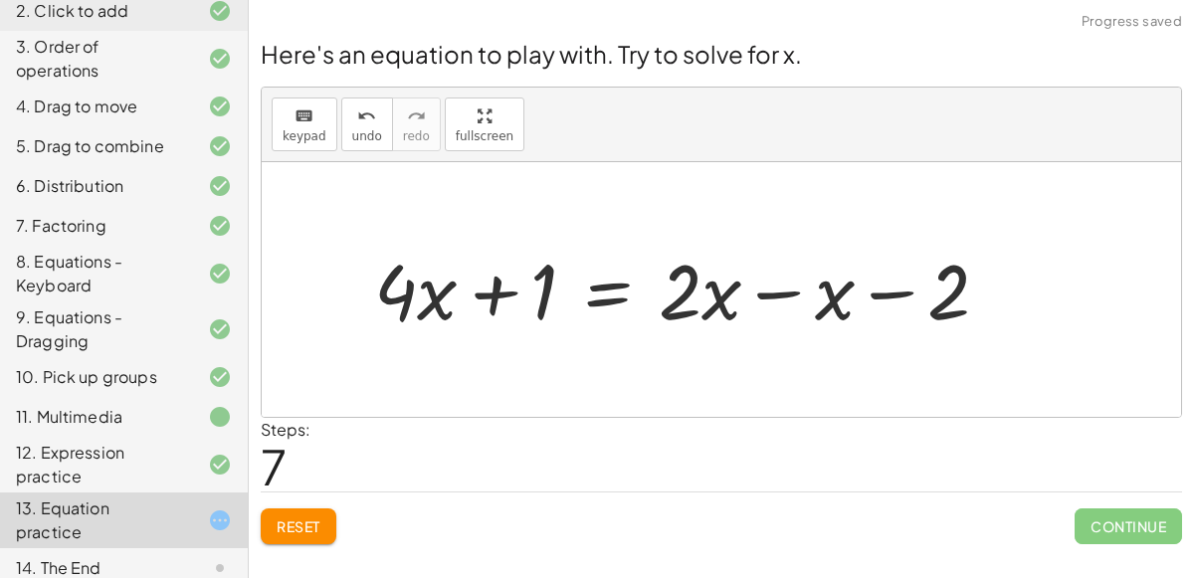
click at [789, 296] on div at bounding box center [689, 289] width 651 height 100
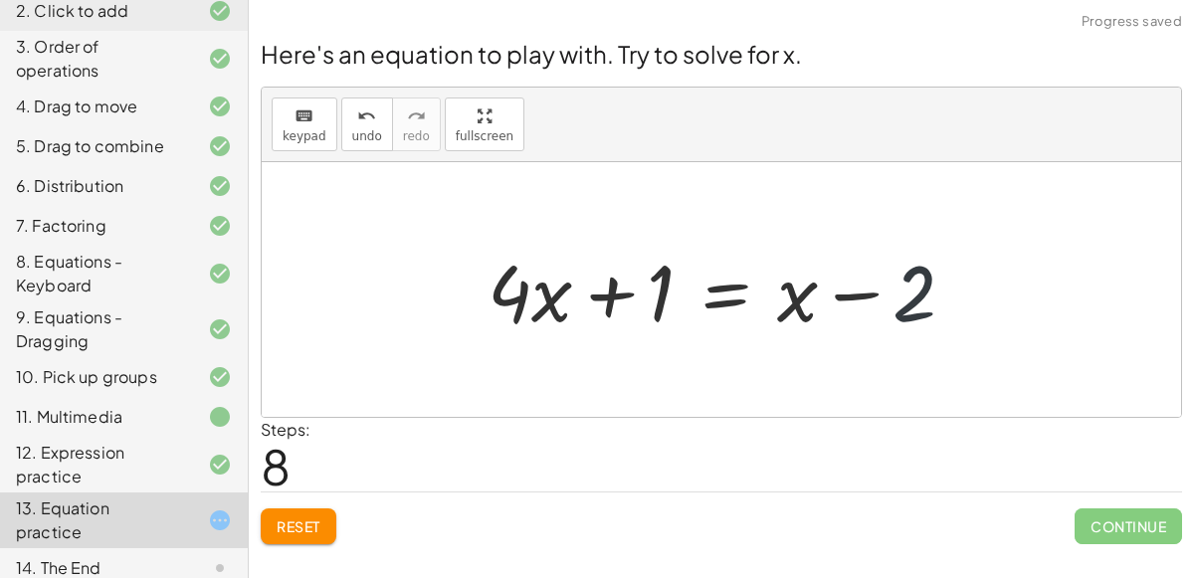
click at [910, 289] on div at bounding box center [729, 290] width 503 height 102
click at [866, 289] on div at bounding box center [729, 290] width 503 height 102
drag, startPoint x: 905, startPoint y: 292, endPoint x: 771, endPoint y: 284, distance: 134.5
click at [771, 284] on div at bounding box center [729, 290] width 503 height 102
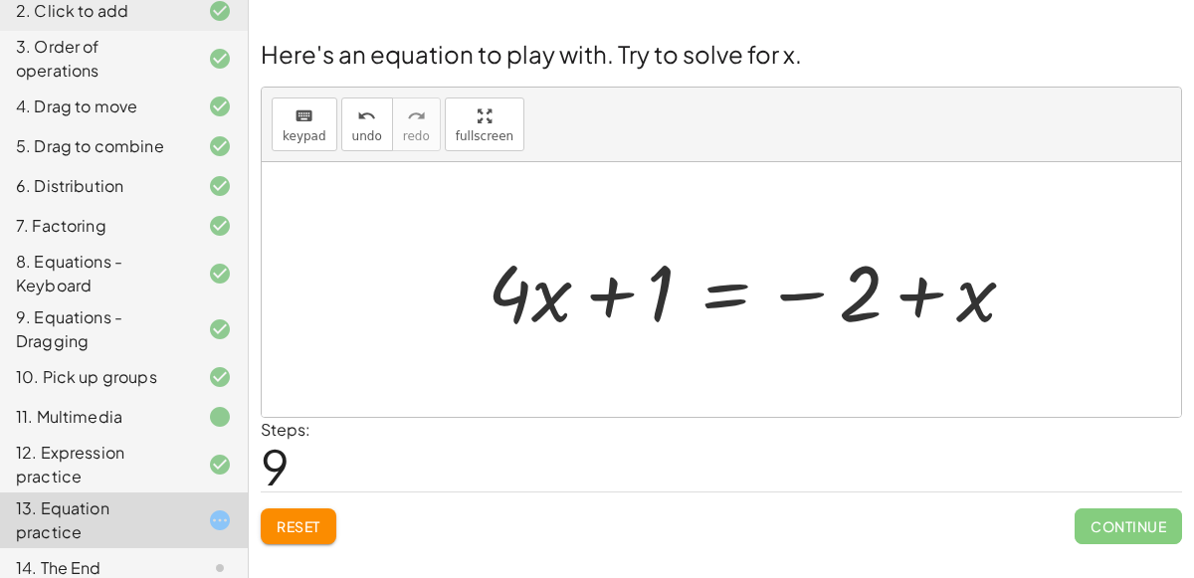
click at [722, 299] on div at bounding box center [760, 290] width 564 height 102
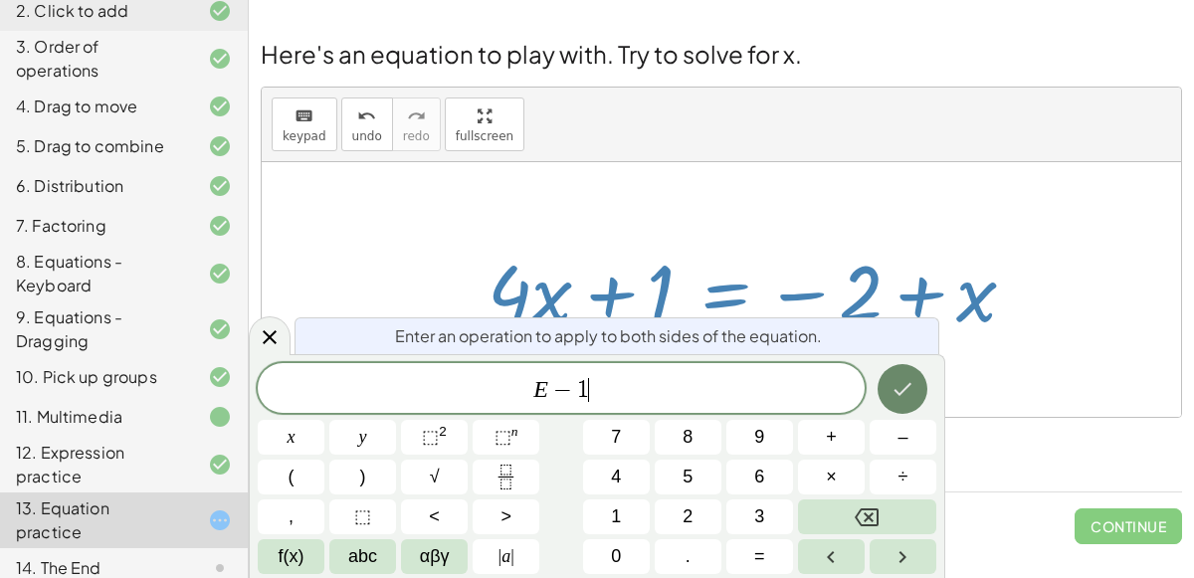
click at [905, 393] on icon "Done" at bounding box center [902, 389] width 24 height 24
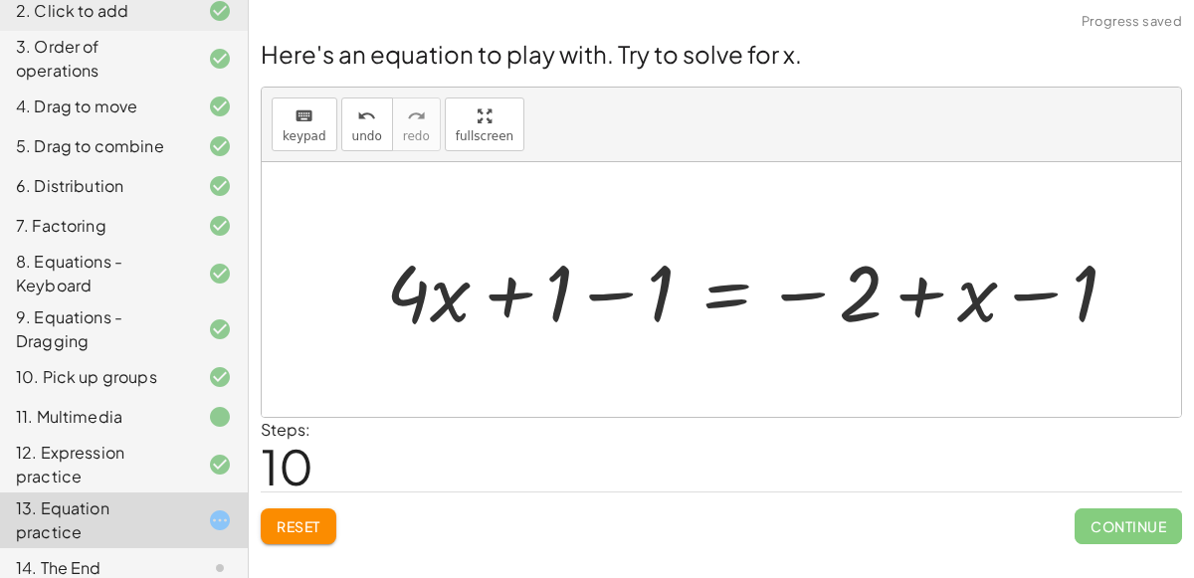
click at [616, 292] on div at bounding box center [760, 290] width 768 height 102
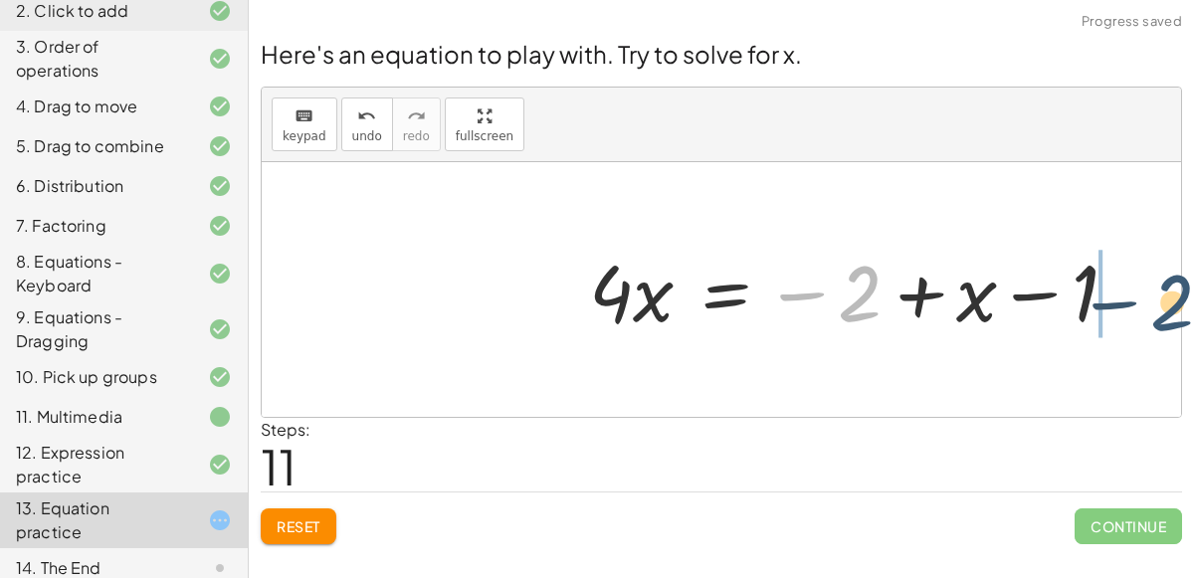
drag, startPoint x: 858, startPoint y: 300, endPoint x: 1185, endPoint y: 311, distance: 327.5
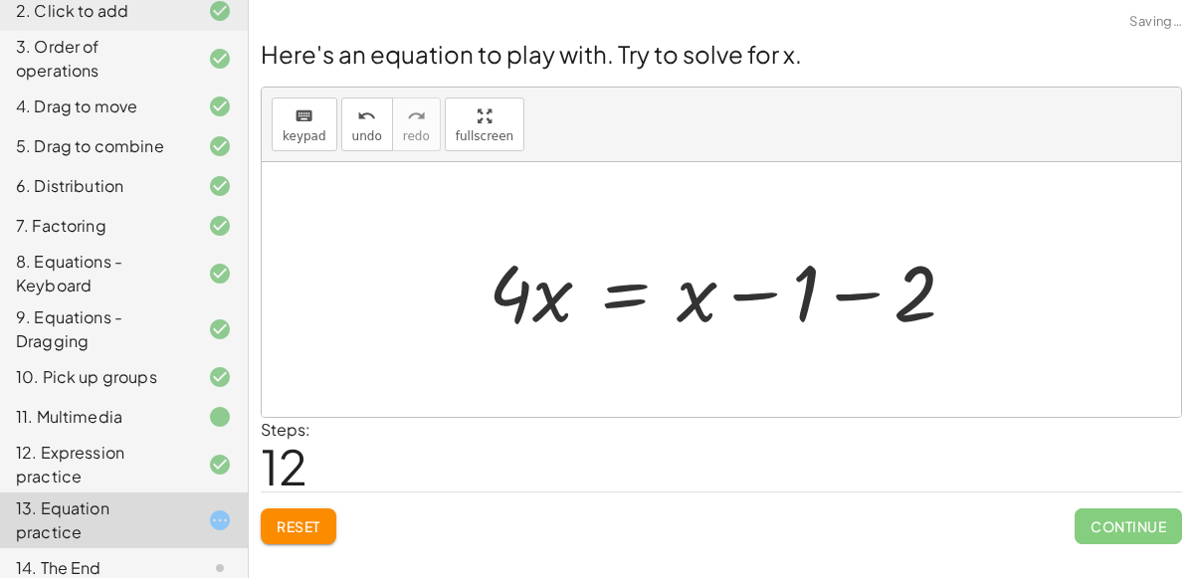
click at [954, 295] on div at bounding box center [730, 290] width 503 height 102
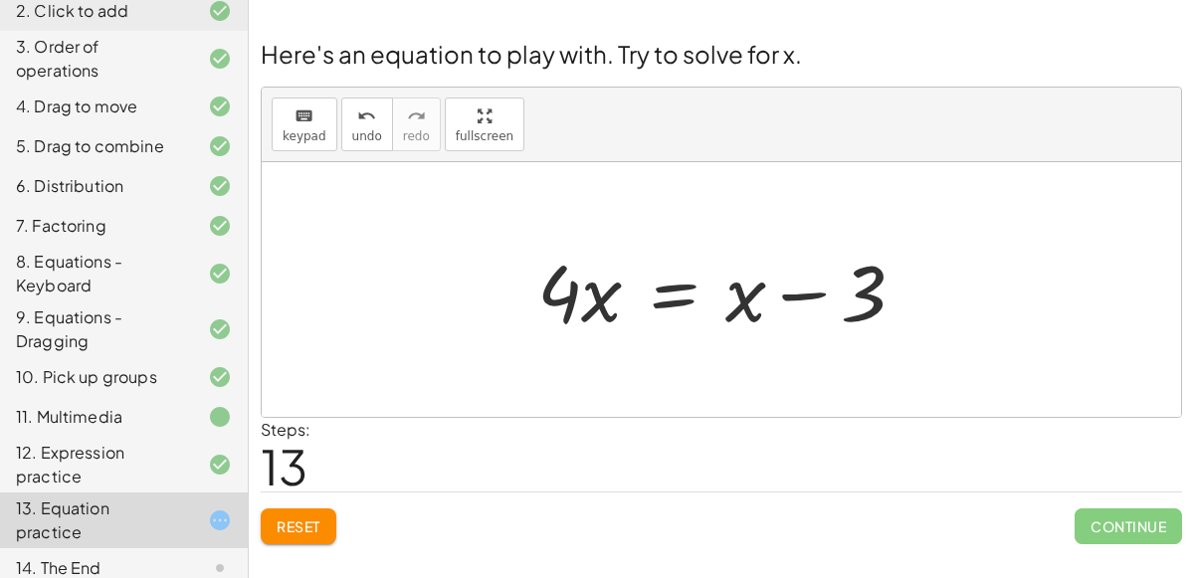
click at [799, 293] on div at bounding box center [729, 290] width 404 height 102
click at [658, 293] on div at bounding box center [729, 290] width 404 height 102
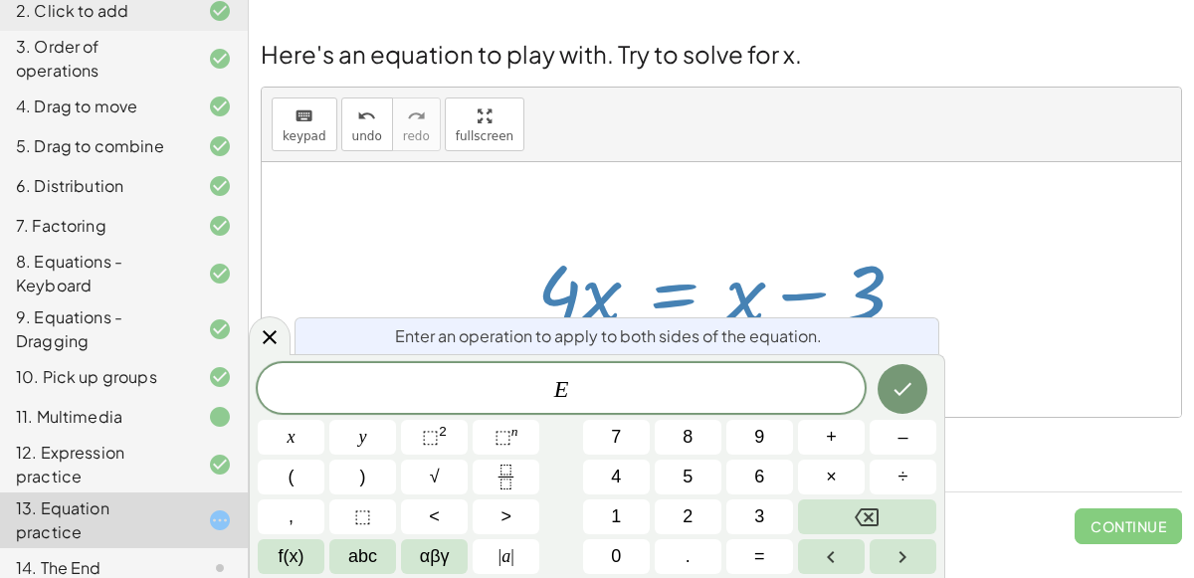
click at [658, 293] on div at bounding box center [729, 290] width 404 height 102
click at [964, 296] on div at bounding box center [721, 289] width 919 height 255
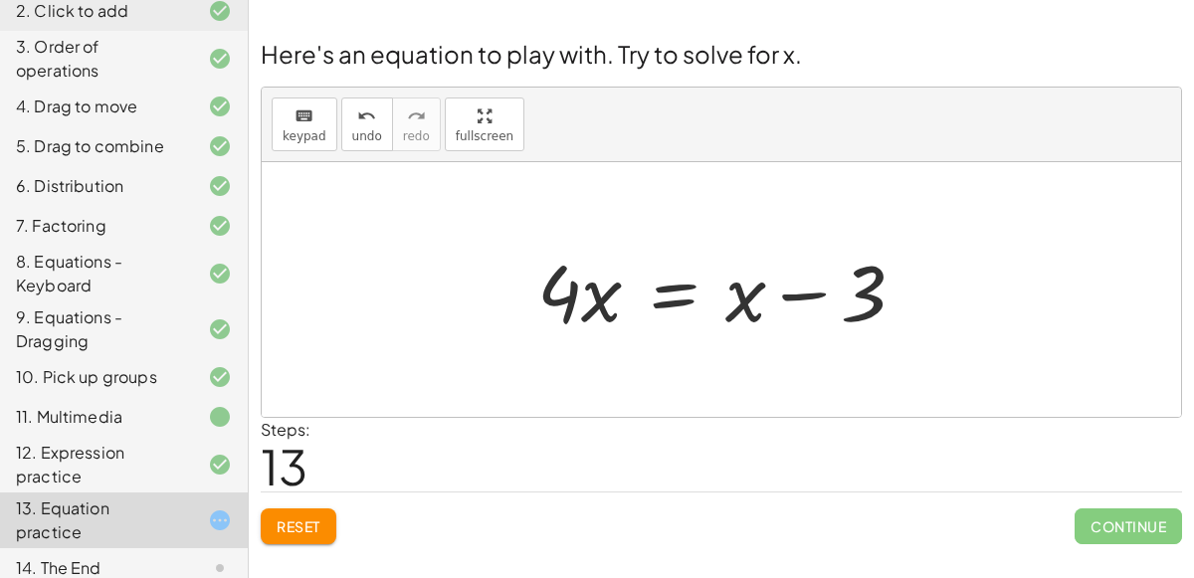
click at [668, 292] on div at bounding box center [729, 290] width 404 height 102
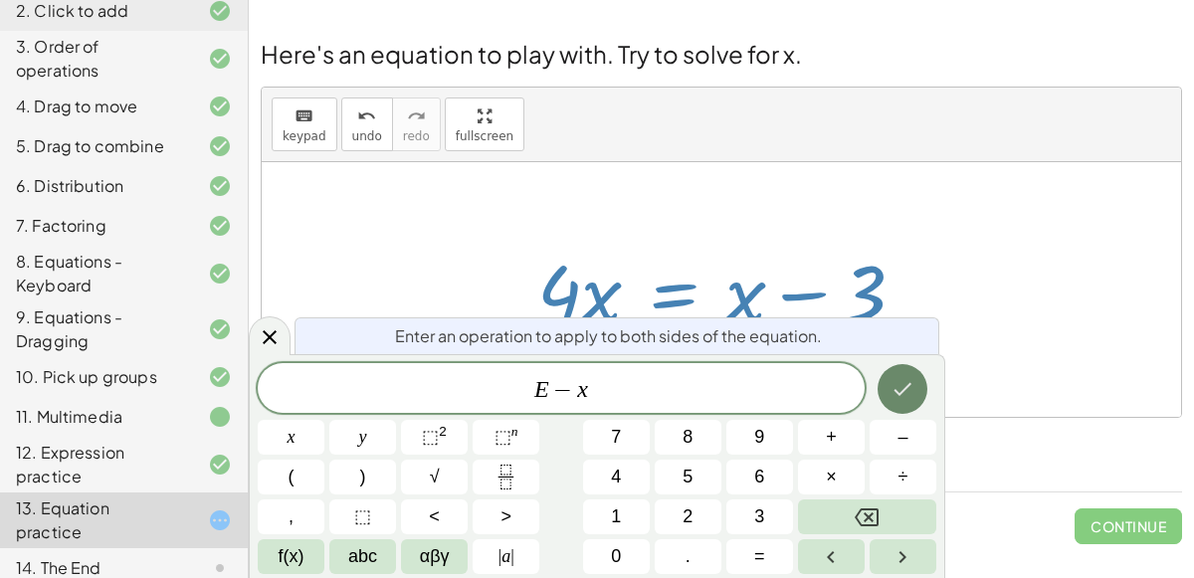
click at [913, 387] on icon "Done" at bounding box center [902, 389] width 24 height 24
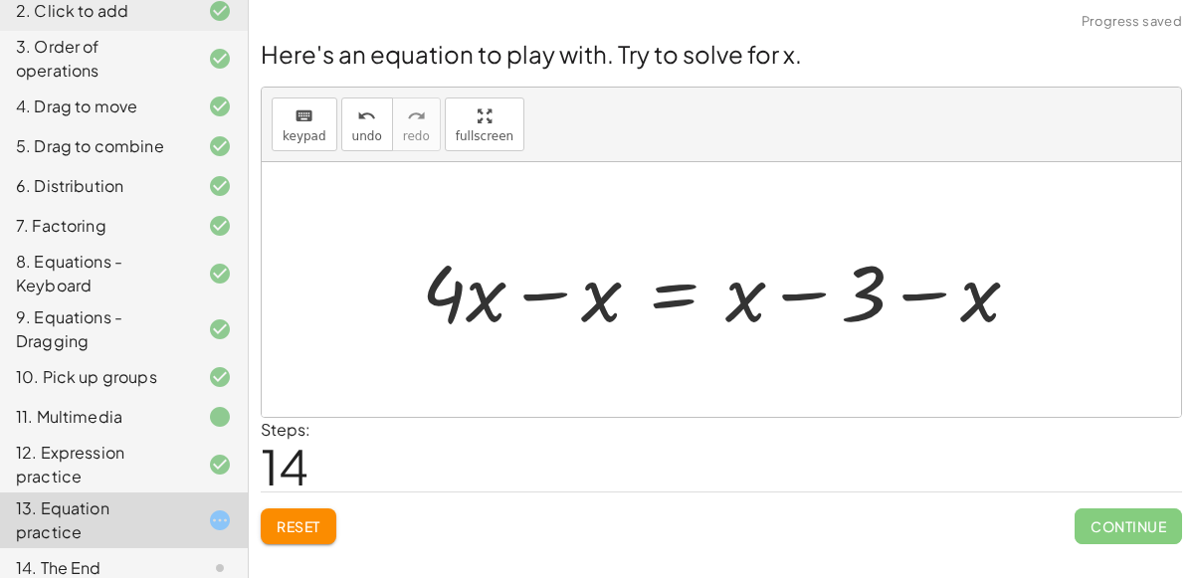
click at [534, 292] on div at bounding box center [729, 290] width 634 height 102
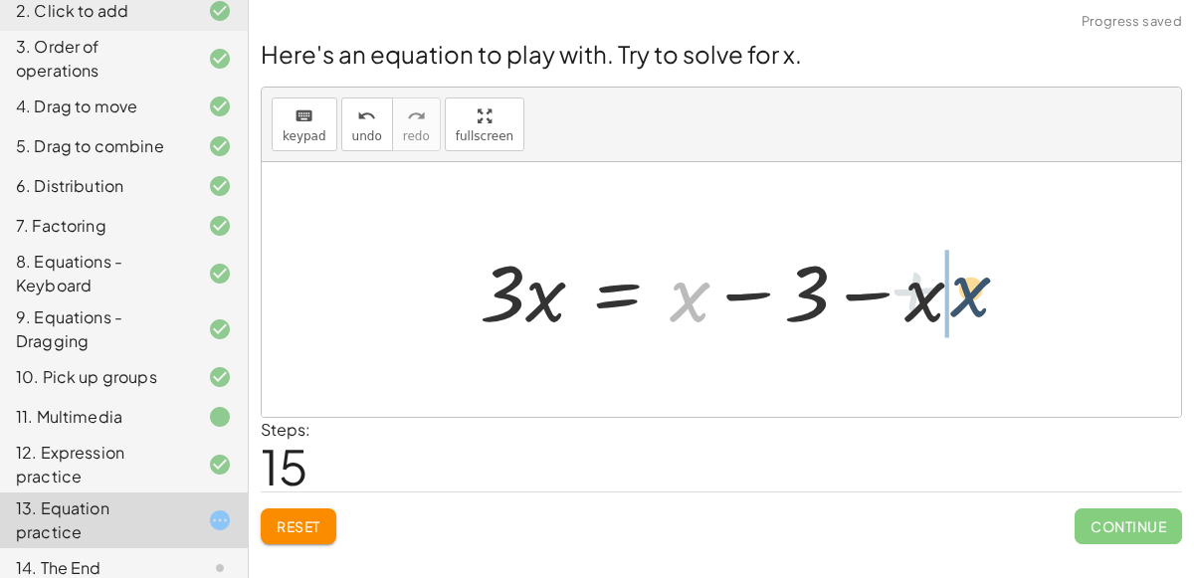
drag, startPoint x: 682, startPoint y: 305, endPoint x: 968, endPoint y: 300, distance: 285.6
click at [968, 300] on div at bounding box center [730, 290] width 520 height 102
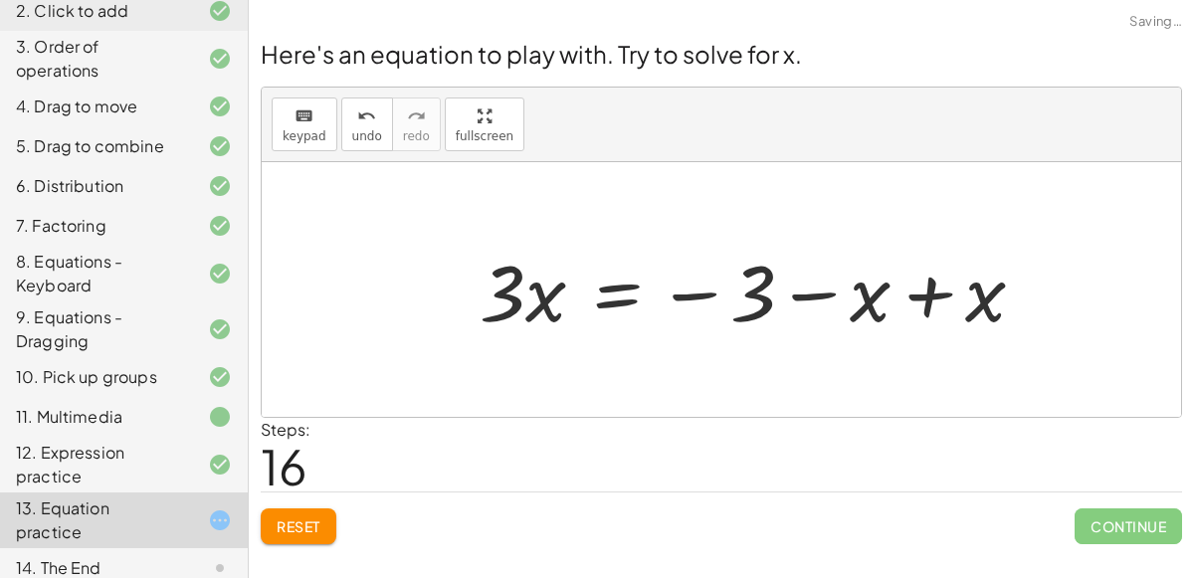
click at [932, 295] on div at bounding box center [760, 290] width 581 height 102
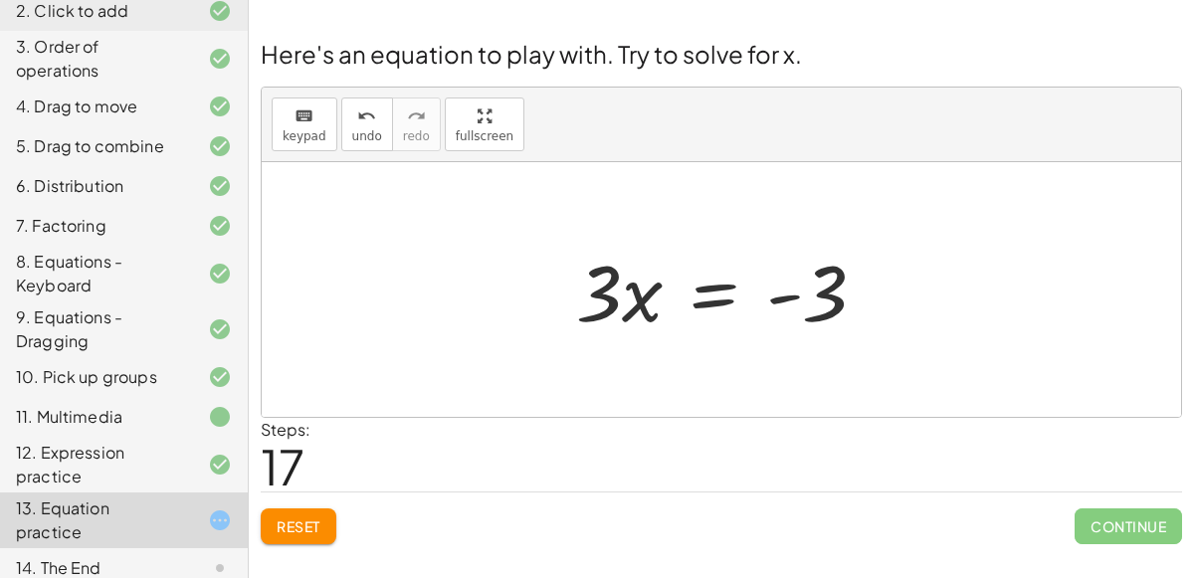
click at [699, 292] on div at bounding box center [729, 290] width 326 height 102
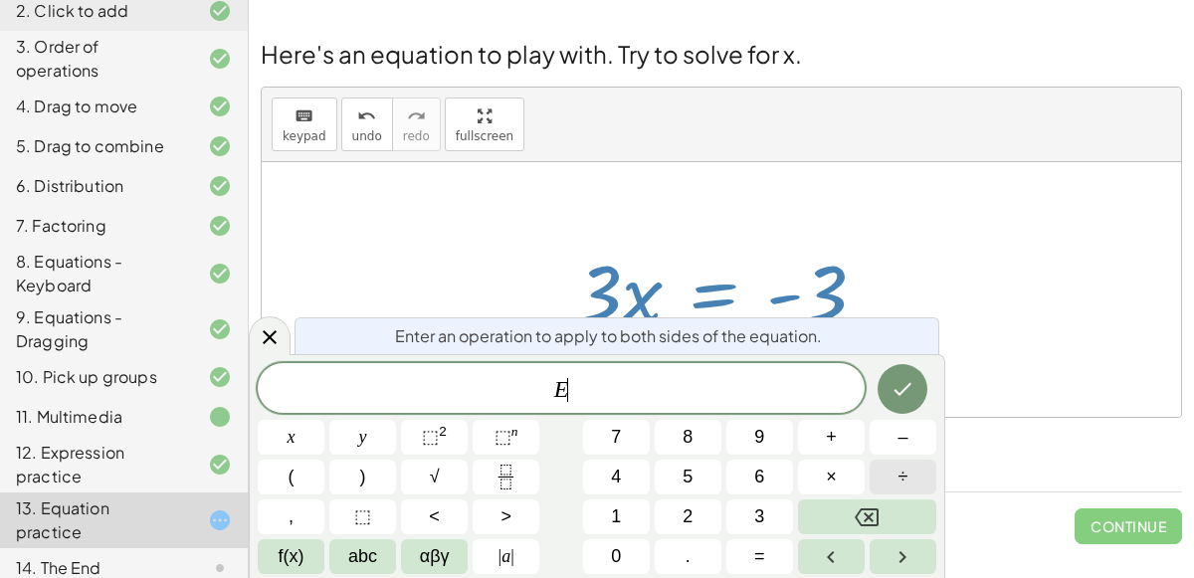
click at [900, 477] on span "÷" at bounding box center [903, 477] width 10 height 27
click at [914, 390] on button "Done" at bounding box center [902, 389] width 50 height 50
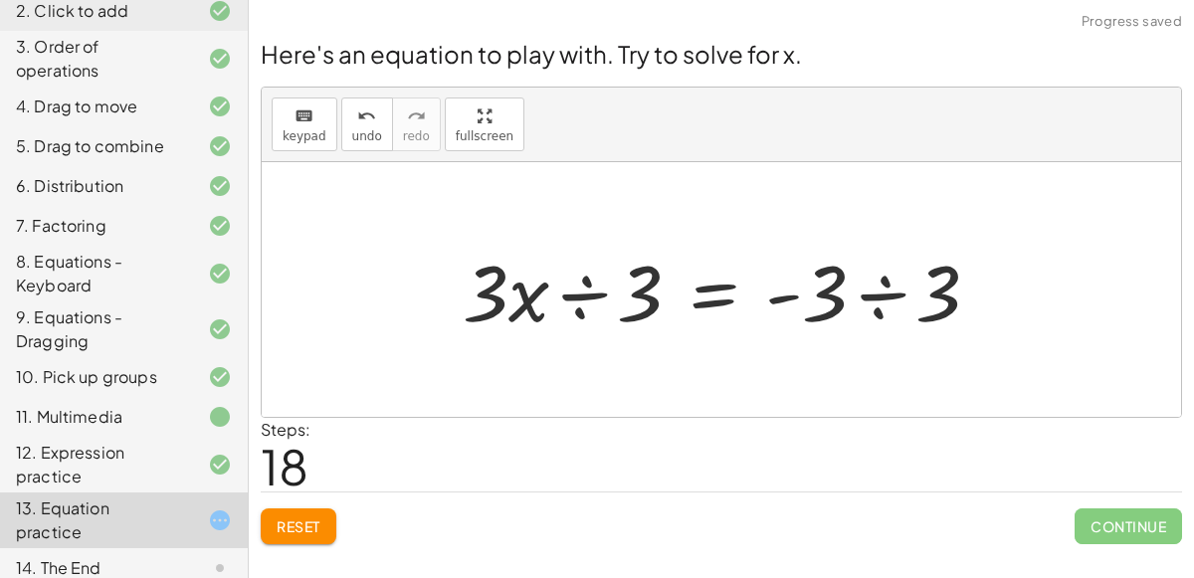
click at [589, 292] on div at bounding box center [729, 290] width 552 height 102
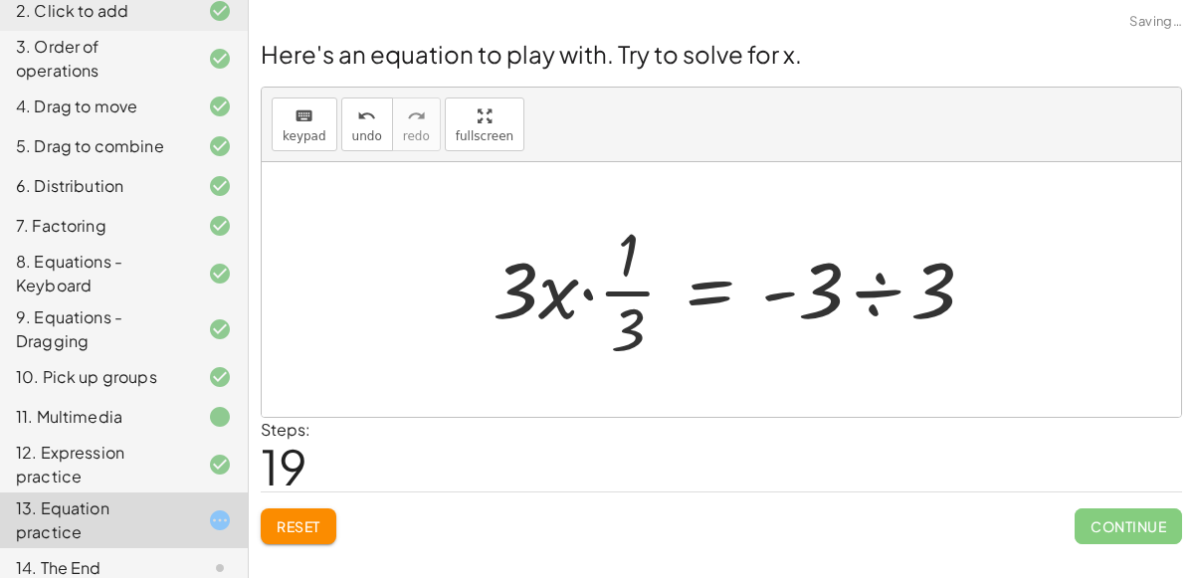
click at [879, 297] on div at bounding box center [742, 289] width 518 height 153
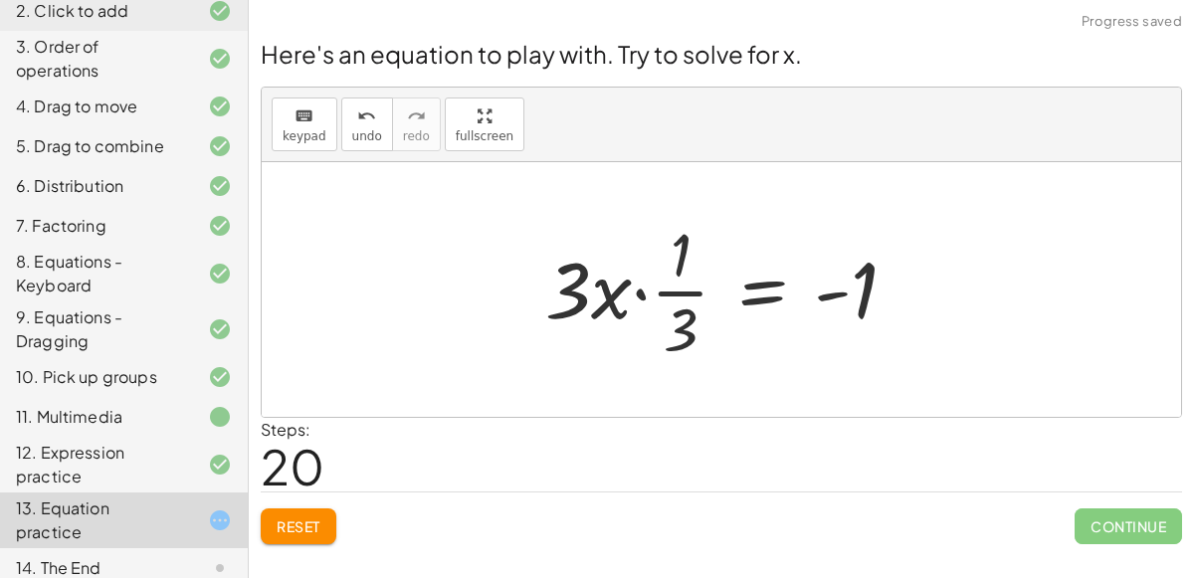
click at [634, 292] on div at bounding box center [728, 289] width 387 height 153
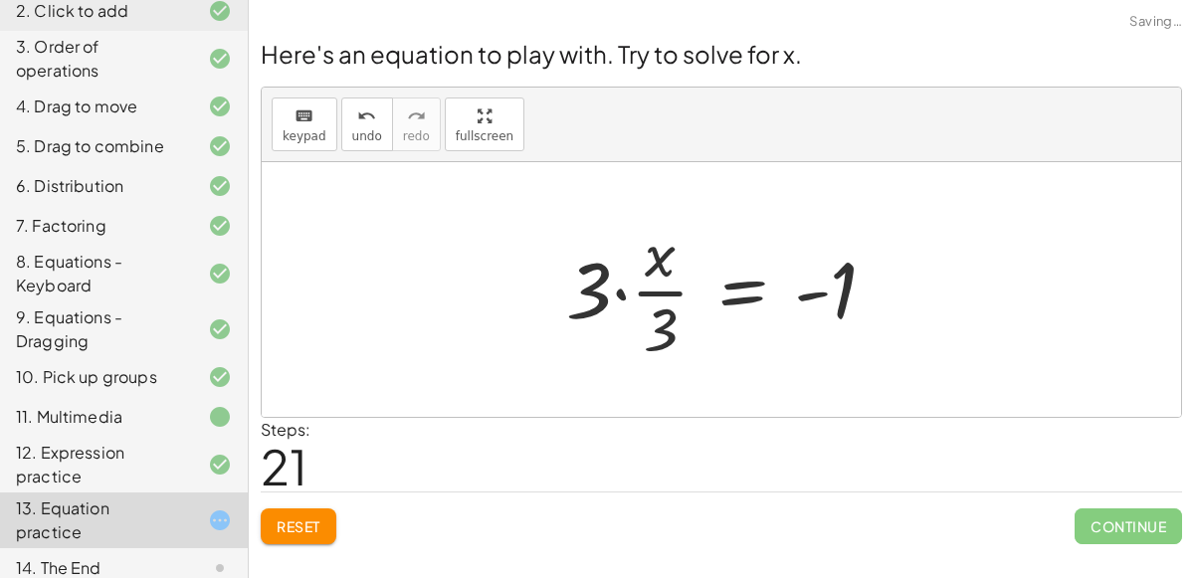
click at [620, 293] on div at bounding box center [729, 289] width 346 height 153
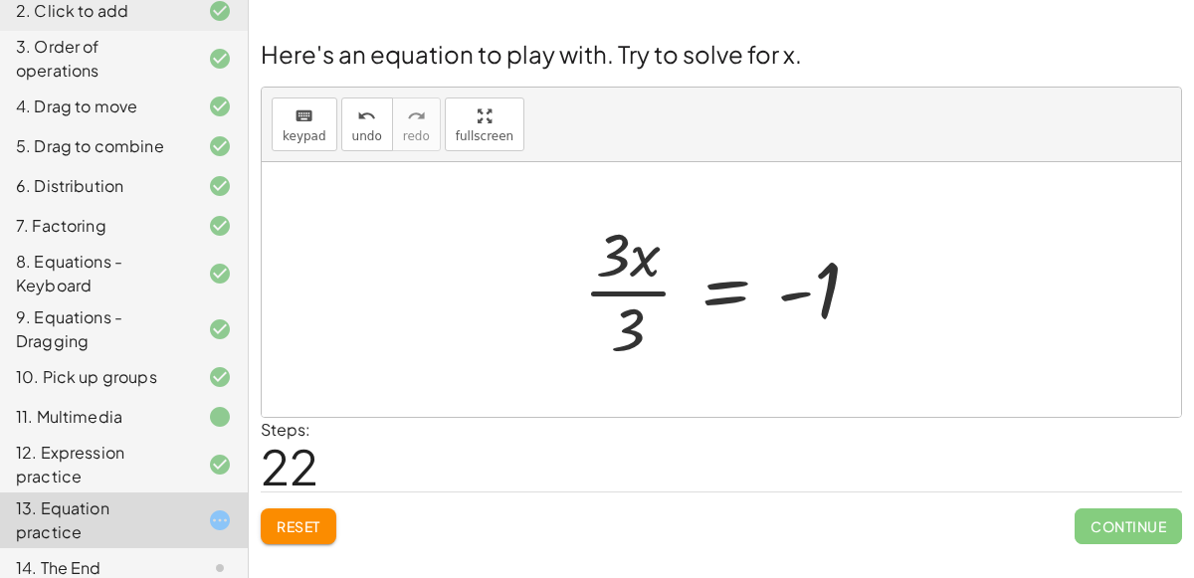
click at [595, 294] on div at bounding box center [729, 289] width 312 height 153
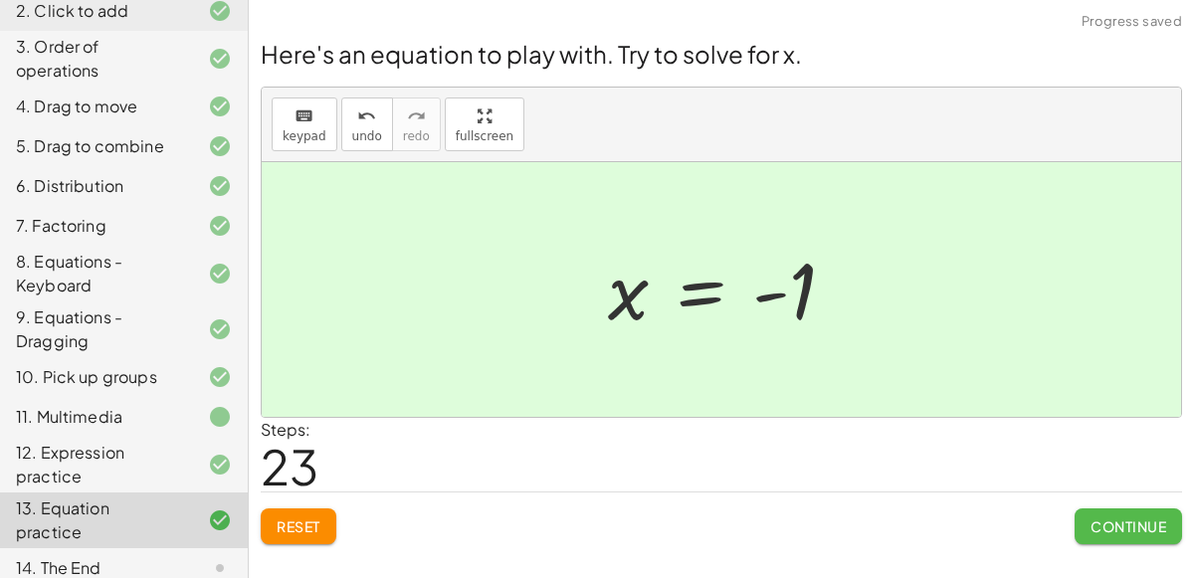
click at [1117, 530] on span "Continue" at bounding box center [1128, 526] width 76 height 18
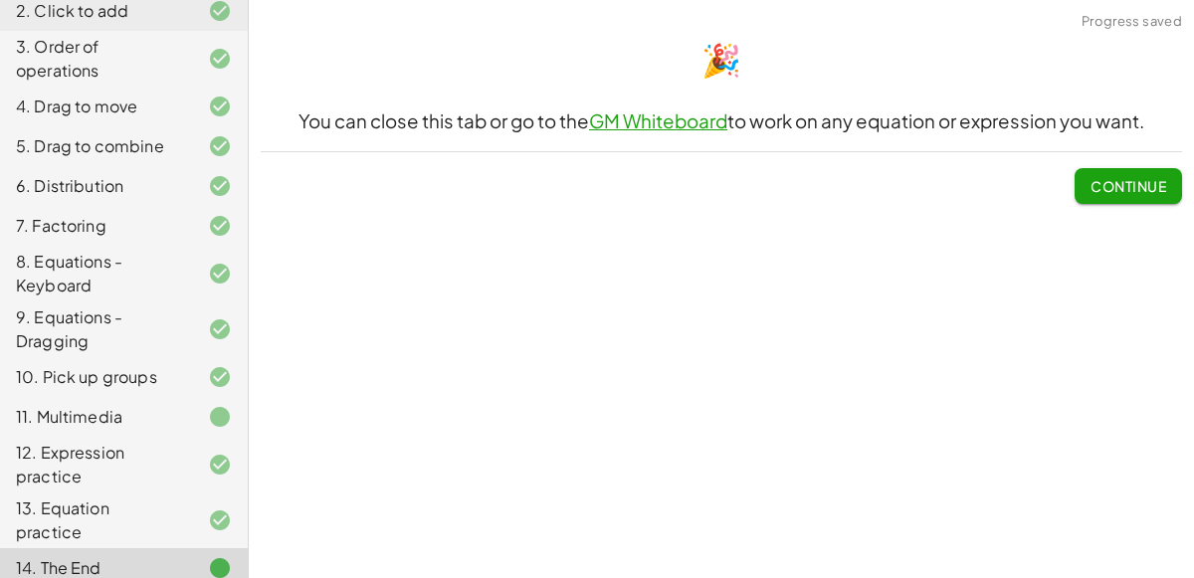
click at [1109, 185] on span "Continue" at bounding box center [1128, 186] width 76 height 18
